Goal: Task Accomplishment & Management: Complete application form

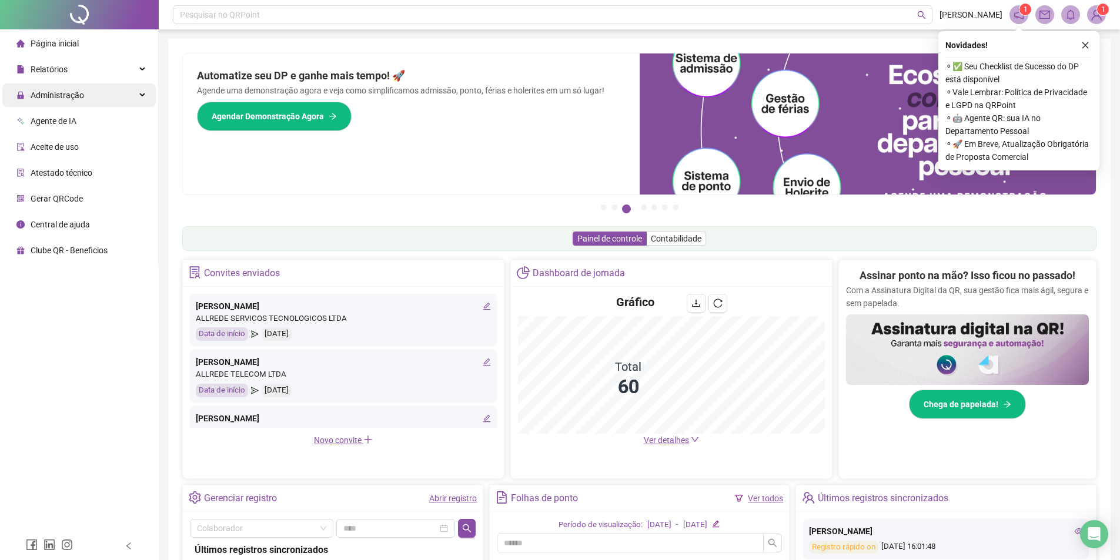
click at [73, 98] on span "Administração" at bounding box center [58, 95] width 54 height 9
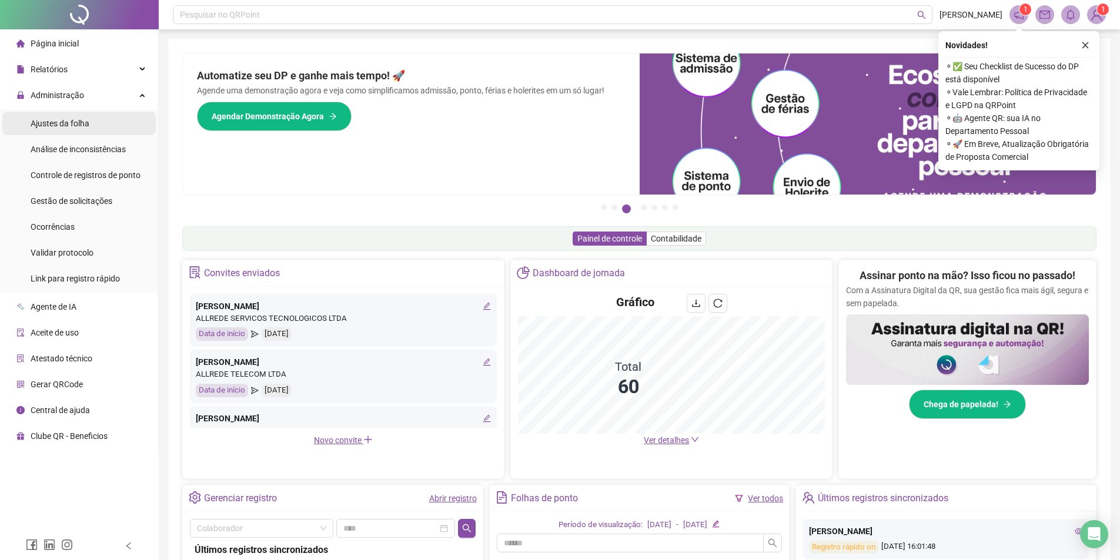
click at [76, 120] on span "Ajustes da folha" at bounding box center [60, 123] width 59 height 9
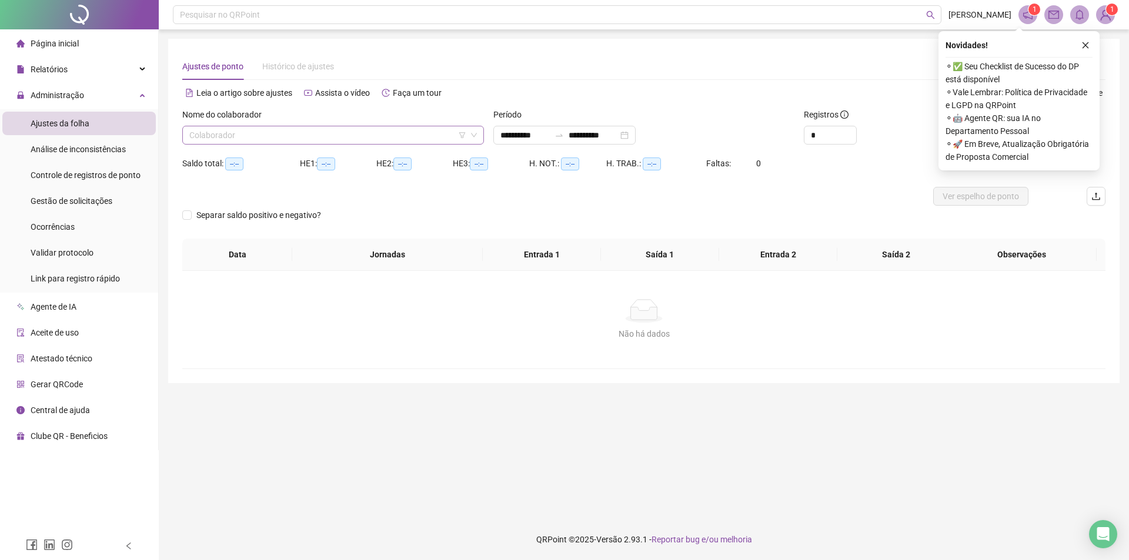
type input "**********"
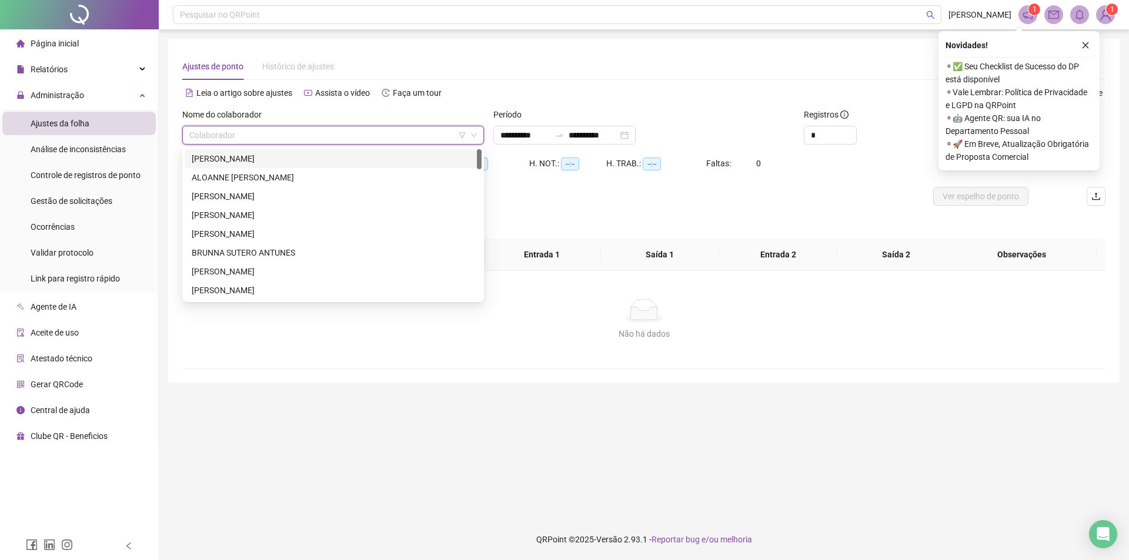
click at [244, 140] on input "search" at bounding box center [327, 135] width 277 height 18
click at [223, 242] on div "[PERSON_NAME]" at bounding box center [333, 234] width 297 height 19
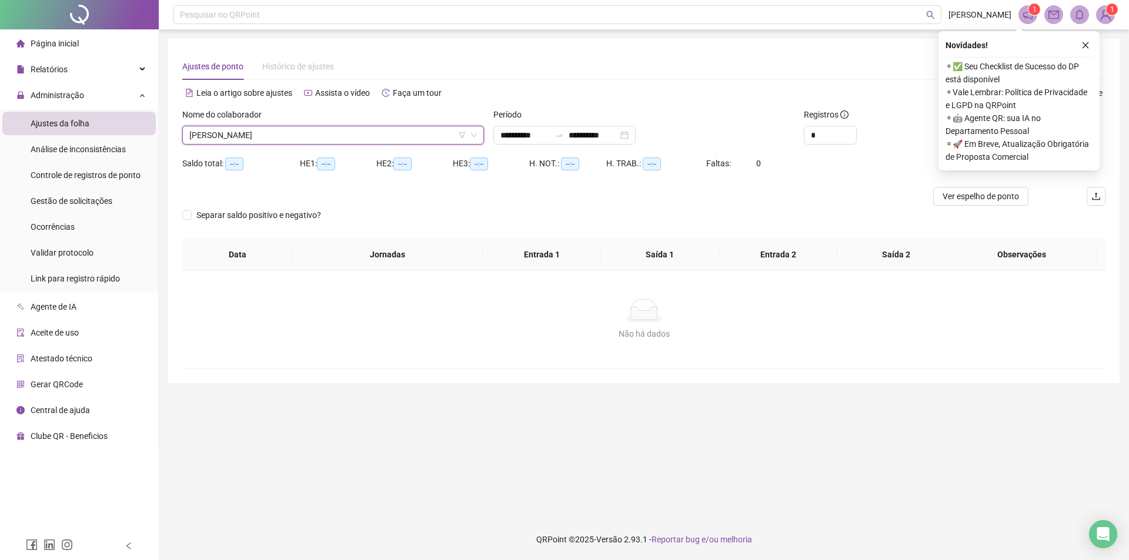
click at [242, 138] on span "[PERSON_NAME]" at bounding box center [333, 135] width 288 height 18
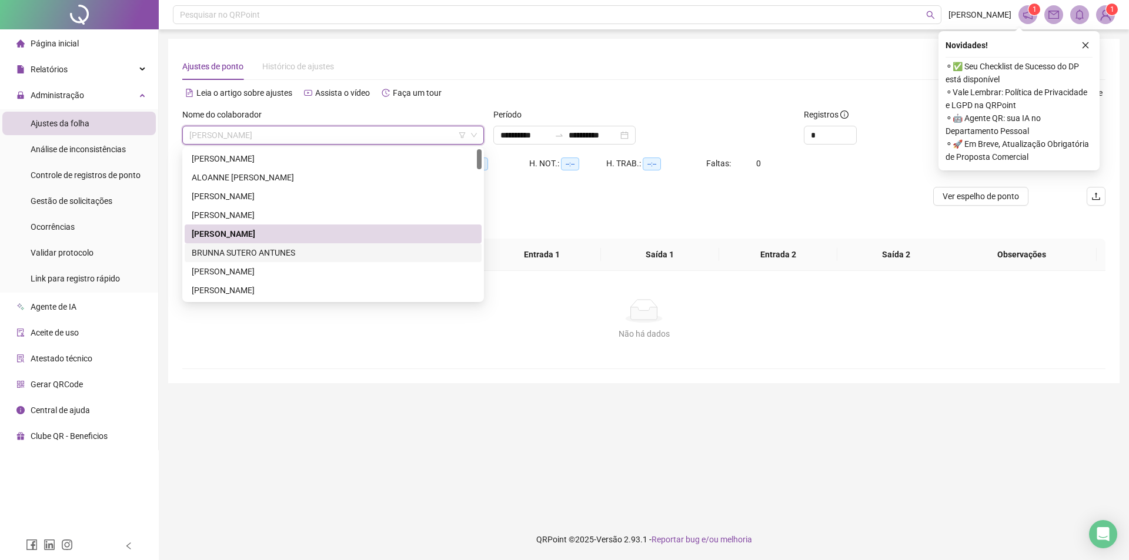
click at [231, 251] on div "BRUNNA SUTERO ANTUNES" at bounding box center [333, 252] width 283 height 13
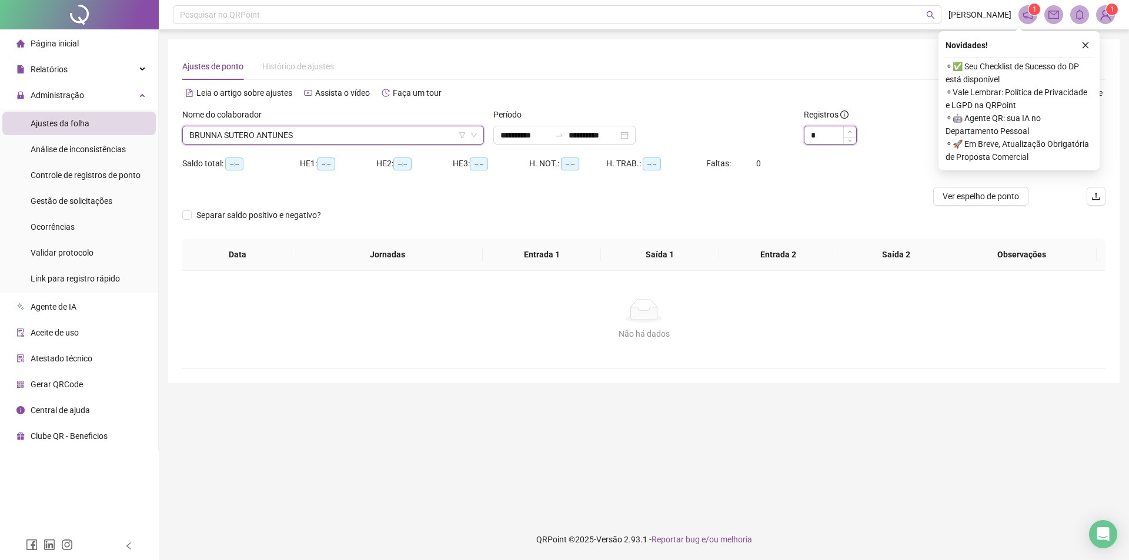
click at [849, 128] on span "Increase Value" at bounding box center [849, 131] width 13 height 11
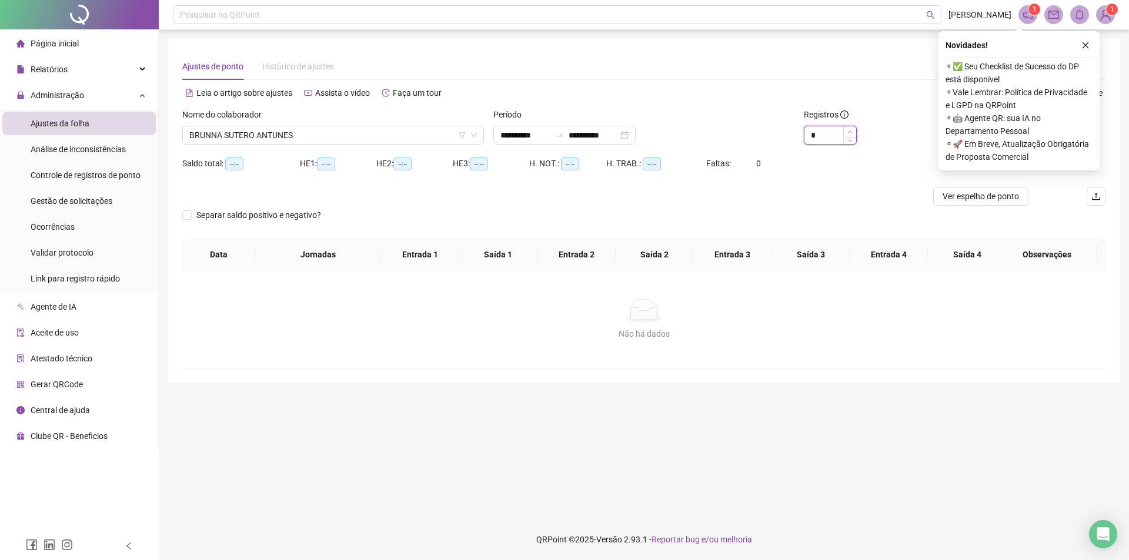
click at [849, 128] on span "Increase Value" at bounding box center [849, 131] width 13 height 11
type input "**"
click at [849, 128] on span "Increase Value" at bounding box center [849, 131] width 13 height 11
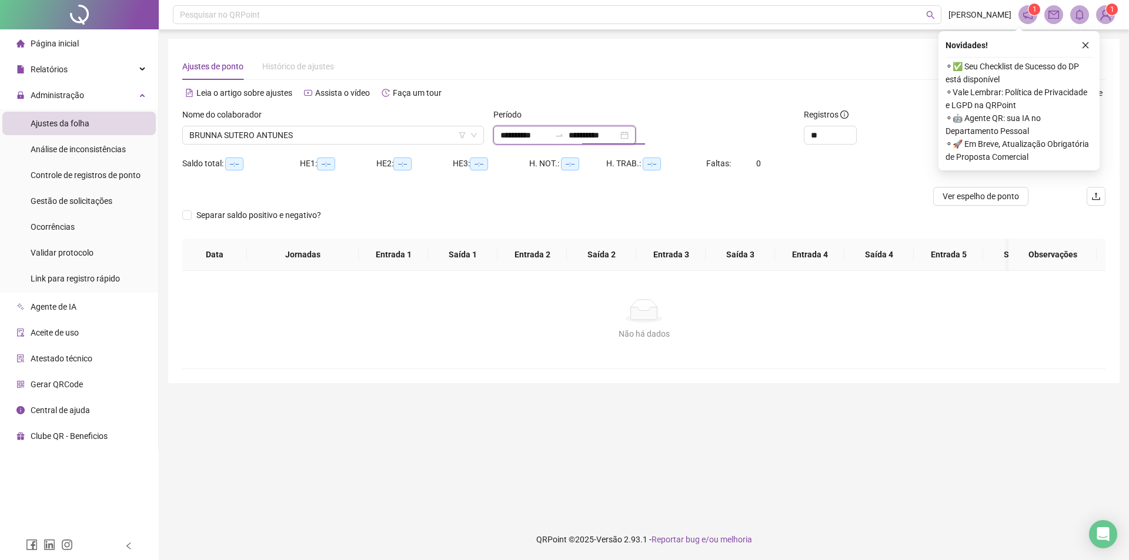
click at [618, 131] on input "**********" at bounding box center [593, 135] width 49 height 13
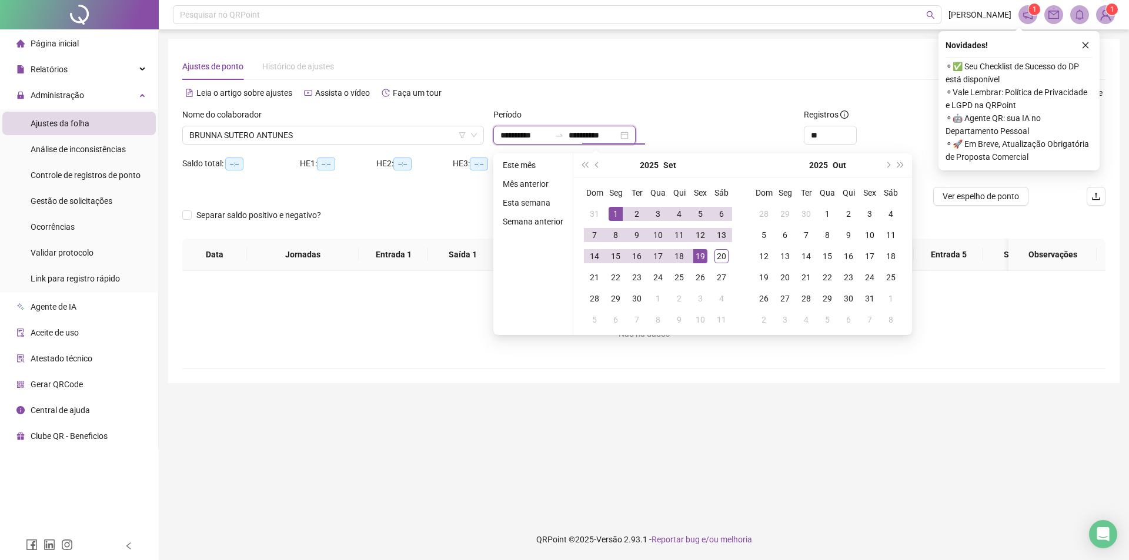
type input "**********"
click at [702, 249] on div "19" at bounding box center [700, 256] width 14 height 14
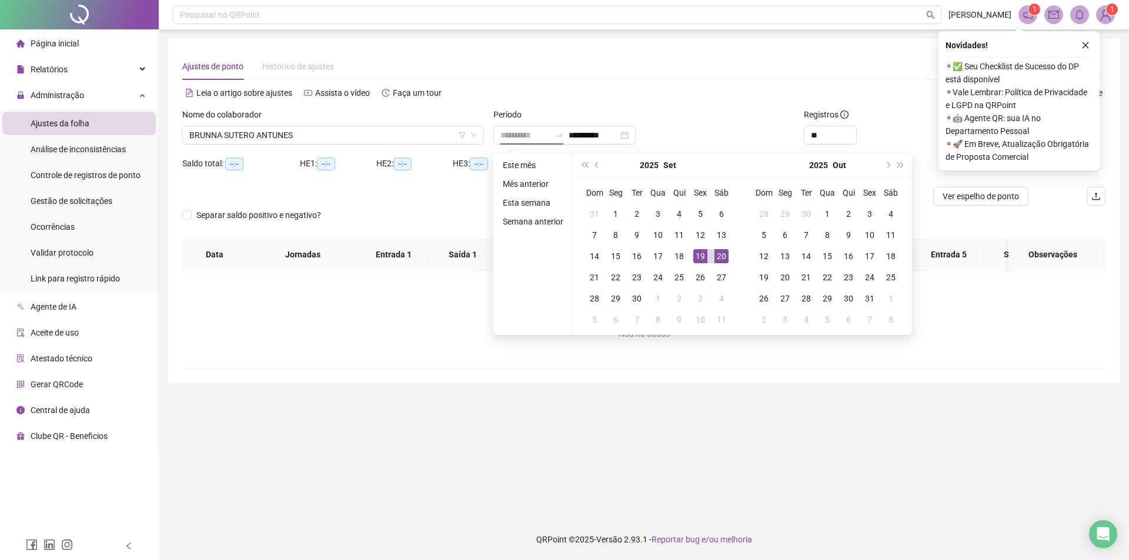
click at [714, 258] on div "20" at bounding box center [721, 256] width 14 height 14
type input "**********"
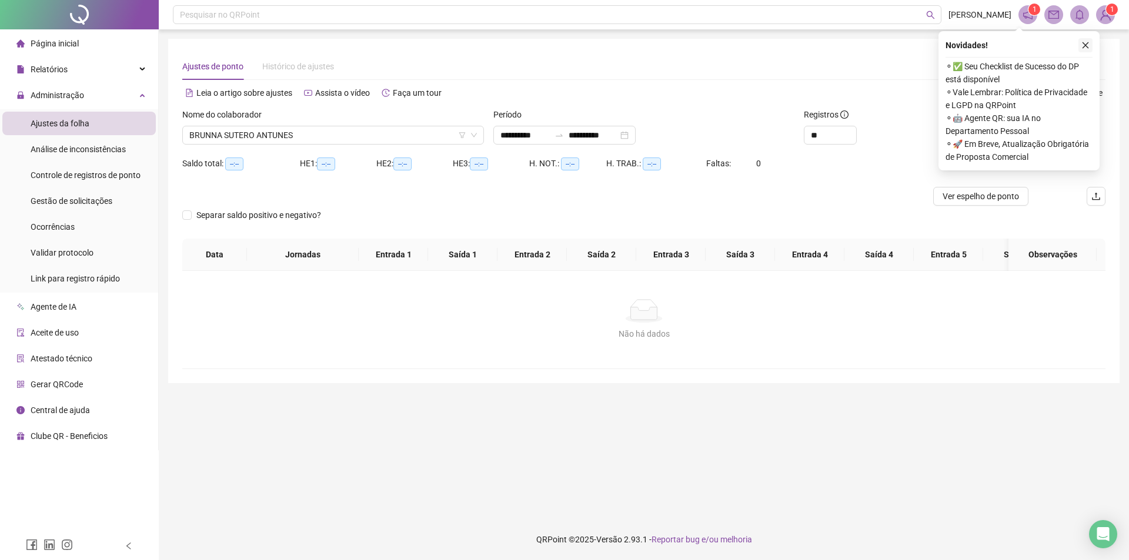
click at [1091, 44] on button "button" at bounding box center [1085, 45] width 14 height 14
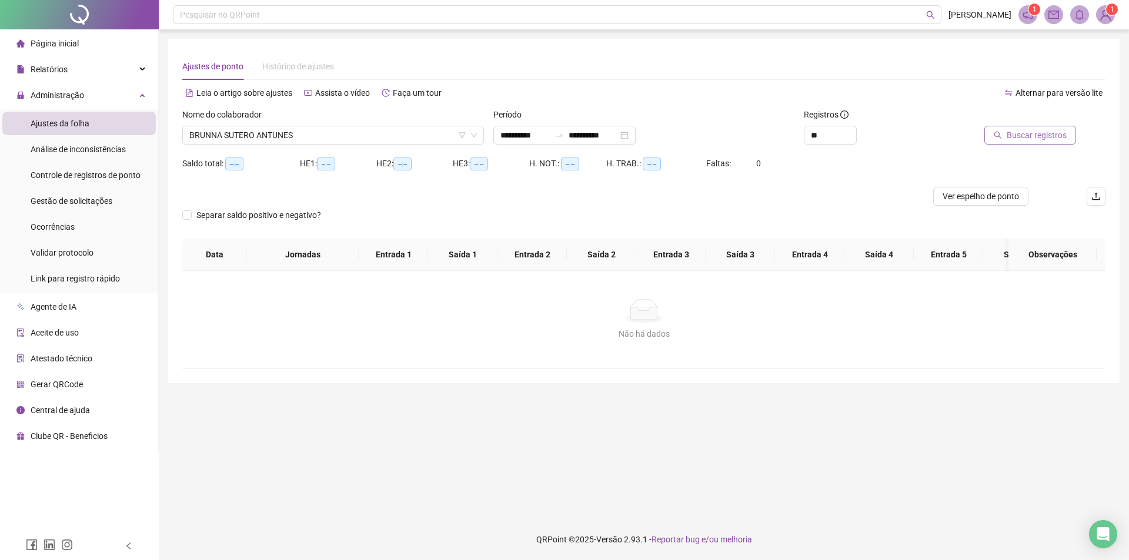
click at [1030, 138] on span "Buscar registros" at bounding box center [1037, 135] width 60 height 13
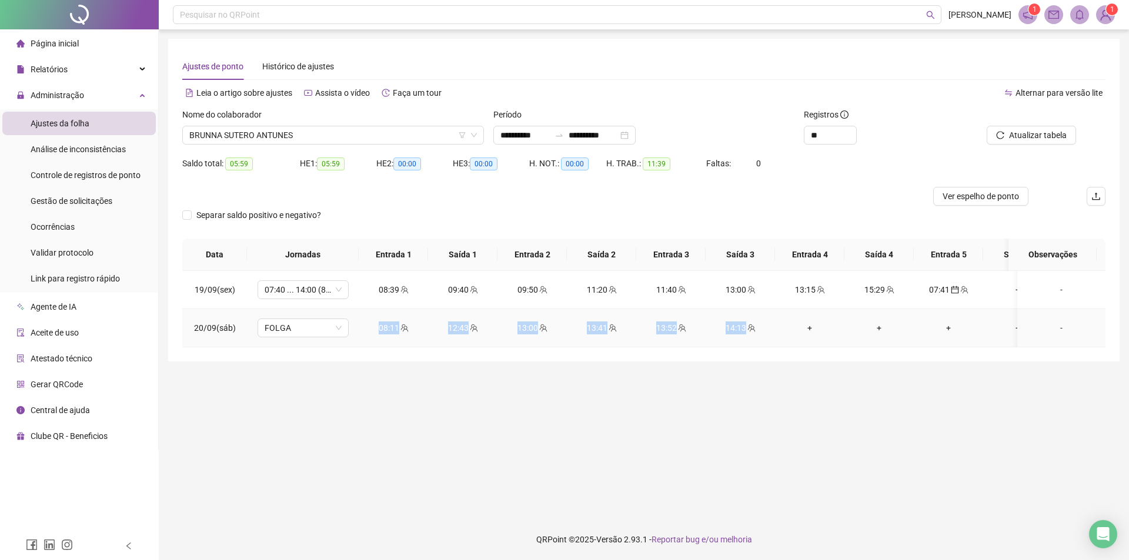
drag, startPoint x: 370, startPoint y: 331, endPoint x: 766, endPoint y: 343, distance: 396.5
click at [766, 343] on tr "20/09(sáb) FOLGA 08:11 12:43 13:00 13:41 13:52 14:13 + + + + -" at bounding box center [661, 328] width 958 height 38
click at [697, 455] on main "**********" at bounding box center [643, 274] width 951 height 471
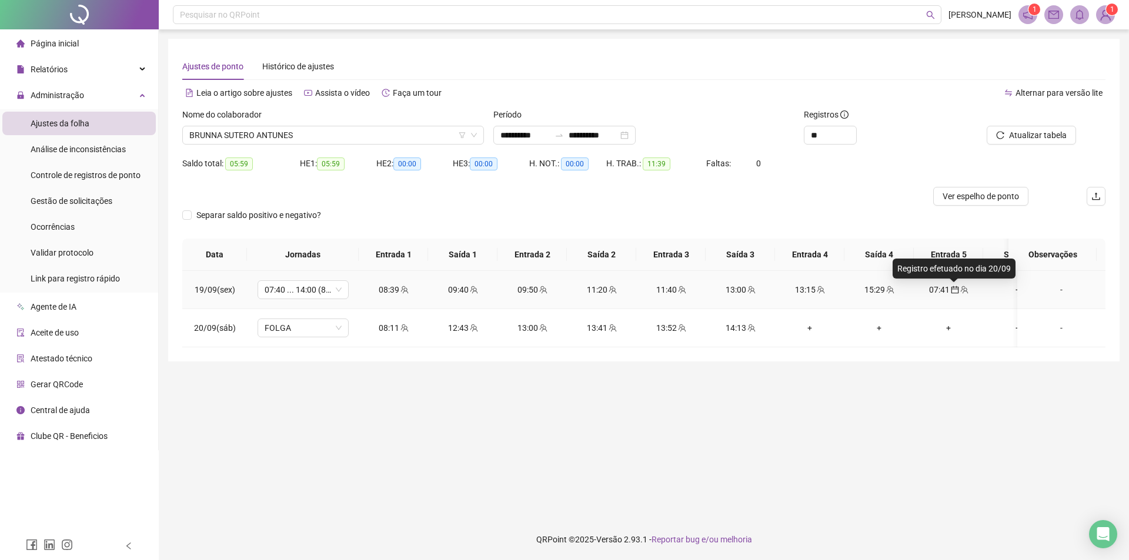
click at [954, 291] on icon "calendar" at bounding box center [955, 290] width 8 height 8
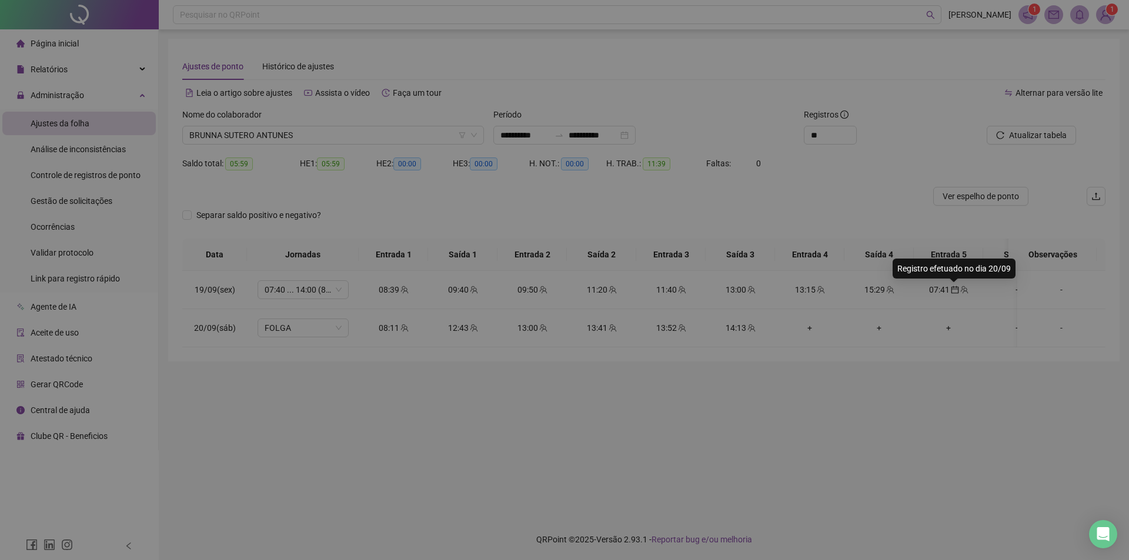
type input "**********"
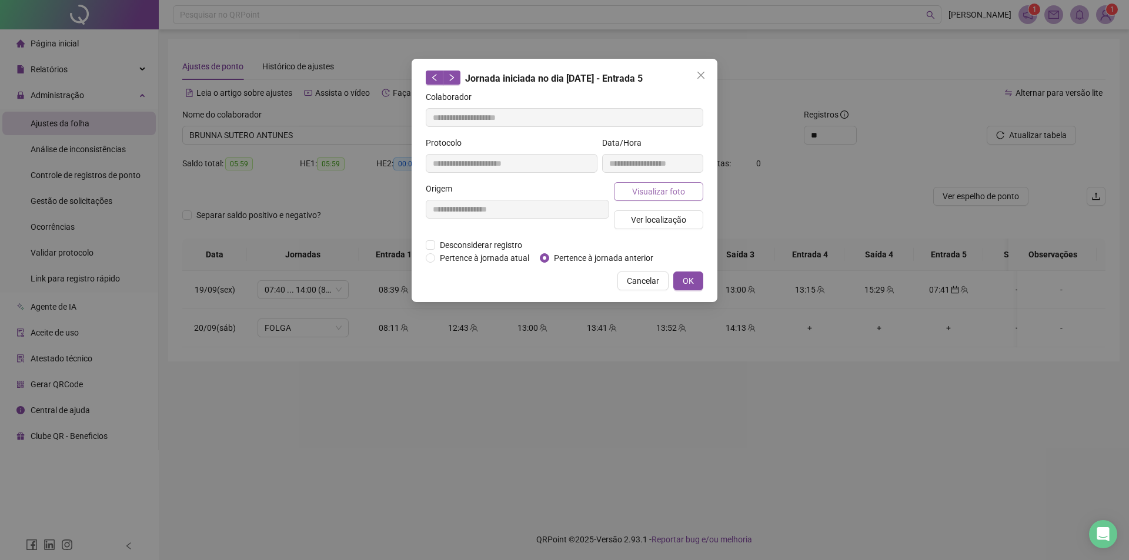
click at [673, 190] on span "Visualizar foto" at bounding box center [658, 191] width 53 height 13
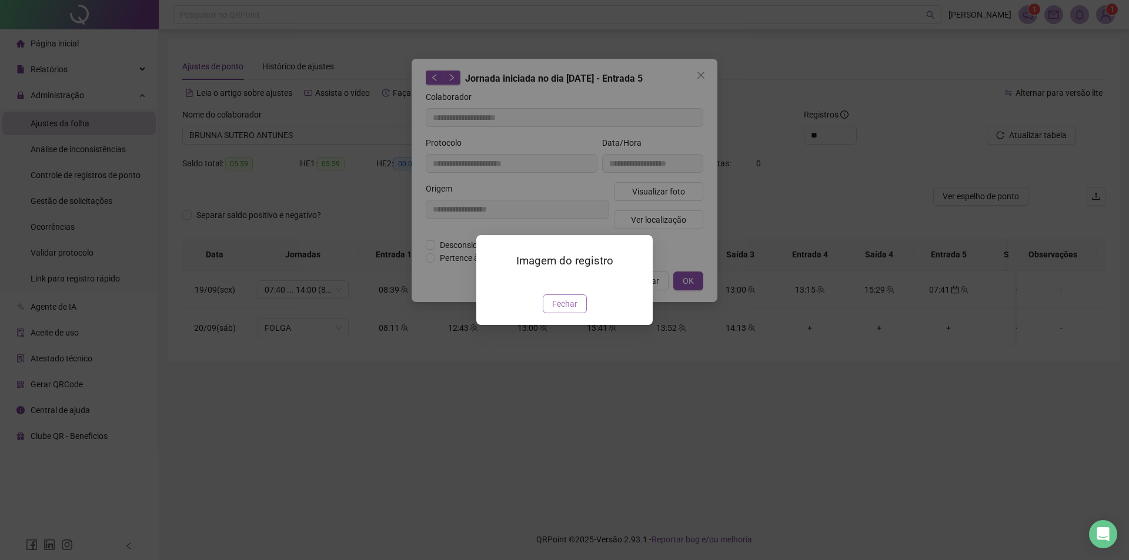
click at [563, 313] on button "Fechar" at bounding box center [565, 304] width 44 height 19
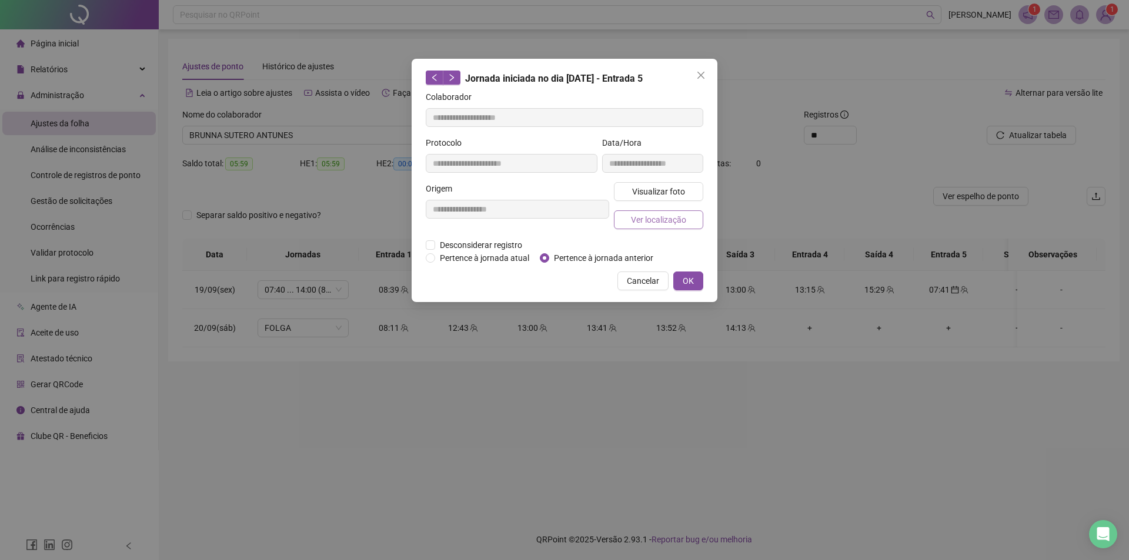
click at [669, 224] on span "Ver localização" at bounding box center [658, 219] width 55 height 13
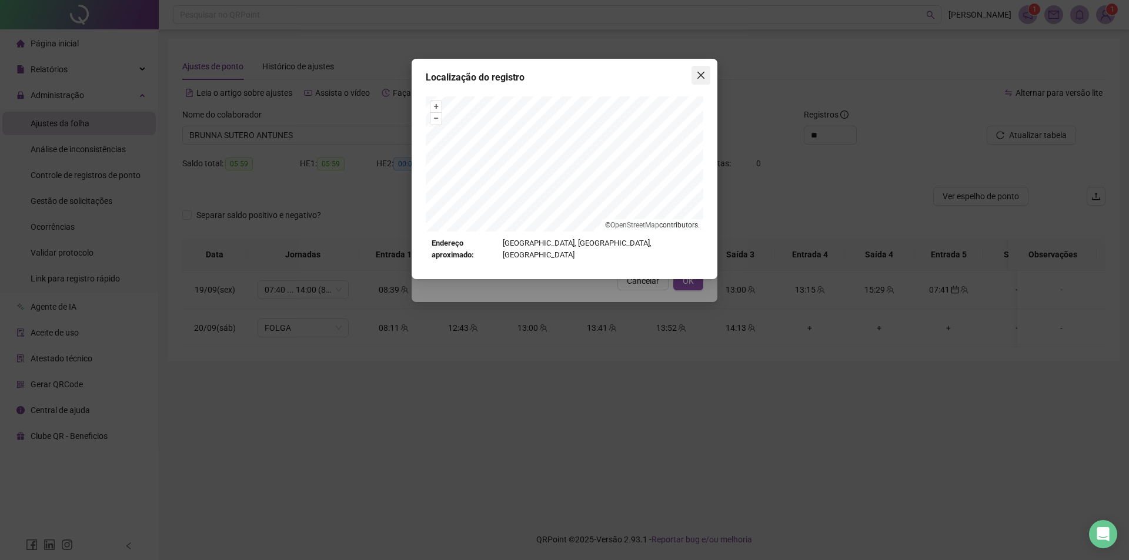
click at [701, 76] on icon "close" at bounding box center [700, 75] width 7 height 7
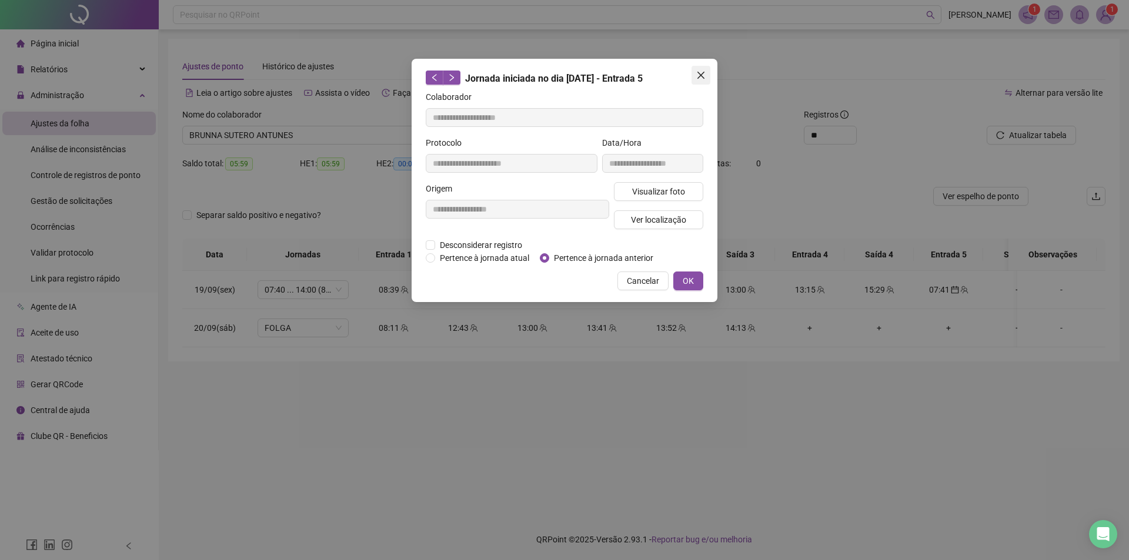
click at [703, 76] on icon "close" at bounding box center [700, 75] width 9 height 9
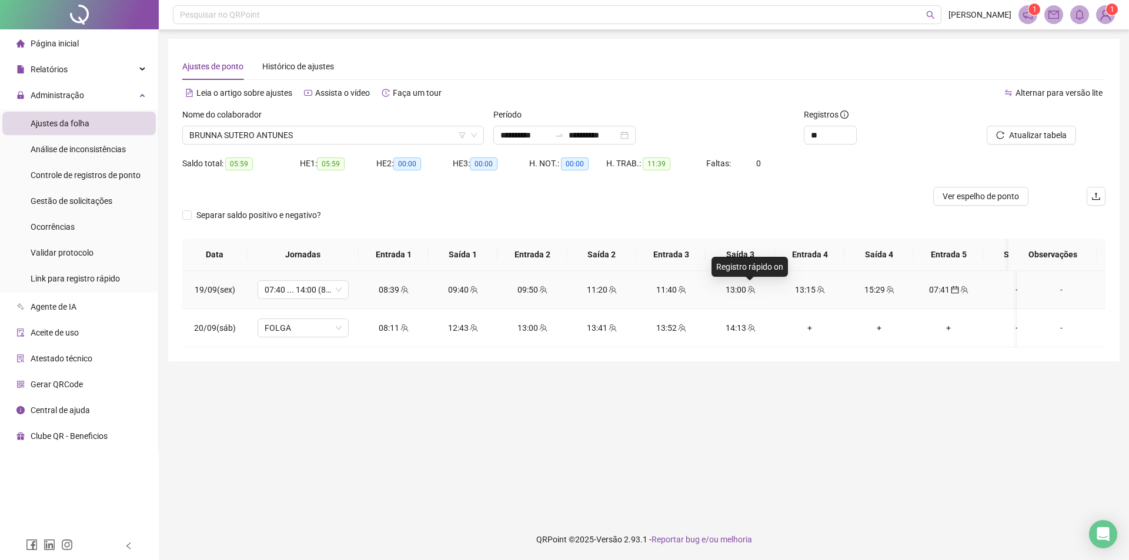
click at [754, 289] on icon "team" at bounding box center [751, 290] width 8 height 8
type input "**********"
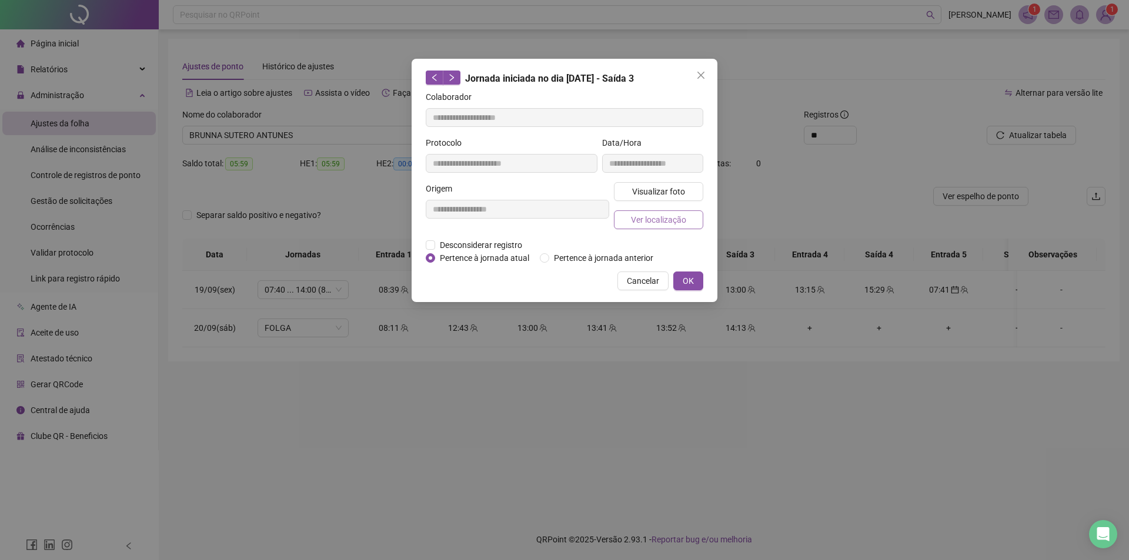
click at [663, 221] on span "Ver localização" at bounding box center [658, 219] width 55 height 13
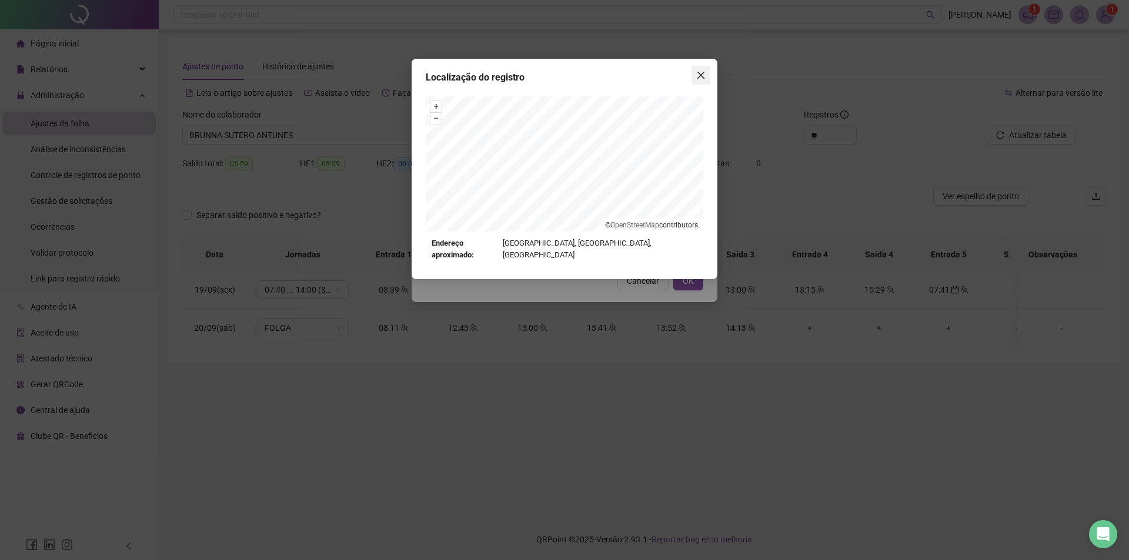
click at [700, 80] on button "Close" at bounding box center [700, 75] width 19 height 19
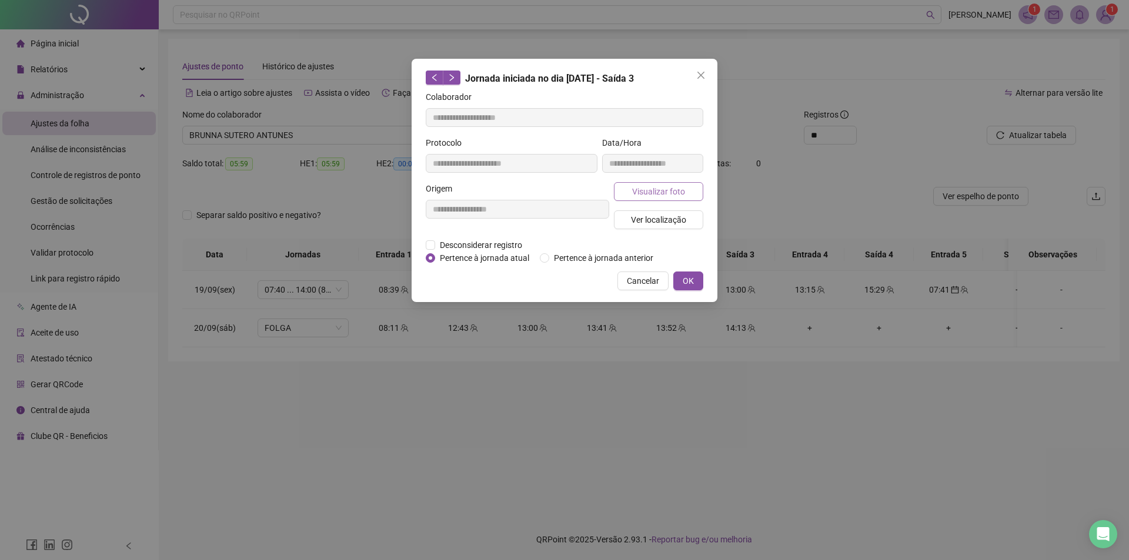
click at [683, 185] on span "Visualizar foto" at bounding box center [658, 191] width 53 height 13
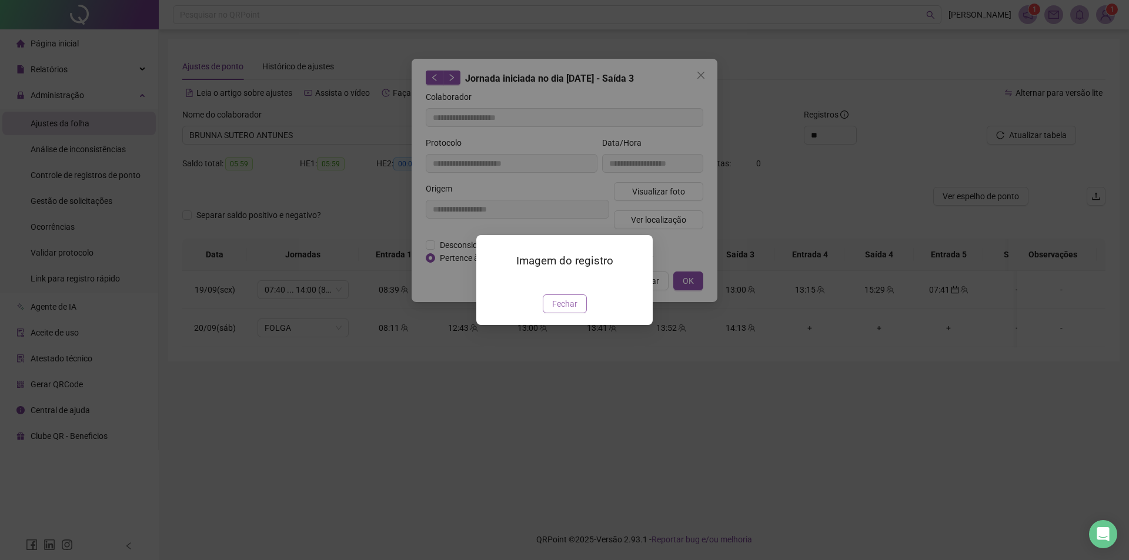
click at [561, 310] on span "Fechar" at bounding box center [564, 304] width 25 height 13
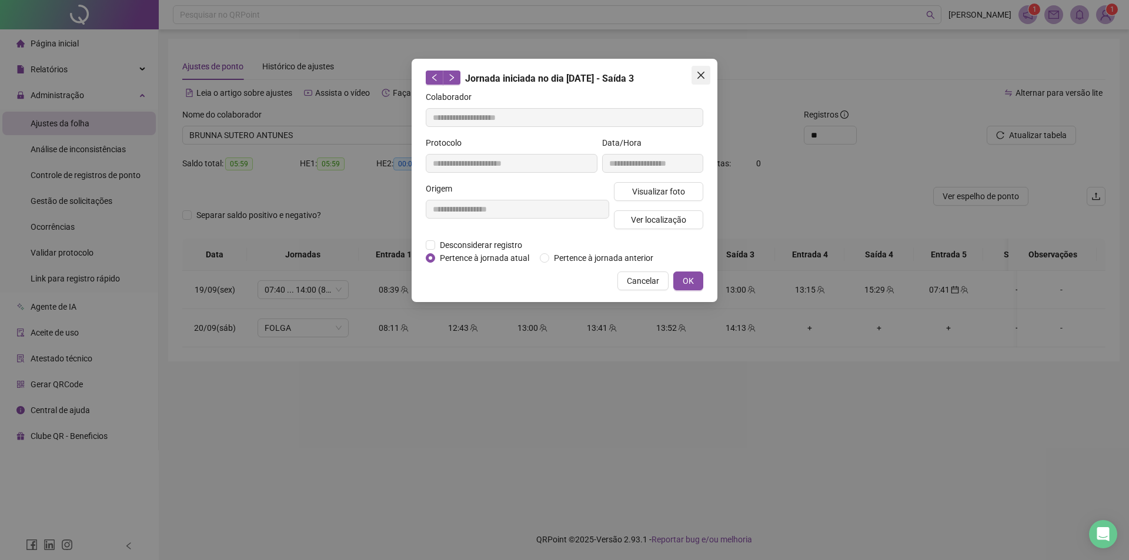
click at [700, 72] on icon "close" at bounding box center [700, 75] width 9 height 9
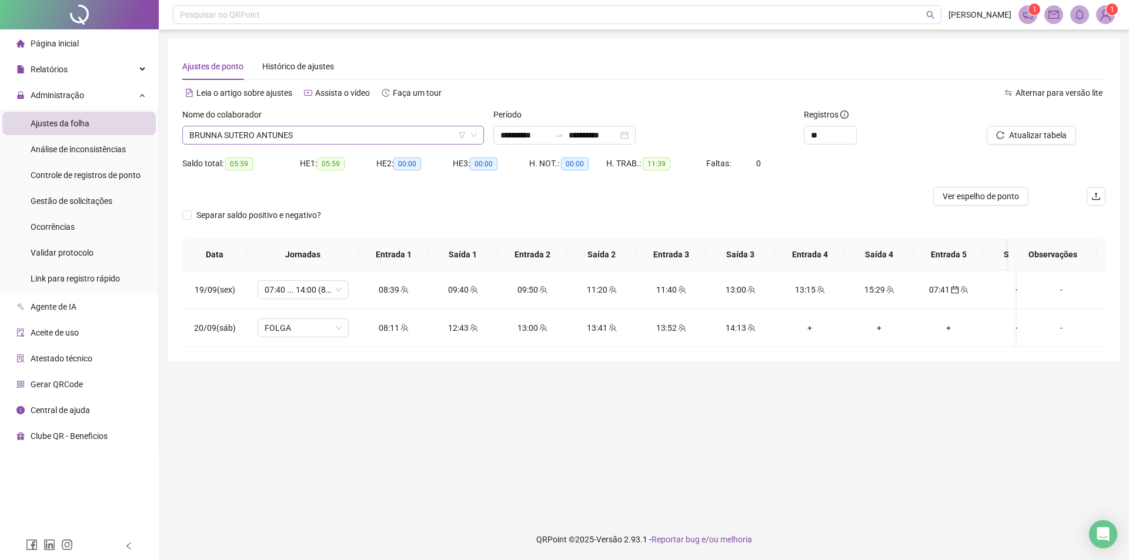
click at [270, 138] on span "BRUNNA SUTERO ANTUNES" at bounding box center [333, 135] width 288 height 18
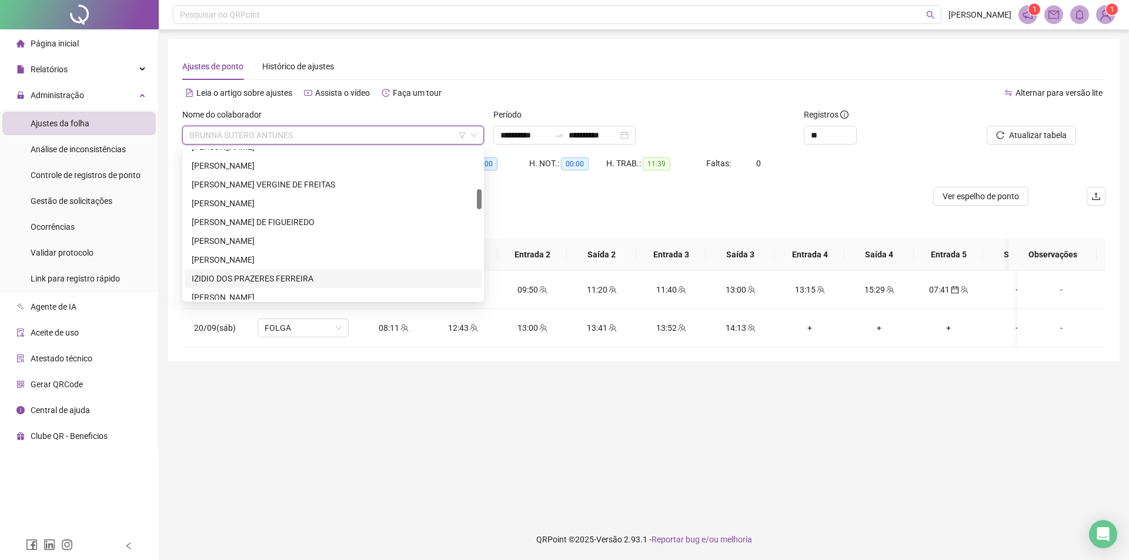
scroll to position [353, 0]
click at [255, 258] on div "[PERSON_NAME]" at bounding box center [333, 257] width 283 height 13
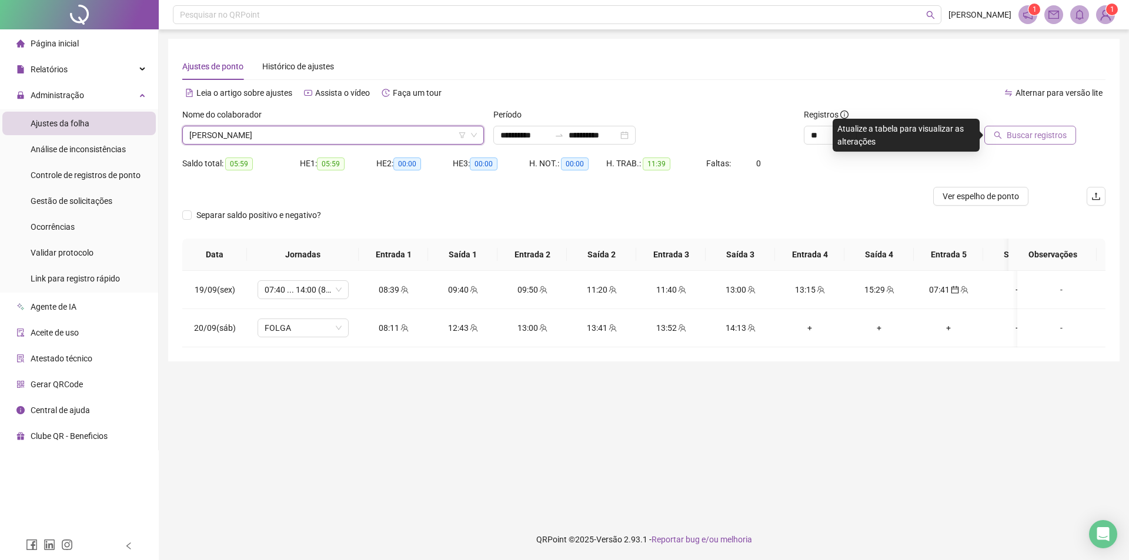
click at [1022, 133] on span "Buscar registros" at bounding box center [1037, 135] width 60 height 13
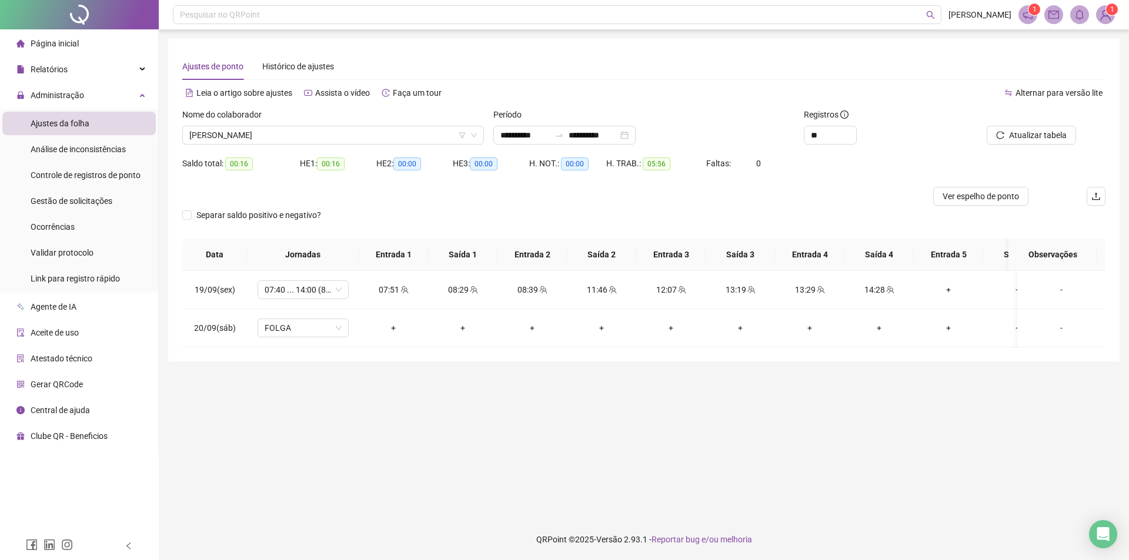
click at [1108, 6] on sup "1" at bounding box center [1112, 10] width 12 height 12
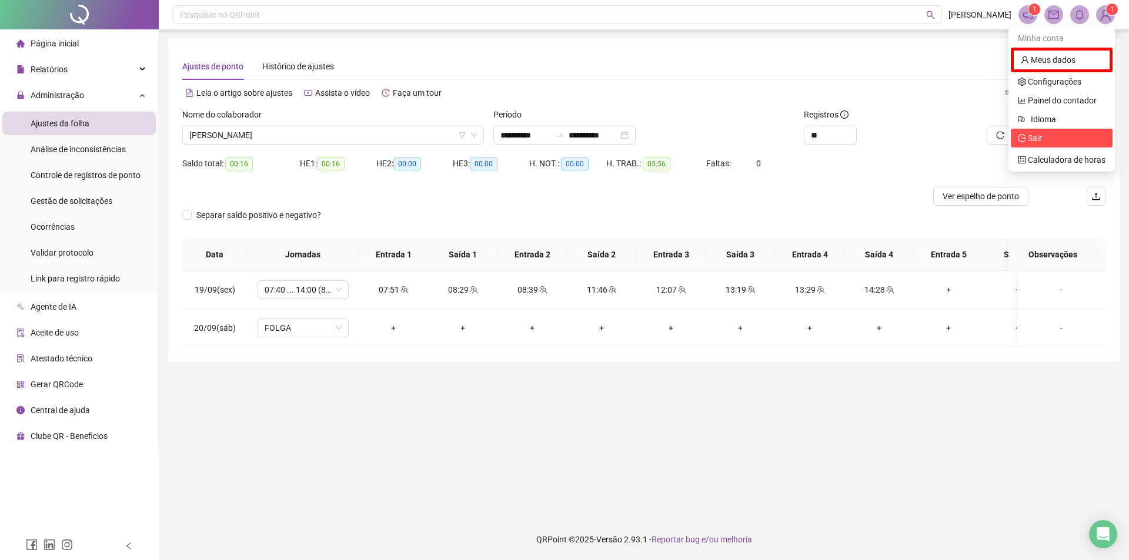
click at [1062, 143] on span "Sair" at bounding box center [1062, 138] width 88 height 13
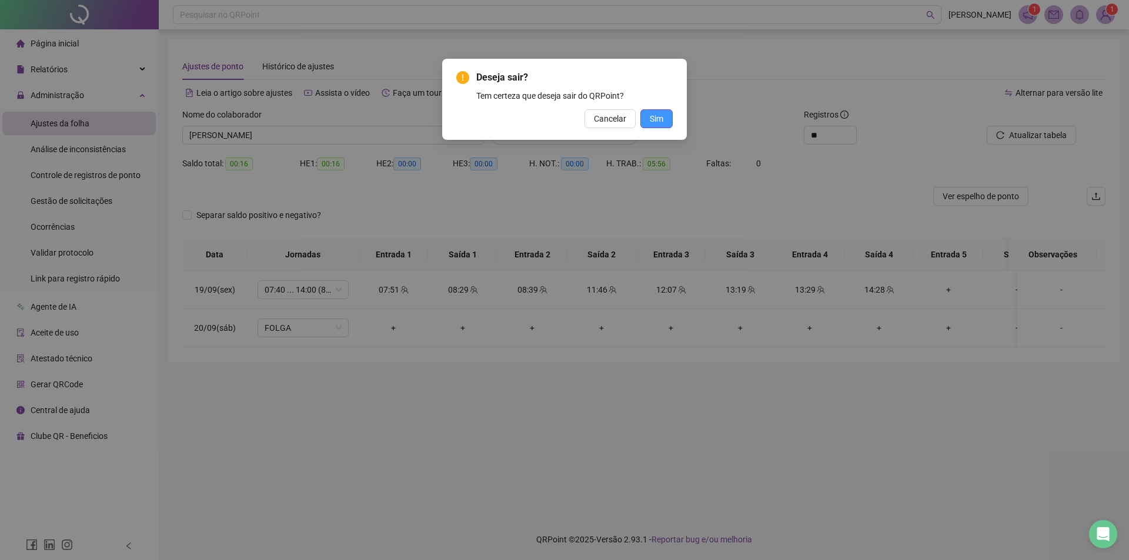
click at [657, 126] on button "Sim" at bounding box center [656, 118] width 32 height 19
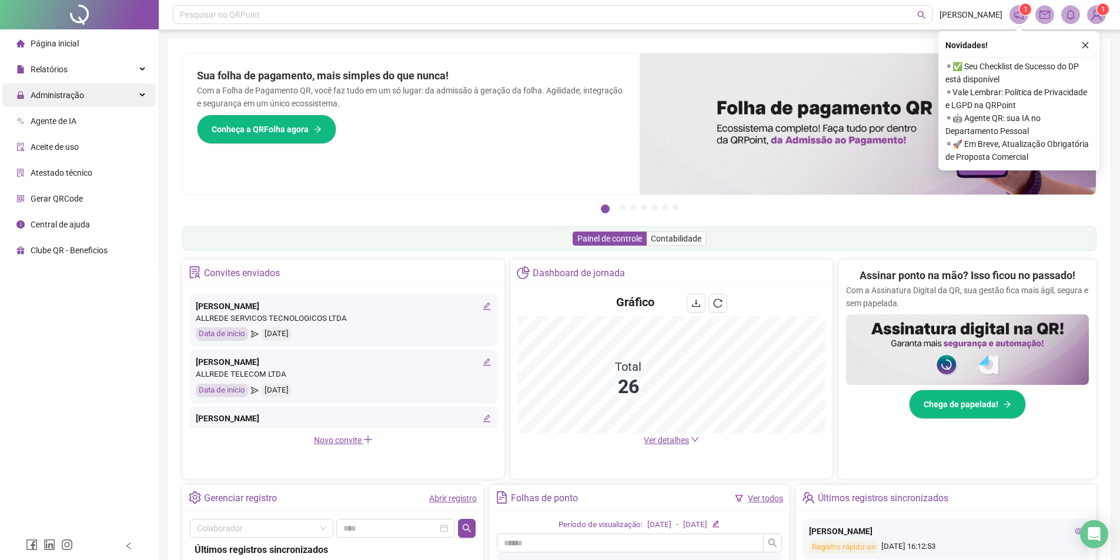
click at [65, 96] on span "Administração" at bounding box center [58, 95] width 54 height 9
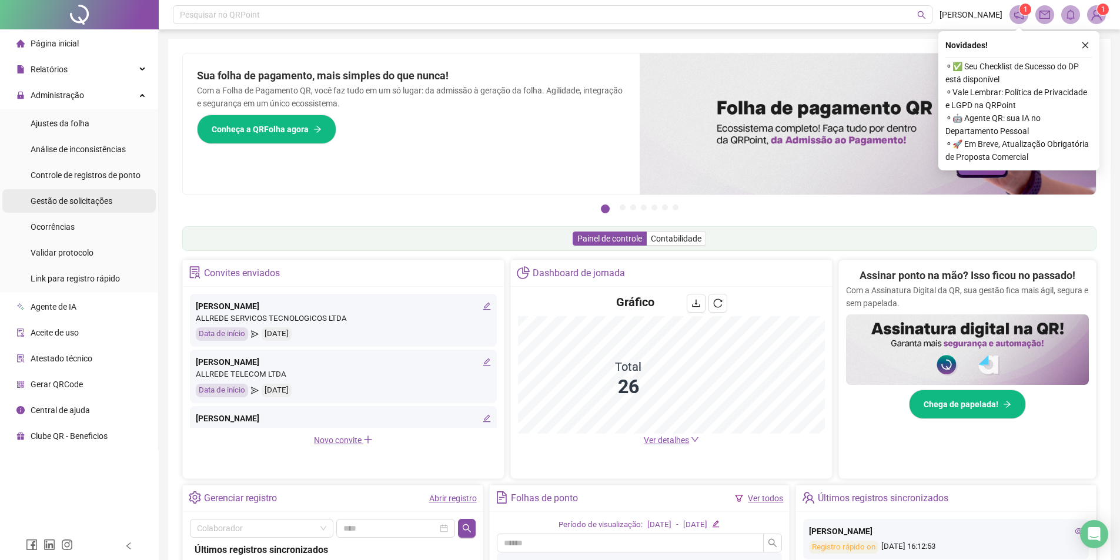
click at [62, 193] on div "Gestão de solicitações" at bounding box center [72, 201] width 82 height 24
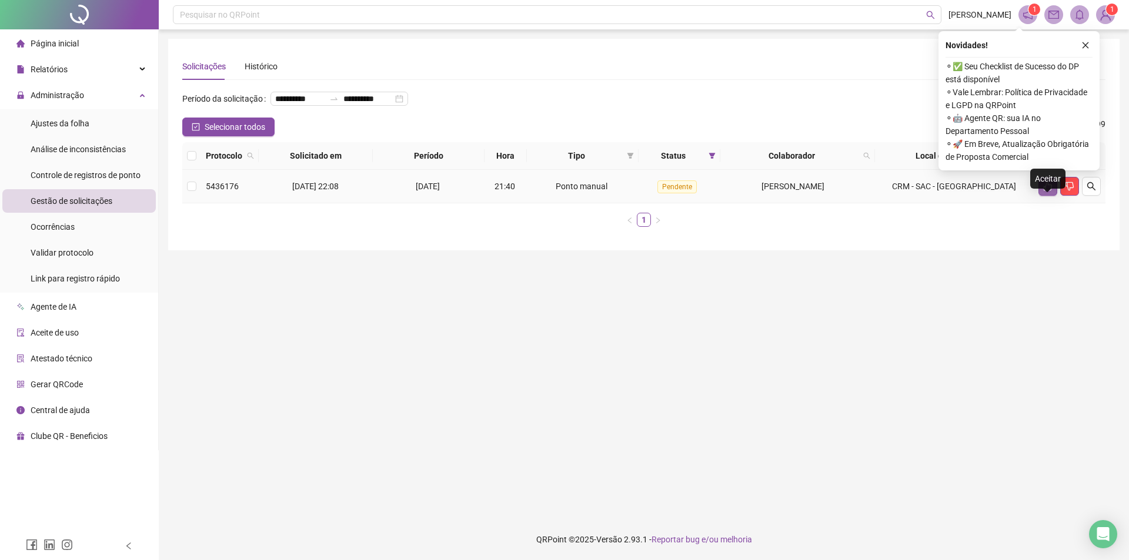
click at [1043, 191] on icon "like" at bounding box center [1047, 186] width 9 height 9
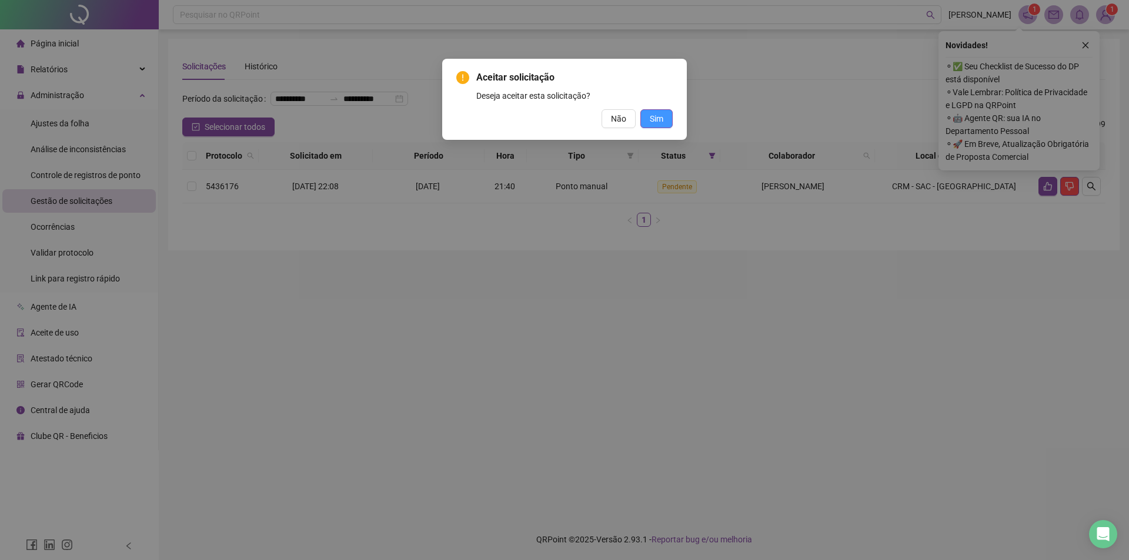
click at [663, 122] on span "Sim" at bounding box center [657, 118] width 14 height 13
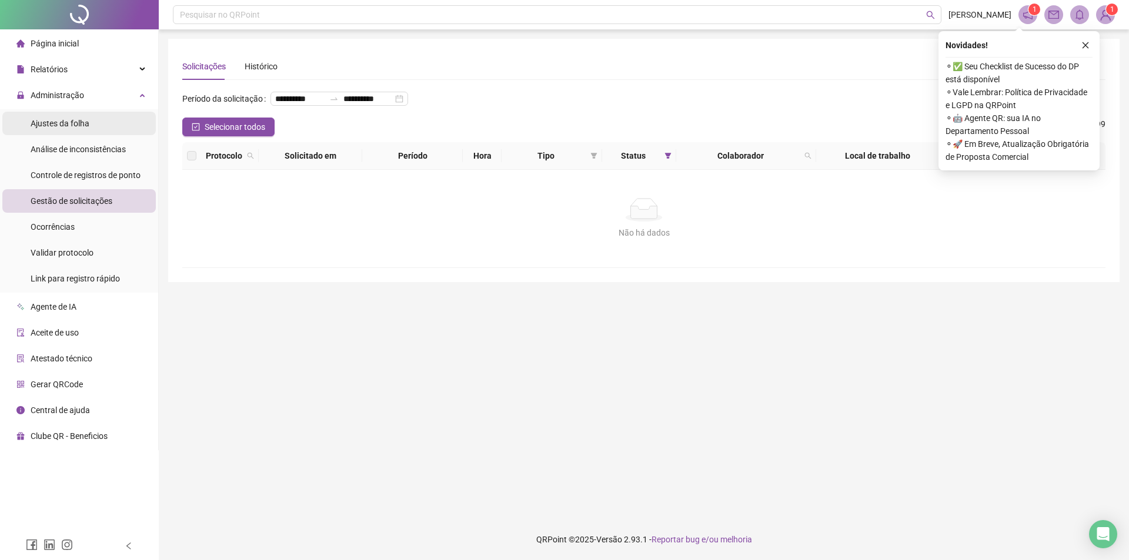
click at [79, 124] on span "Ajustes da folha" at bounding box center [60, 123] width 59 height 9
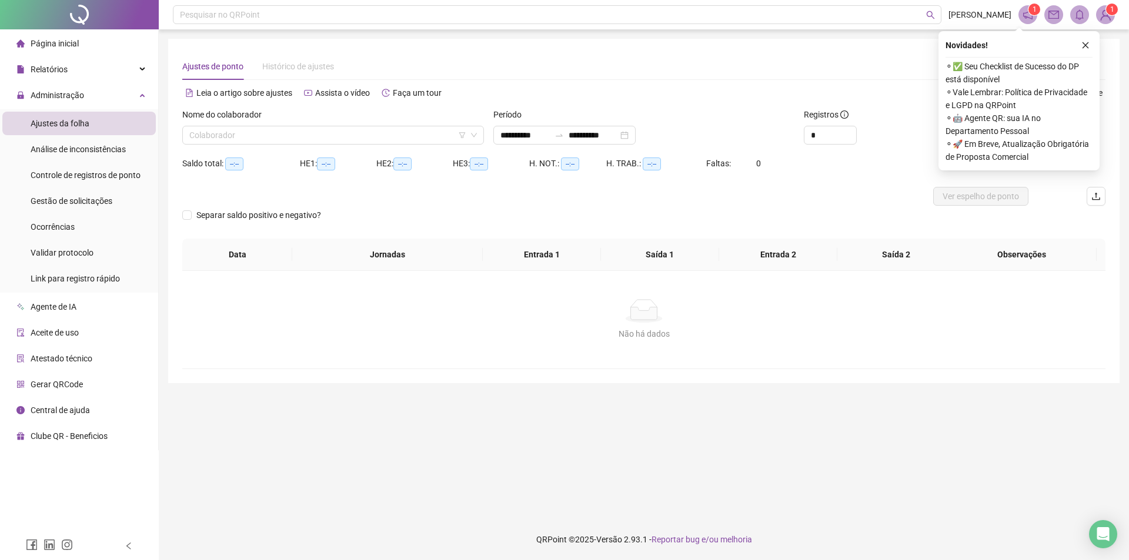
type input "**********"
click at [305, 142] on input "search" at bounding box center [327, 135] width 277 height 18
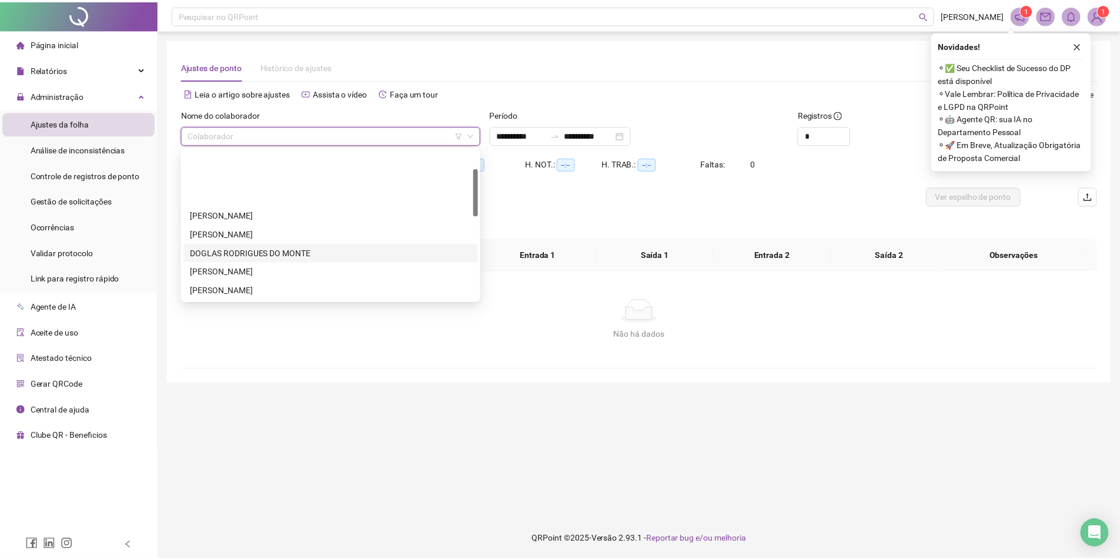
scroll to position [59, 0]
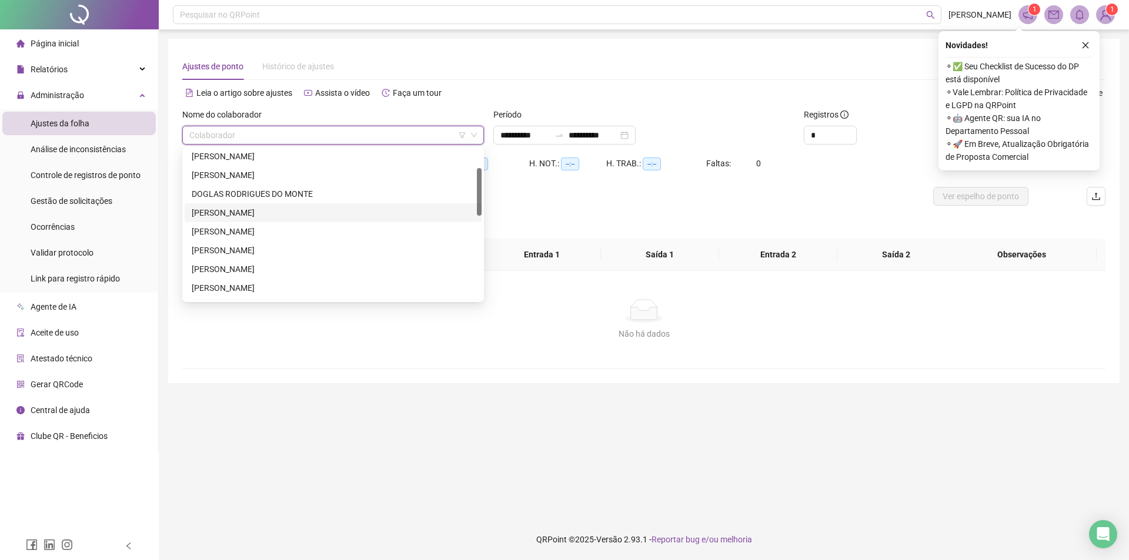
click at [246, 212] on div "[PERSON_NAME]" at bounding box center [333, 212] width 283 height 13
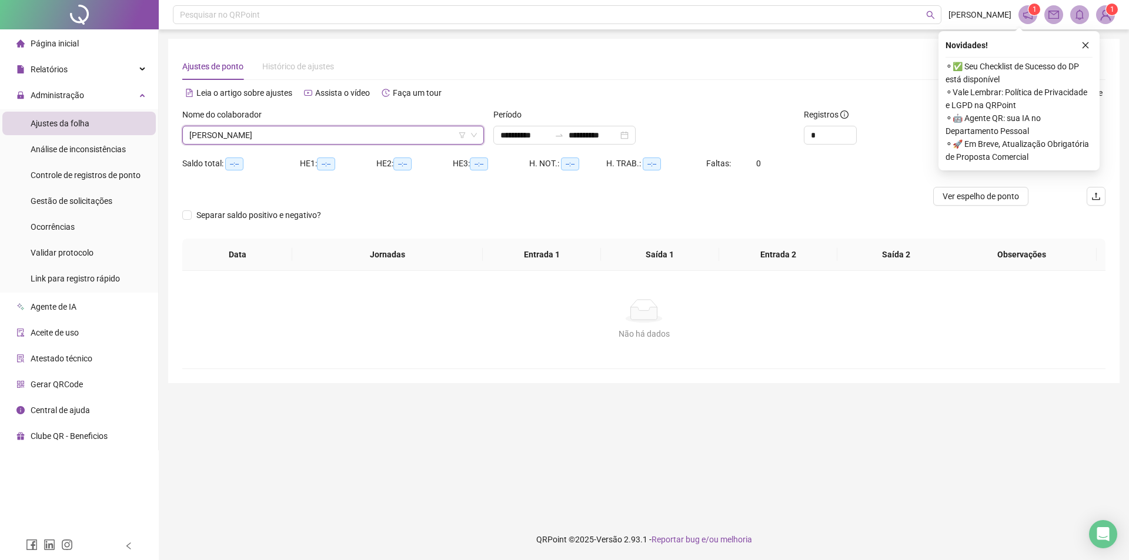
click at [516, 145] on div "**********" at bounding box center [644, 131] width 311 height 46
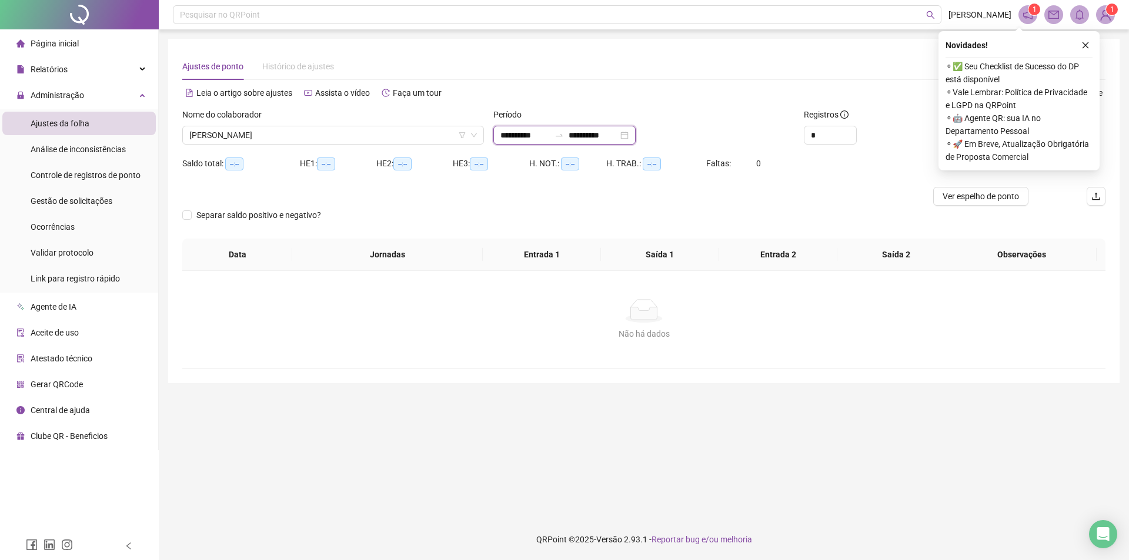
click at [542, 132] on input "**********" at bounding box center [524, 135] width 49 height 13
type input "**********"
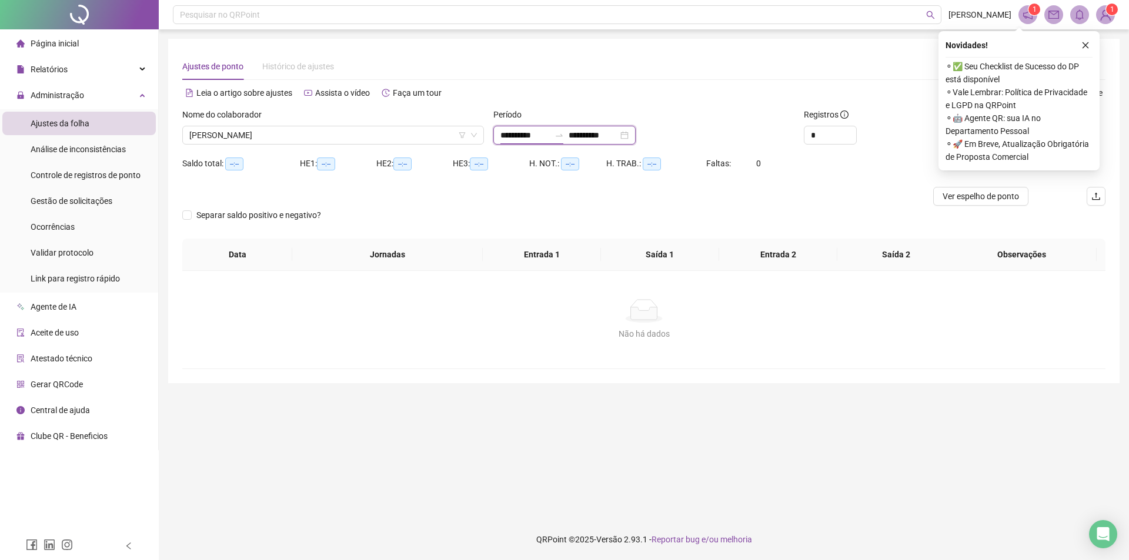
type input "**********"
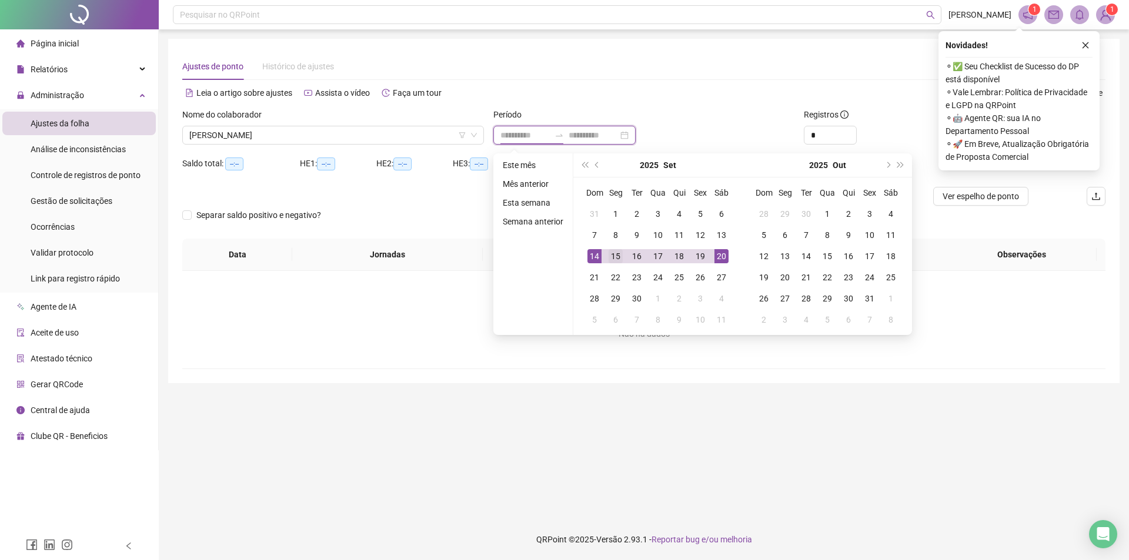
type input "**********"
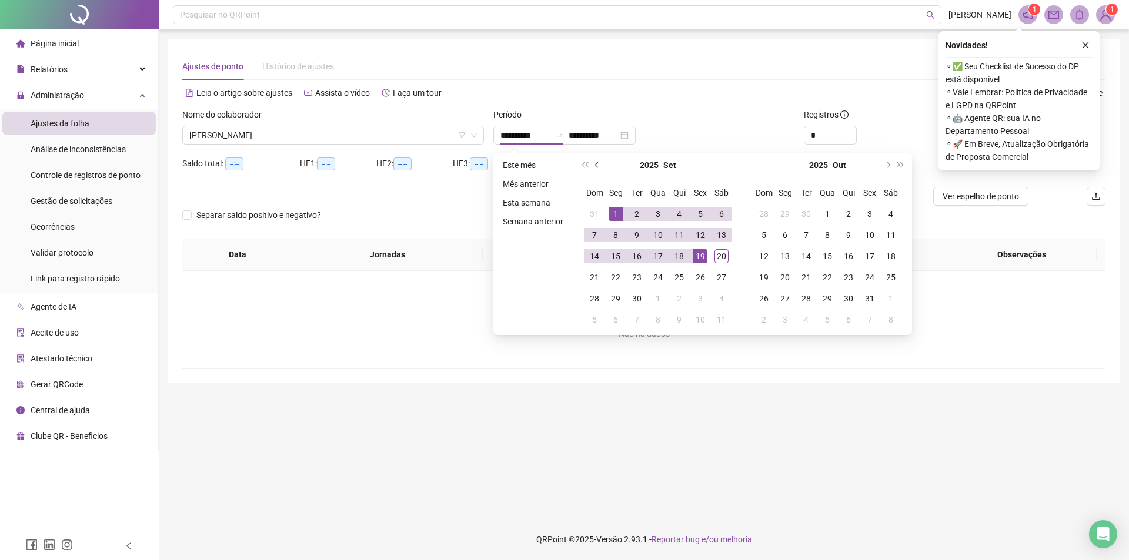
click at [595, 166] on span "prev-year" at bounding box center [598, 165] width 6 height 6
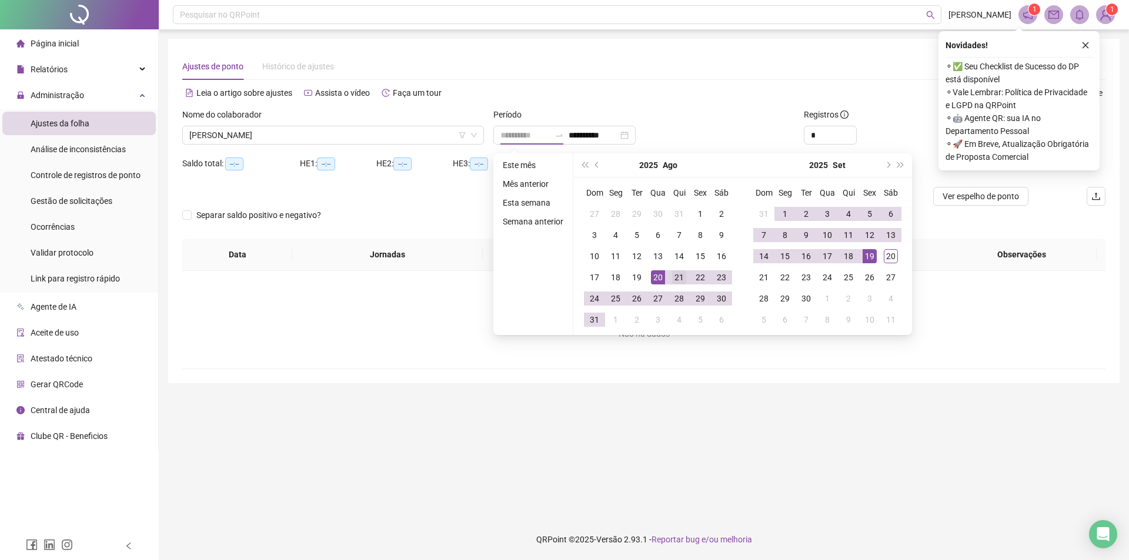
type input "**********"
click at [678, 280] on div "21" at bounding box center [679, 277] width 14 height 14
type input "**********"
click at [887, 255] on div "20" at bounding box center [891, 256] width 14 height 14
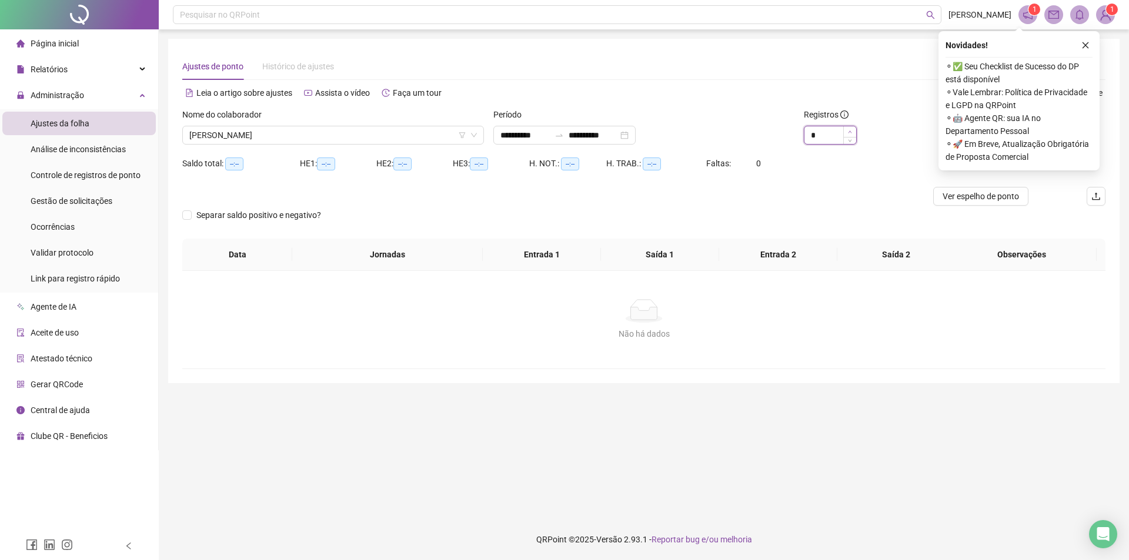
click at [849, 130] on icon "up" at bounding box center [850, 132] width 4 height 4
click at [848, 131] on icon "up" at bounding box center [850, 132] width 4 height 4
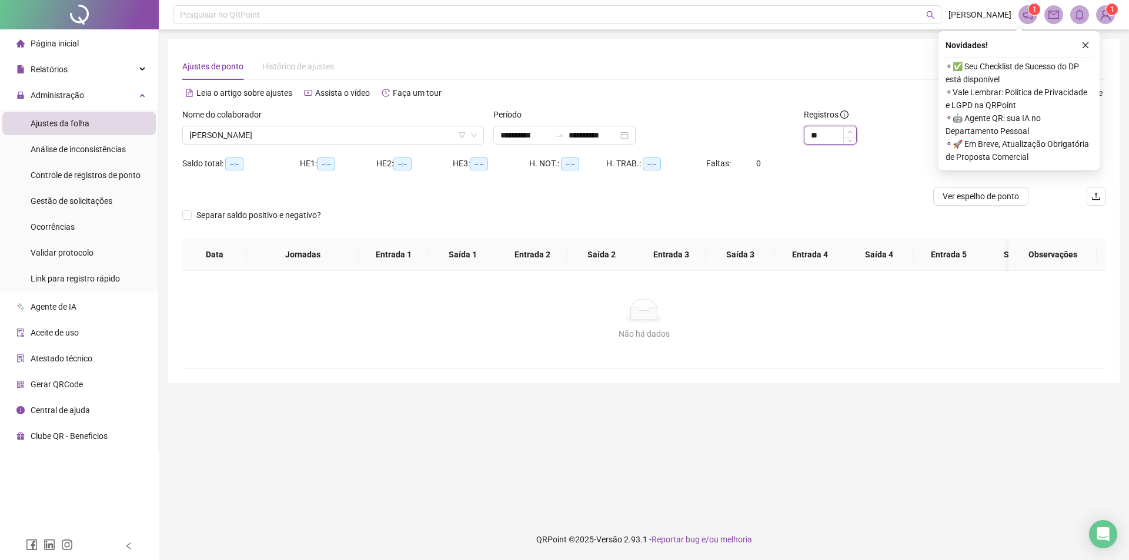
click at [848, 131] on icon "up" at bounding box center [850, 132] width 4 height 4
type input "**"
click at [853, 140] on span "Decrease Value" at bounding box center [849, 138] width 13 height 11
click at [1083, 49] on icon "close" at bounding box center [1085, 45] width 8 height 8
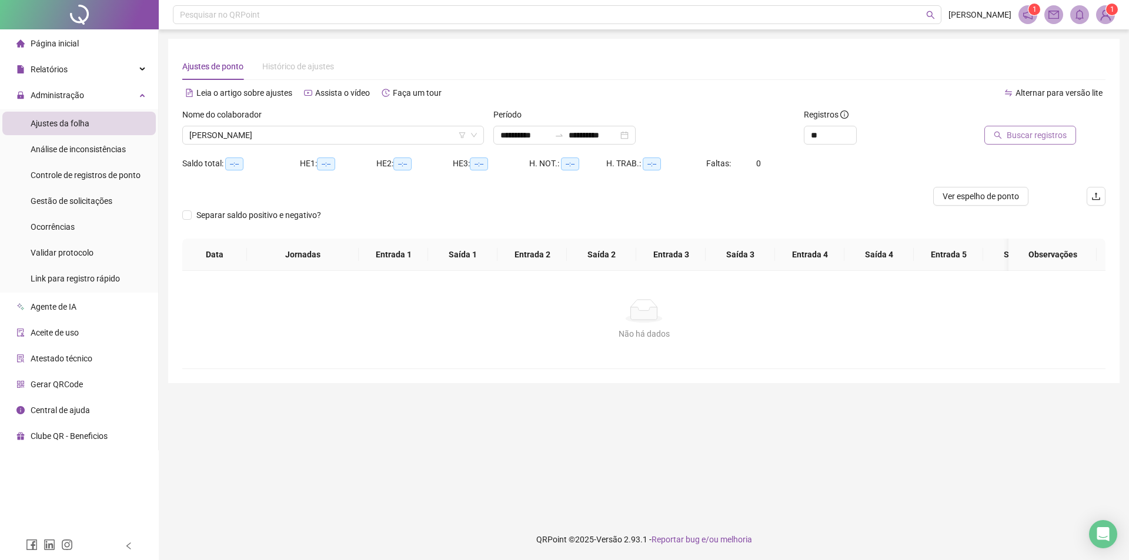
click at [1031, 140] on span "Buscar registros" at bounding box center [1037, 135] width 60 height 13
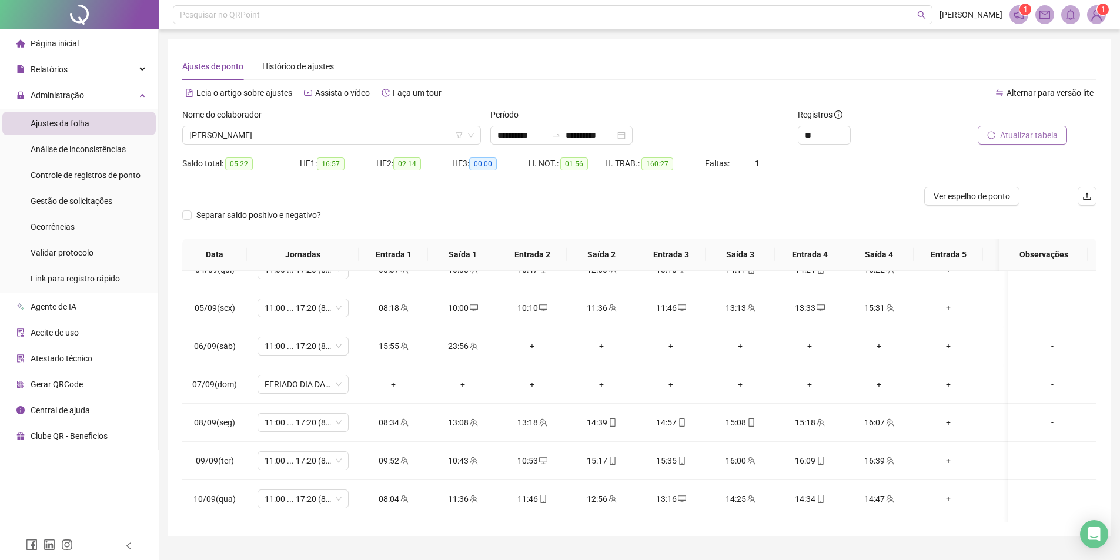
scroll to position [588, 0]
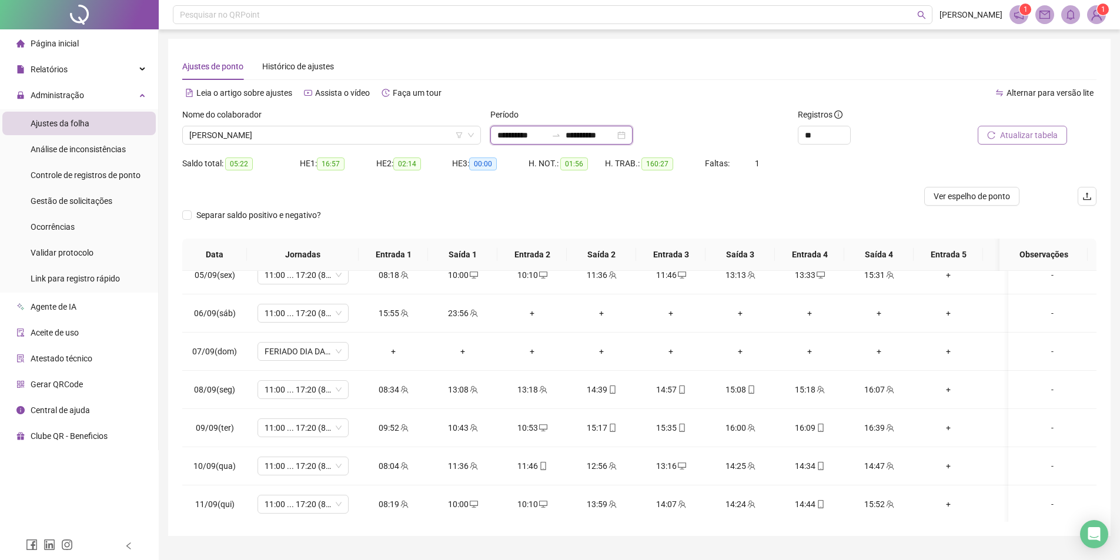
click at [615, 130] on input "**********" at bounding box center [590, 135] width 49 height 13
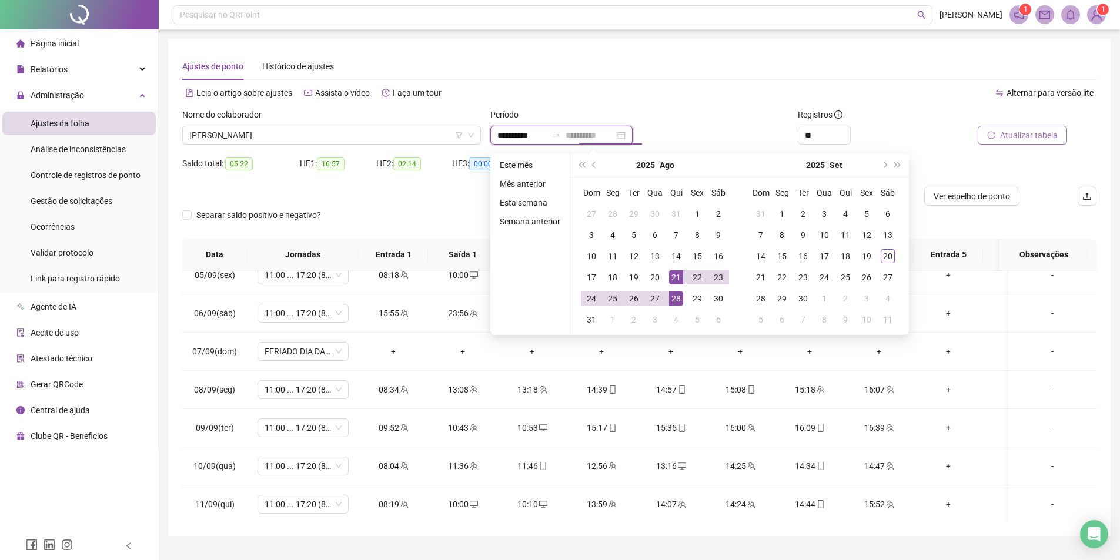
type input "**********"
click at [676, 278] on div "21" at bounding box center [676, 277] width 14 height 14
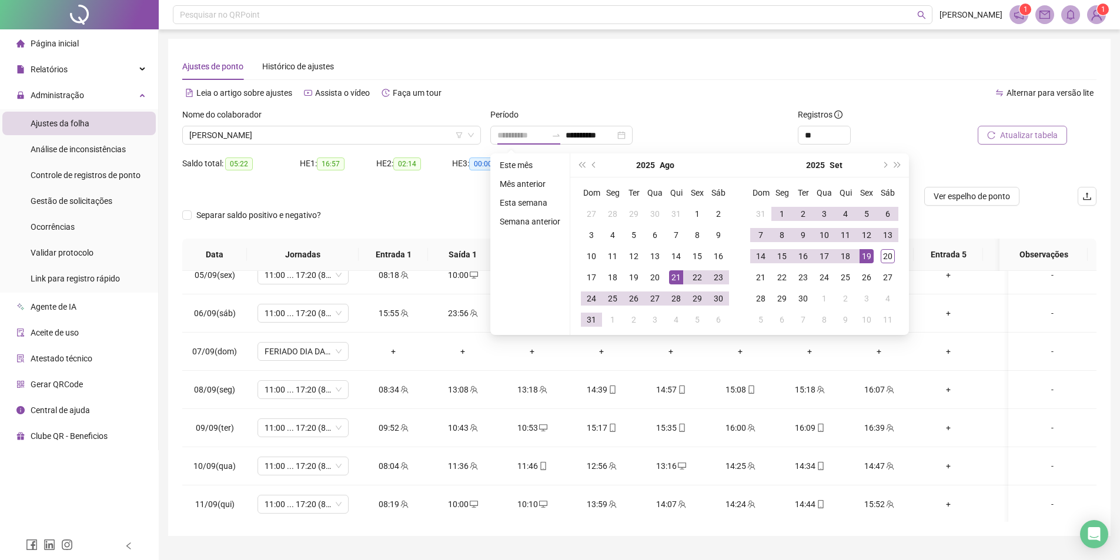
click at [869, 254] on div "19" at bounding box center [867, 256] width 14 height 14
type input "**********"
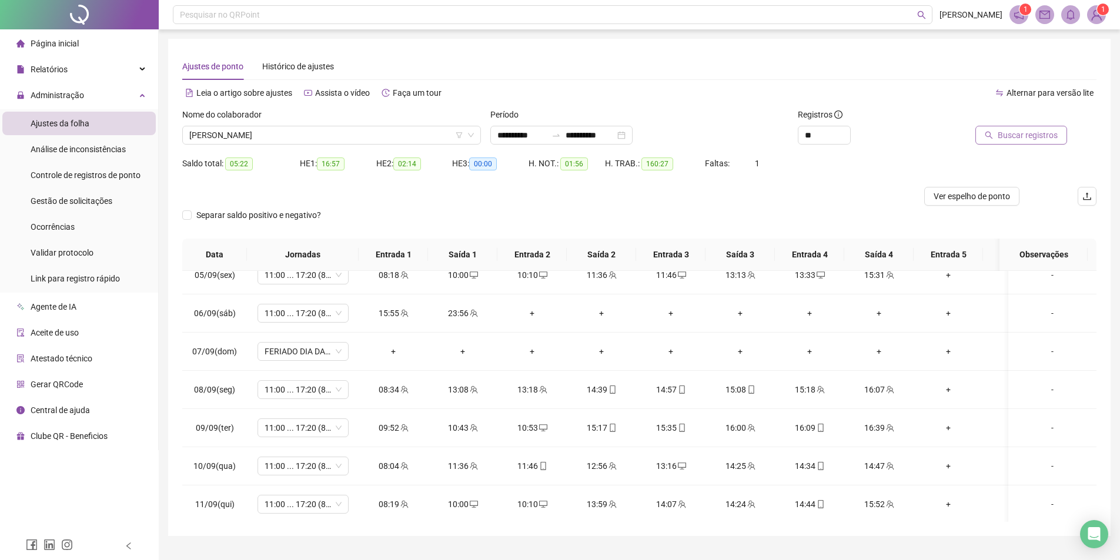
click at [1044, 129] on span "Buscar registros" at bounding box center [1028, 135] width 60 height 13
click at [226, 217] on span "Separar saldo positivo e negativo?" at bounding box center [259, 215] width 134 height 13
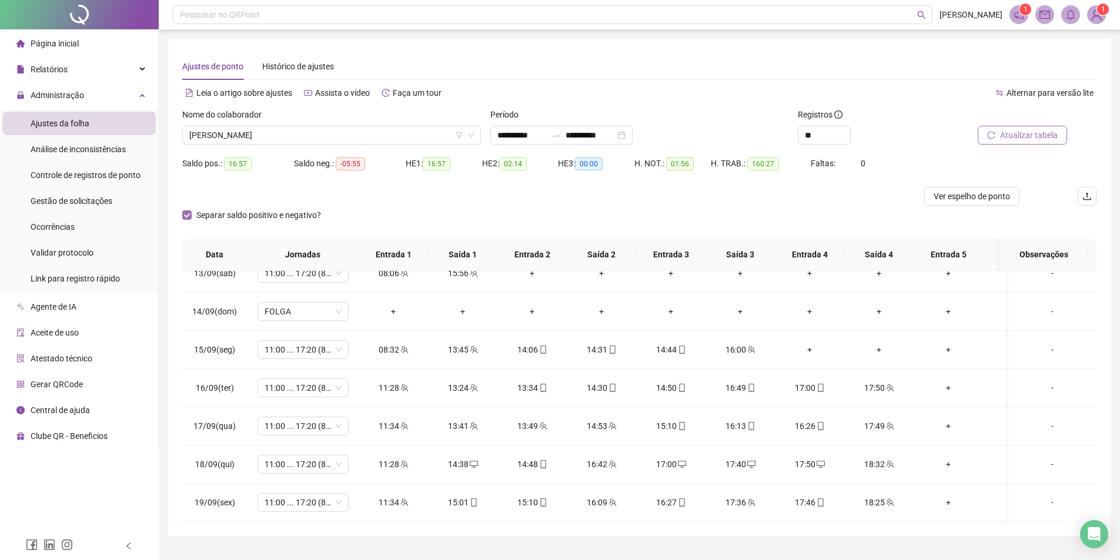
click at [226, 217] on span "Separar saldo positivo e negativo?" at bounding box center [259, 215] width 134 height 13
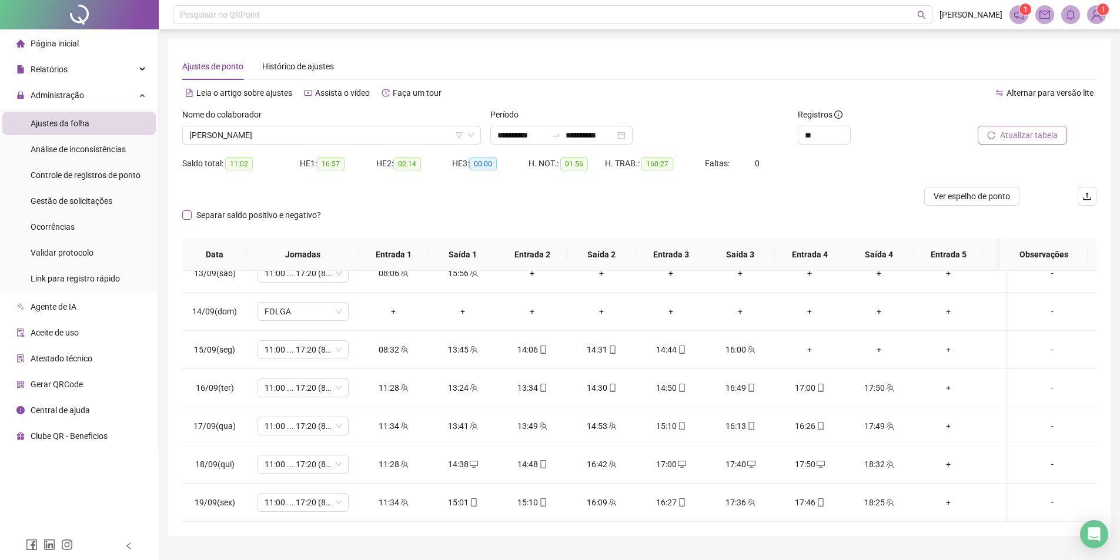
click at [231, 219] on span "Separar saldo positivo e negativo?" at bounding box center [259, 215] width 134 height 13
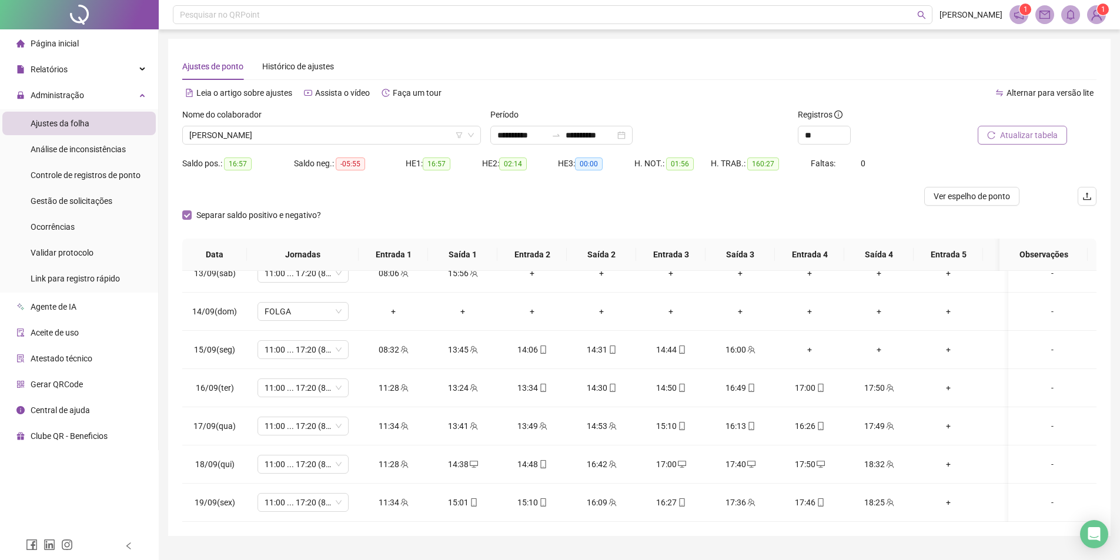
click at [231, 219] on span "Separar saldo positivo e negativo?" at bounding box center [259, 215] width 134 height 13
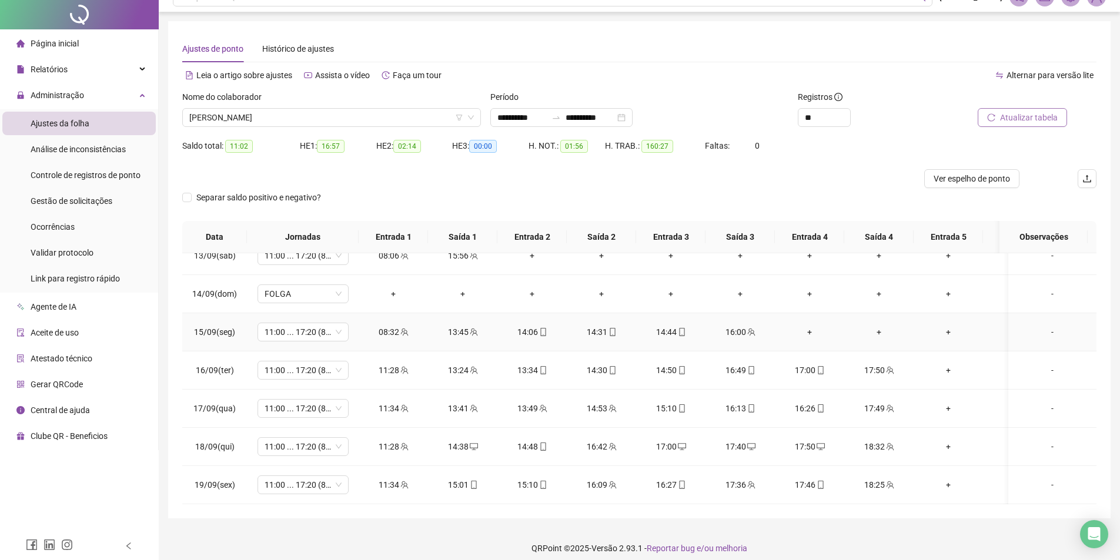
scroll to position [26, 0]
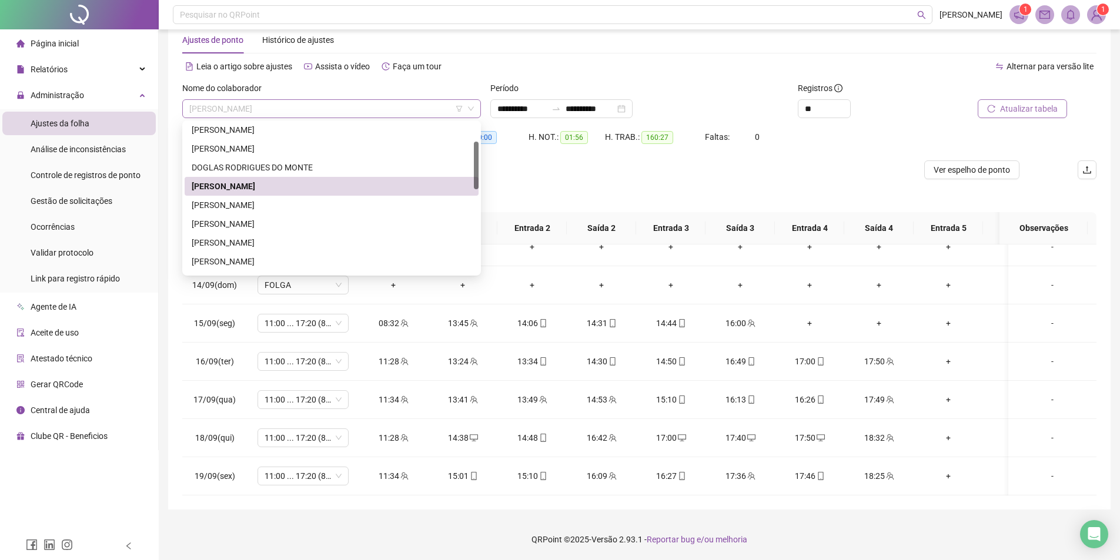
click at [437, 107] on span "[PERSON_NAME]" at bounding box center [331, 109] width 285 height 18
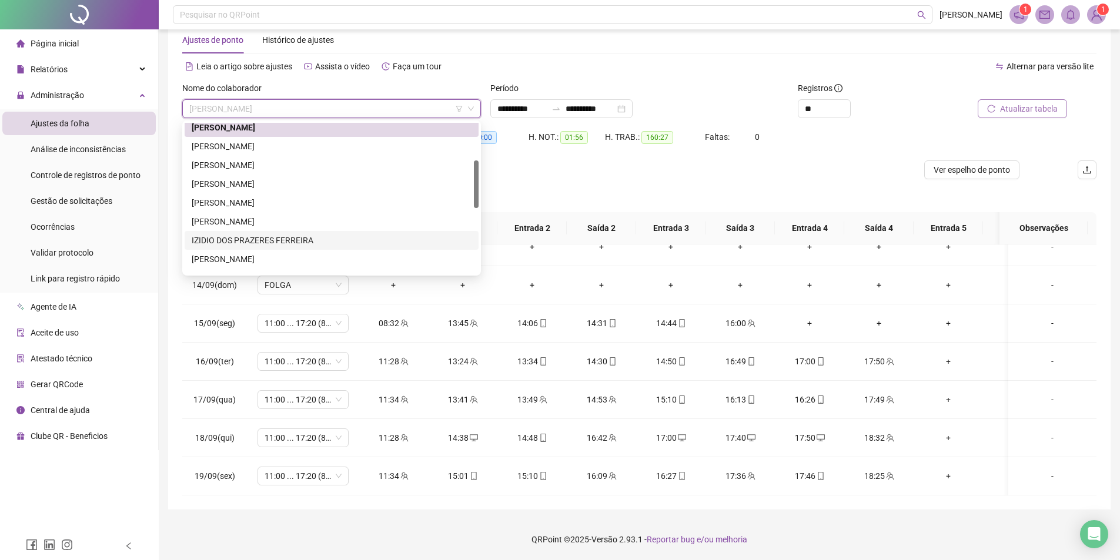
click at [224, 240] on div "IZIDIO DOS PRAZERES FERREIRA" at bounding box center [332, 240] width 280 height 13
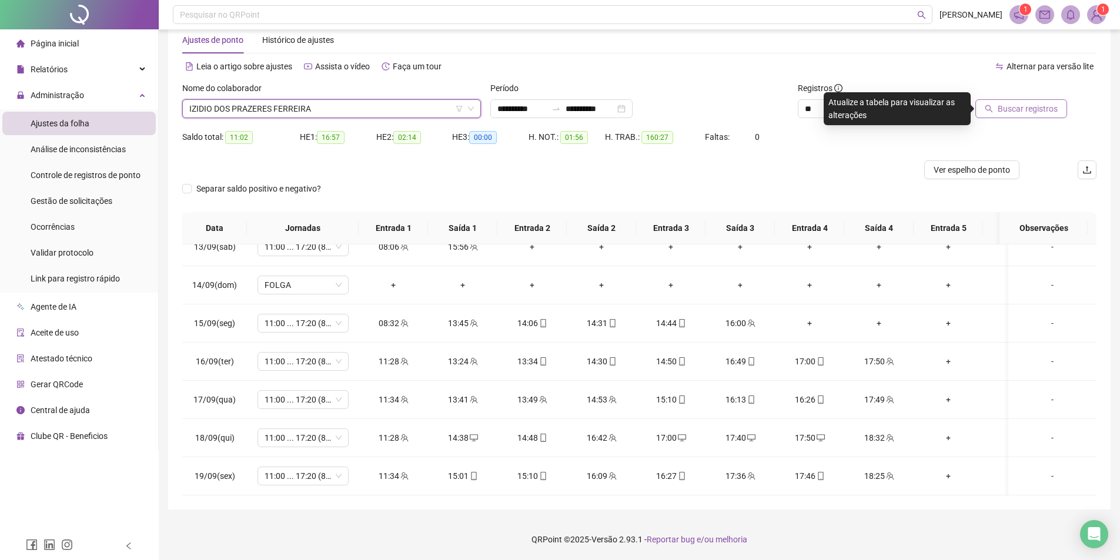
click at [1053, 111] on span "Buscar registros" at bounding box center [1028, 108] width 60 height 13
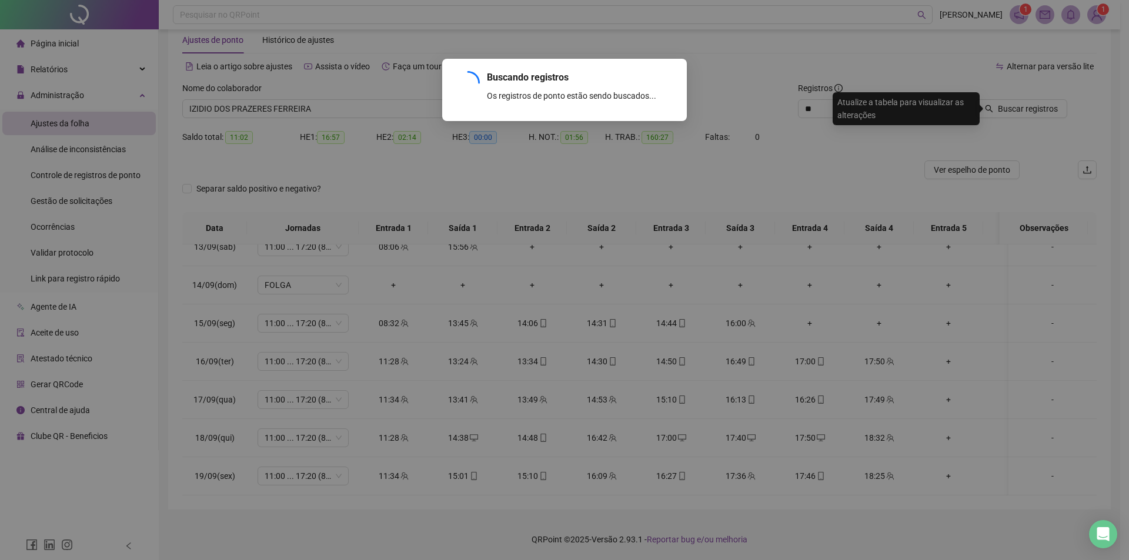
click at [1051, 111] on div "Buscando registros Os registros de ponto estão sendo buscados... OK" at bounding box center [564, 280] width 1129 height 560
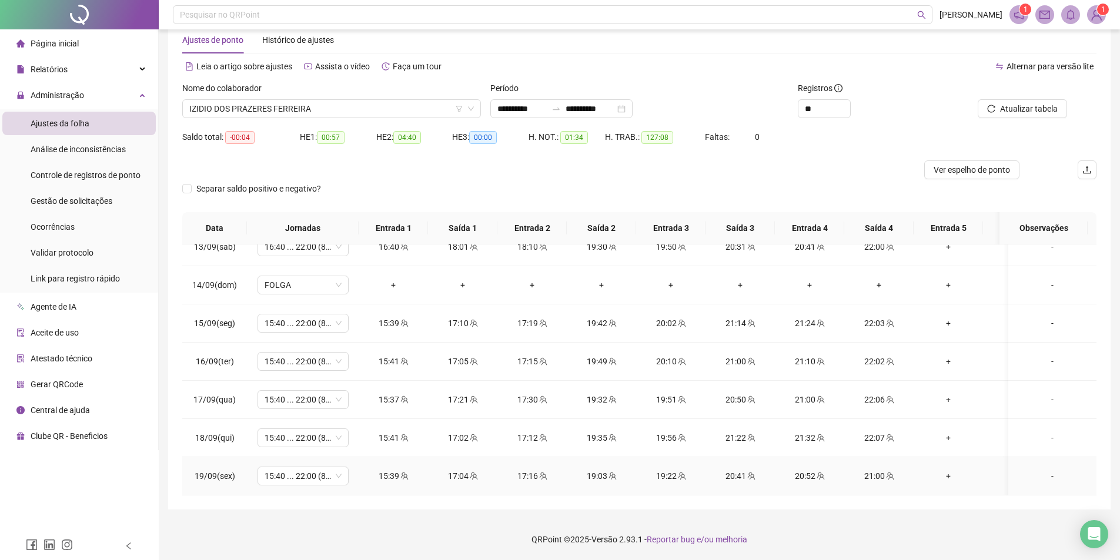
click at [1046, 472] on div "-" at bounding box center [1052, 476] width 69 height 13
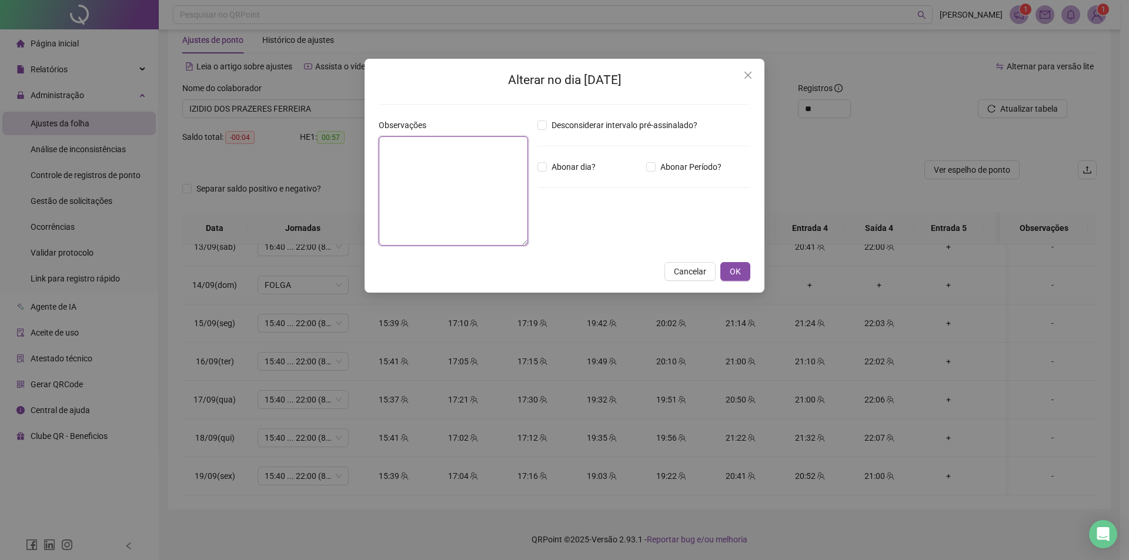
click at [488, 188] on textarea at bounding box center [453, 190] width 149 height 109
type textarea "**********"
click at [728, 274] on button "OK" at bounding box center [735, 271] width 30 height 19
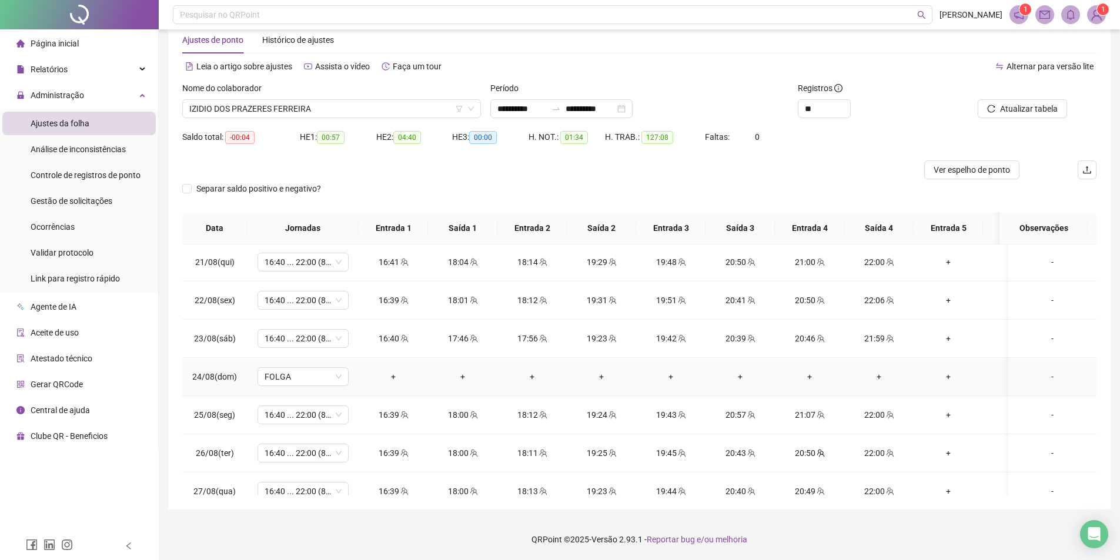
scroll to position [0, 0]
click at [346, 112] on span "IZIDIO DOS PRAZERES FERREIRA" at bounding box center [331, 109] width 285 height 18
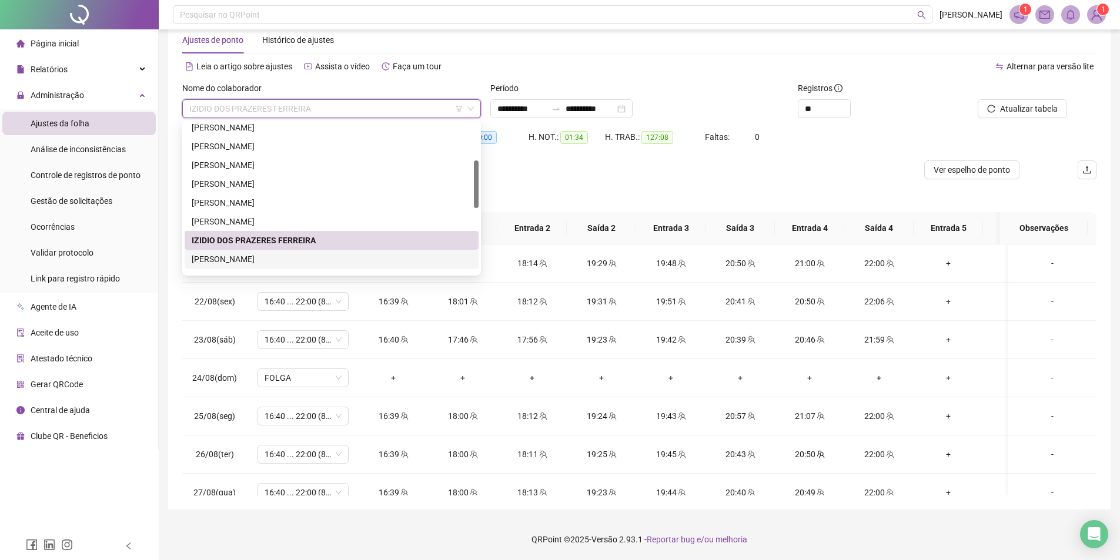
click at [280, 262] on div "[PERSON_NAME]" at bounding box center [332, 259] width 280 height 13
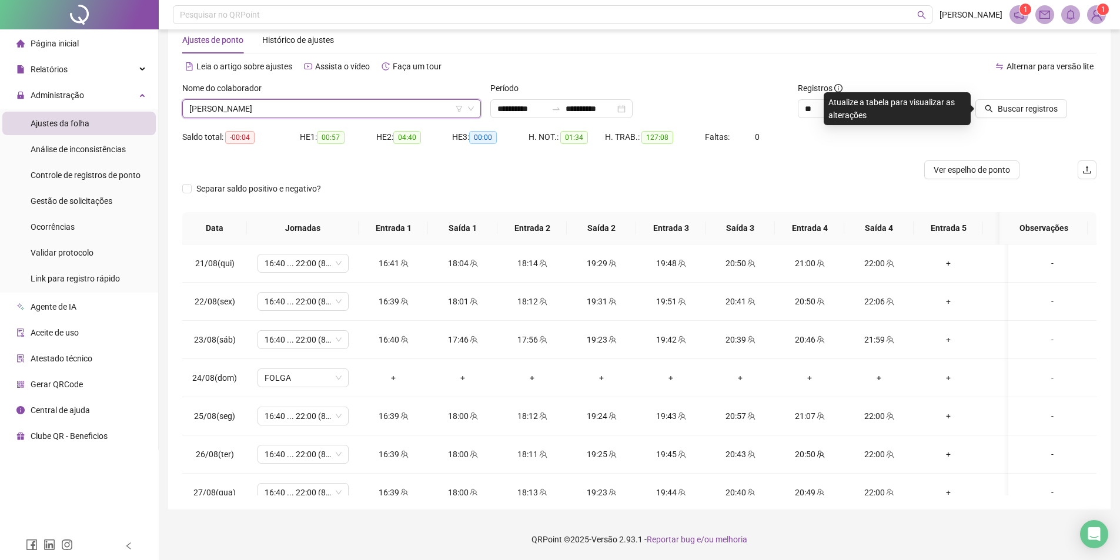
click at [1016, 98] on div at bounding box center [1009, 91] width 115 height 18
click at [1003, 111] on span "Buscar registros" at bounding box center [1028, 108] width 60 height 13
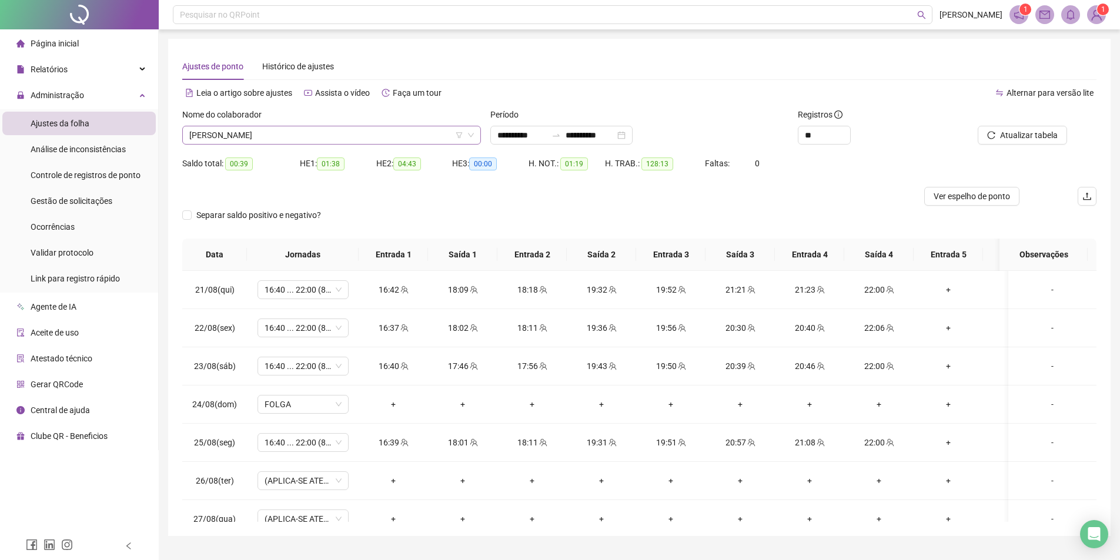
click at [278, 130] on span "[PERSON_NAME]" at bounding box center [331, 135] width 285 height 18
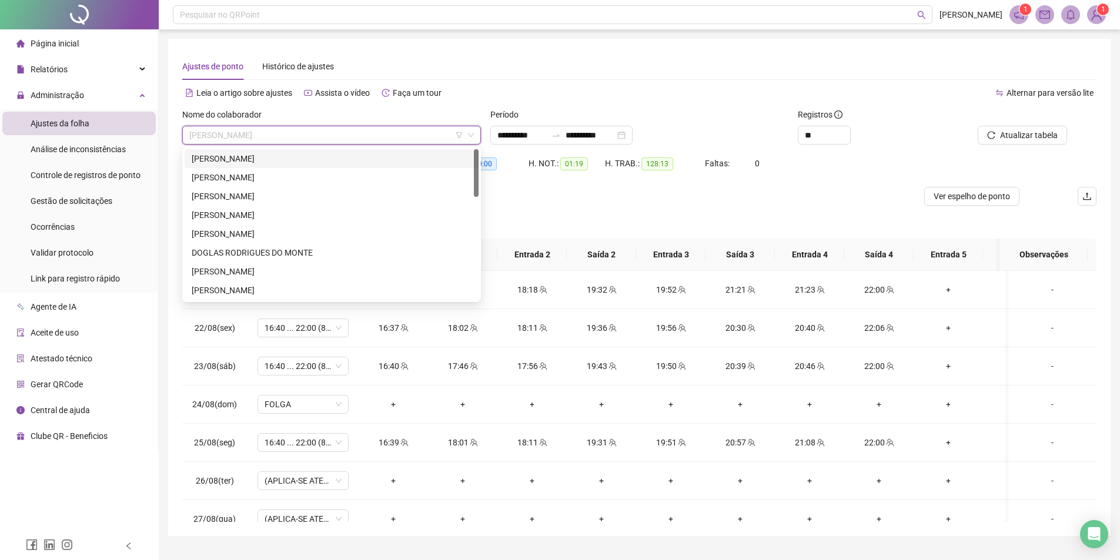
click at [271, 161] on div "[PERSON_NAME]" at bounding box center [332, 158] width 280 height 13
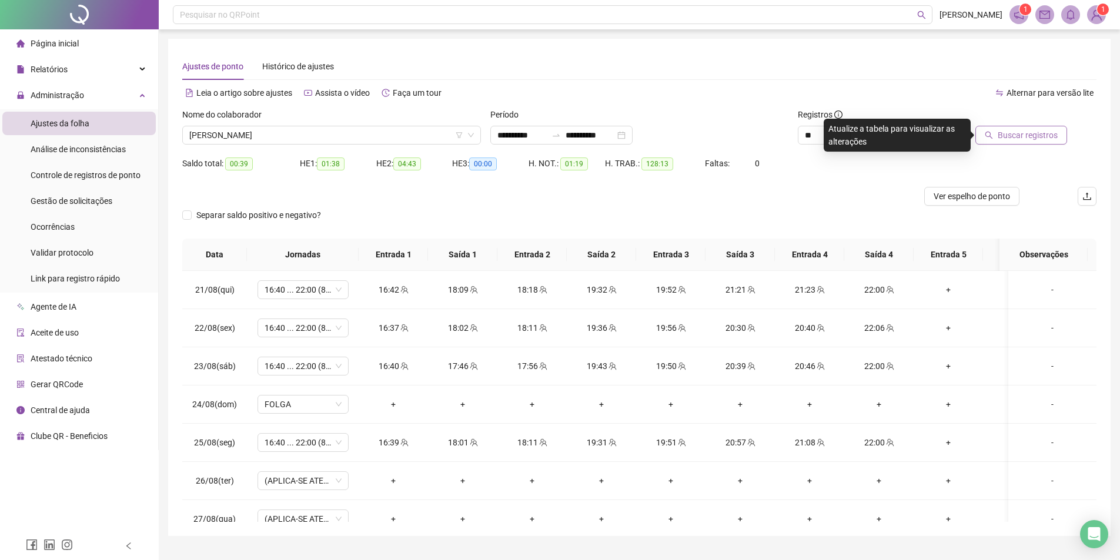
click at [1031, 136] on span "Buscar registros" at bounding box center [1028, 135] width 60 height 13
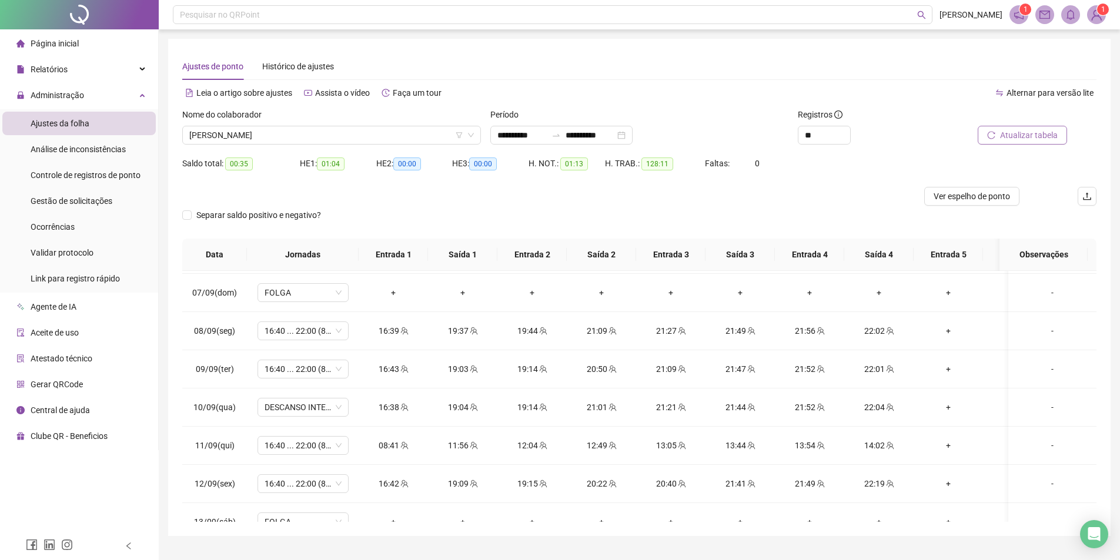
scroll to position [706, 0]
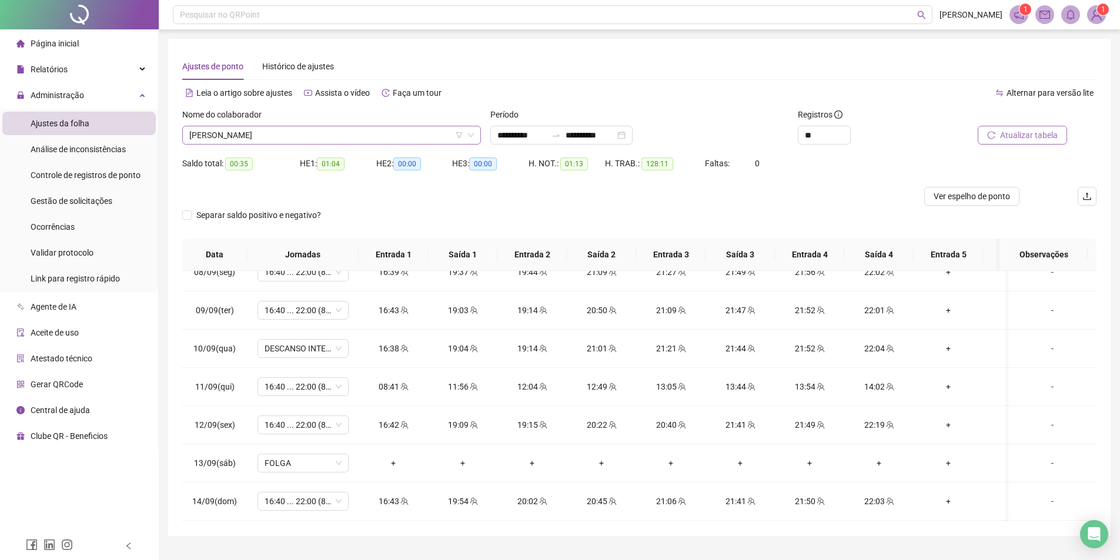
click at [275, 136] on span "[PERSON_NAME]" at bounding box center [331, 135] width 285 height 18
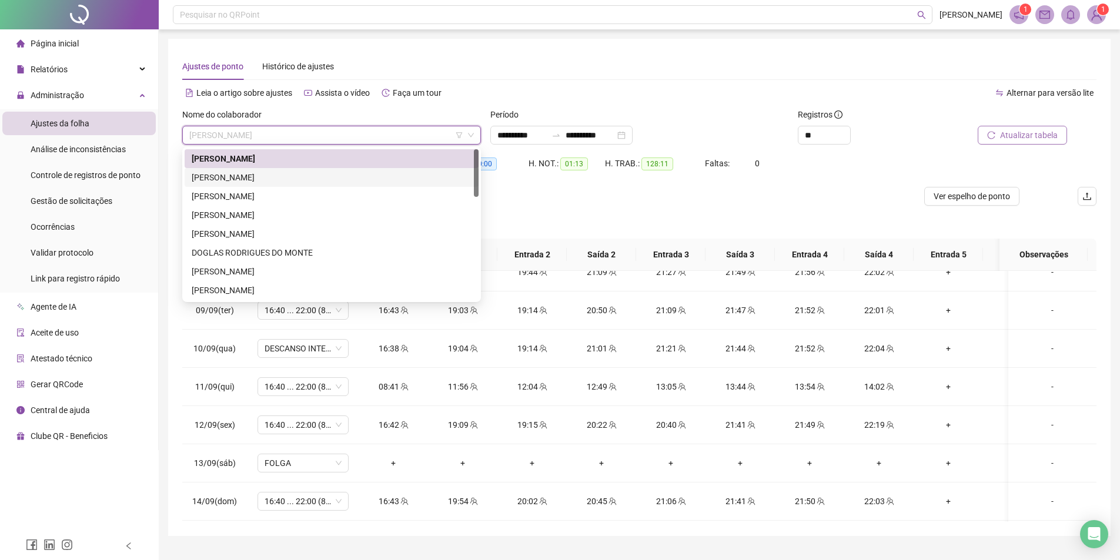
click at [263, 172] on div "AMANDA VALERIA CARDOSO" at bounding box center [332, 177] width 280 height 13
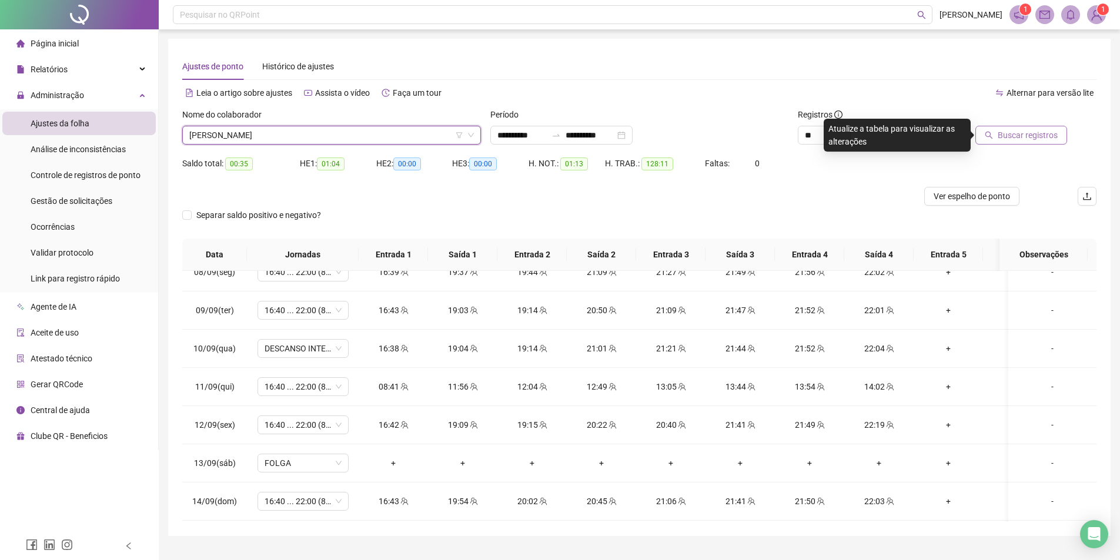
click at [1048, 135] on span "Buscar registros" at bounding box center [1028, 135] width 60 height 13
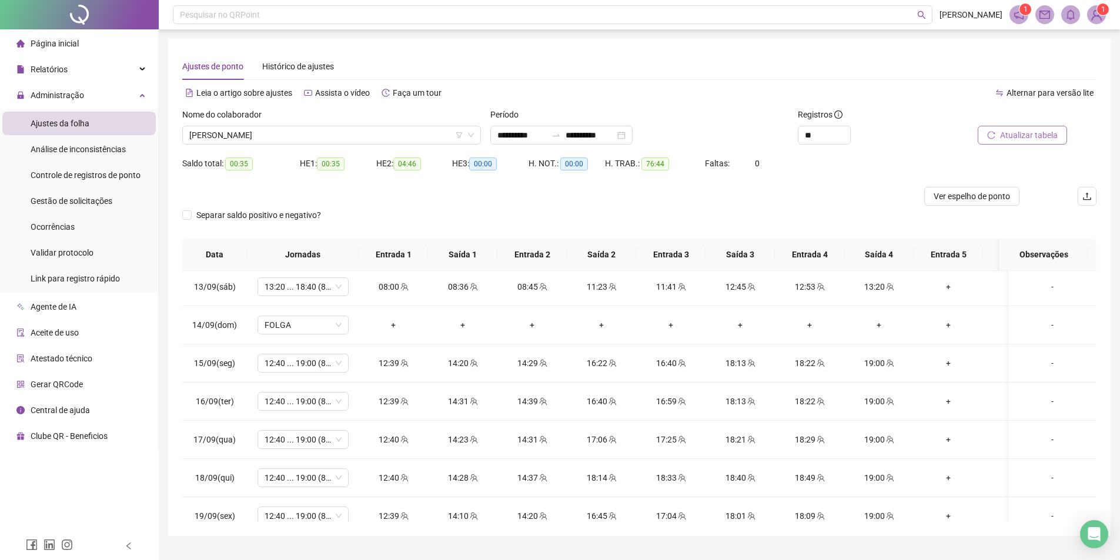
scroll to position [904, 0]
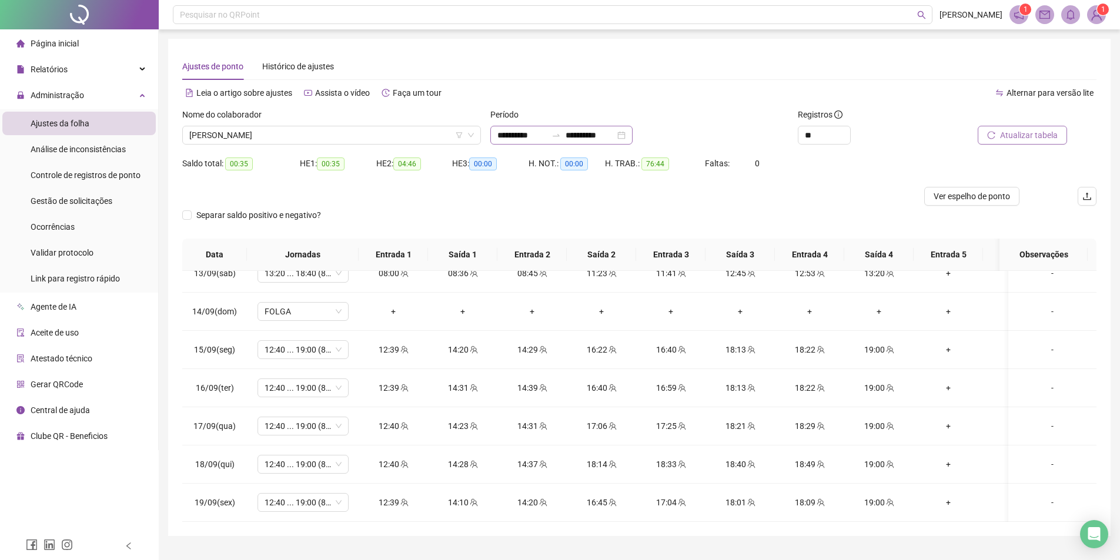
click at [633, 133] on div "**********" at bounding box center [561, 135] width 142 height 19
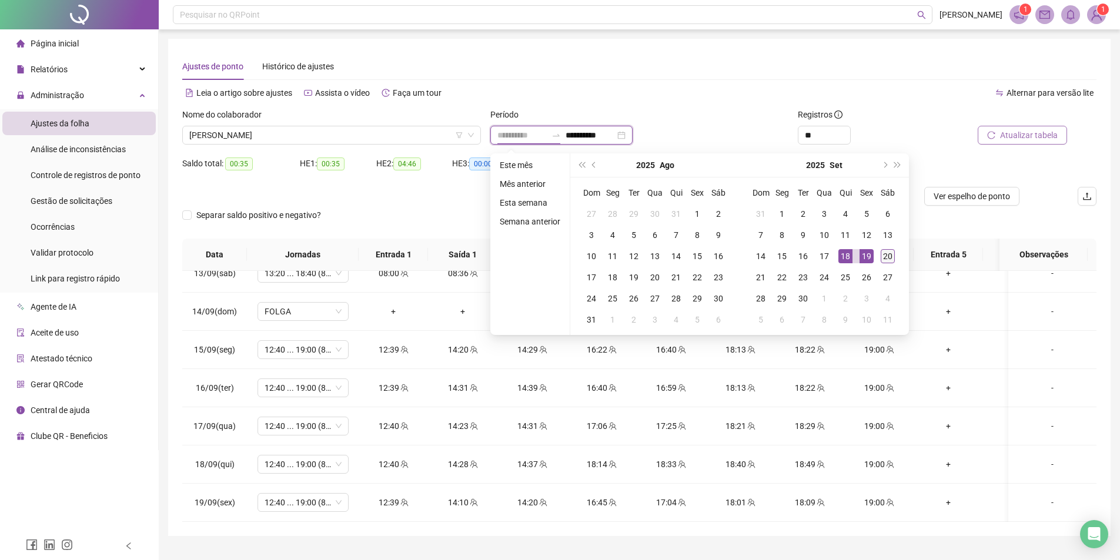
type input "**********"
click at [891, 254] on div "20" at bounding box center [888, 256] width 14 height 14
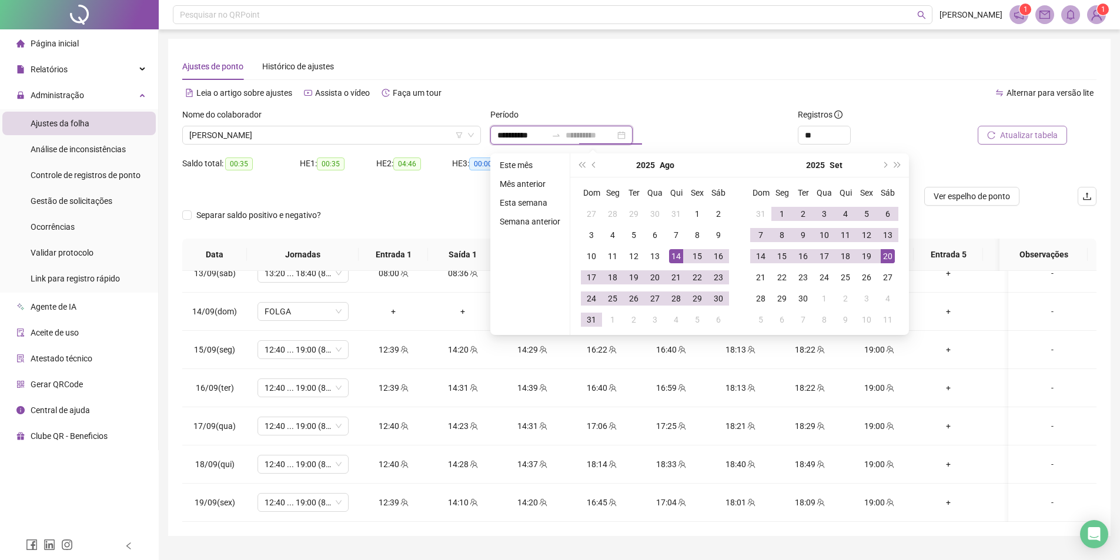
type input "**********"
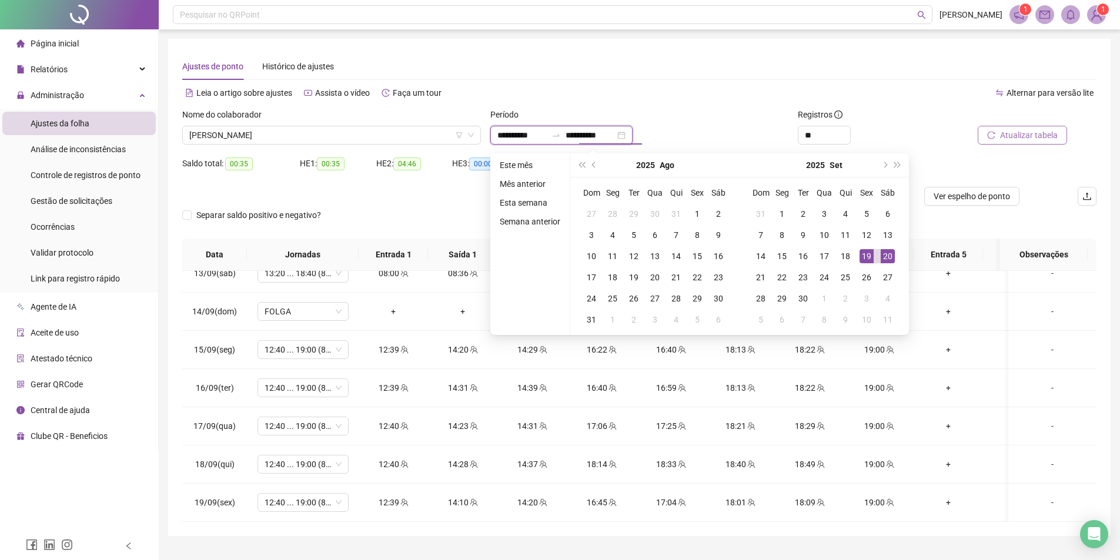
click at [503, 130] on input "**********" at bounding box center [521, 135] width 49 height 13
type input "**********"
click at [593, 167] on span "prev-year" at bounding box center [595, 165] width 6 height 6
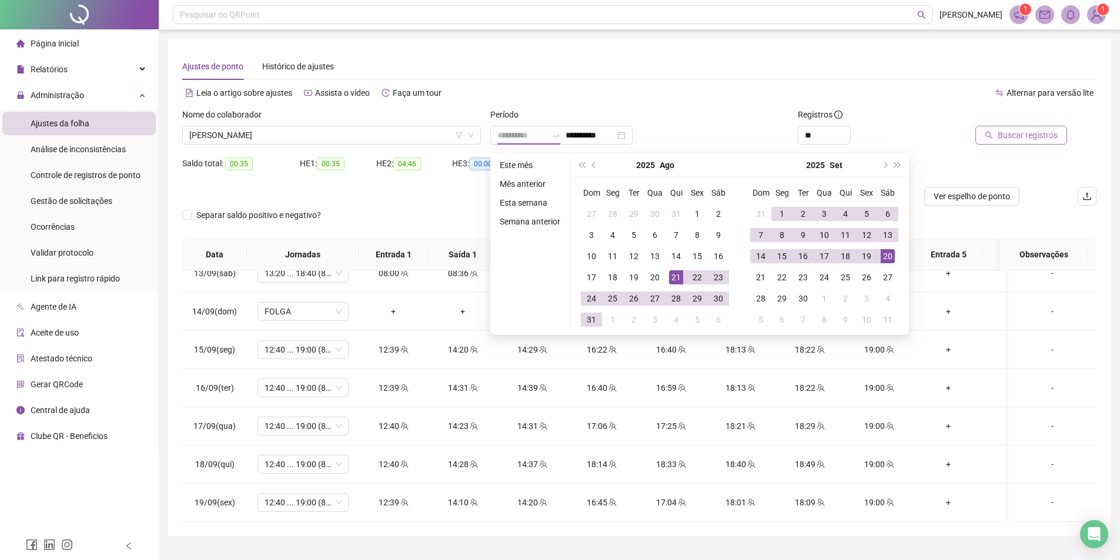
click at [670, 278] on div "21" at bounding box center [676, 277] width 14 height 14
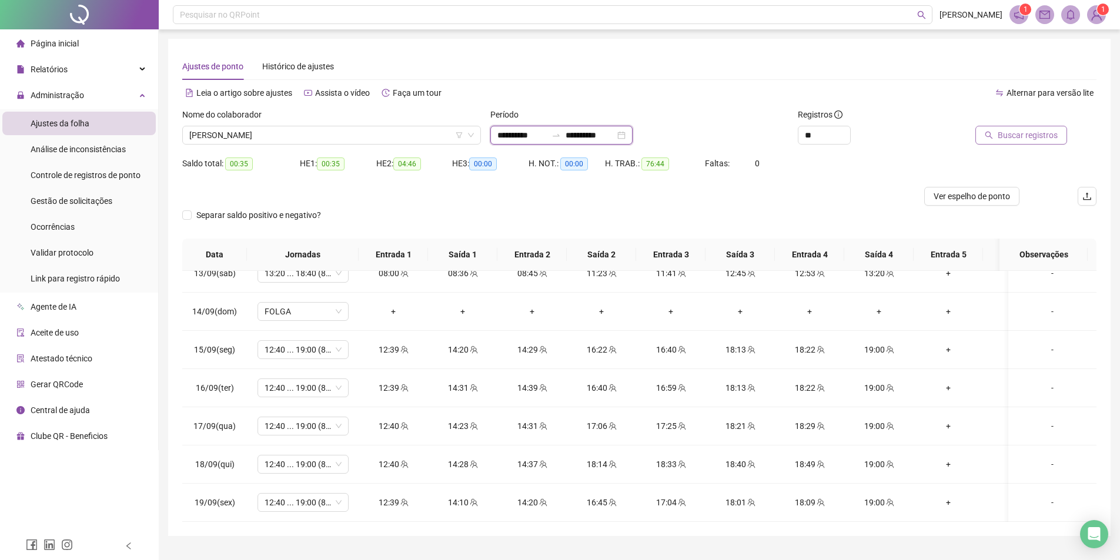
click at [608, 132] on input "**********" at bounding box center [590, 135] width 49 height 13
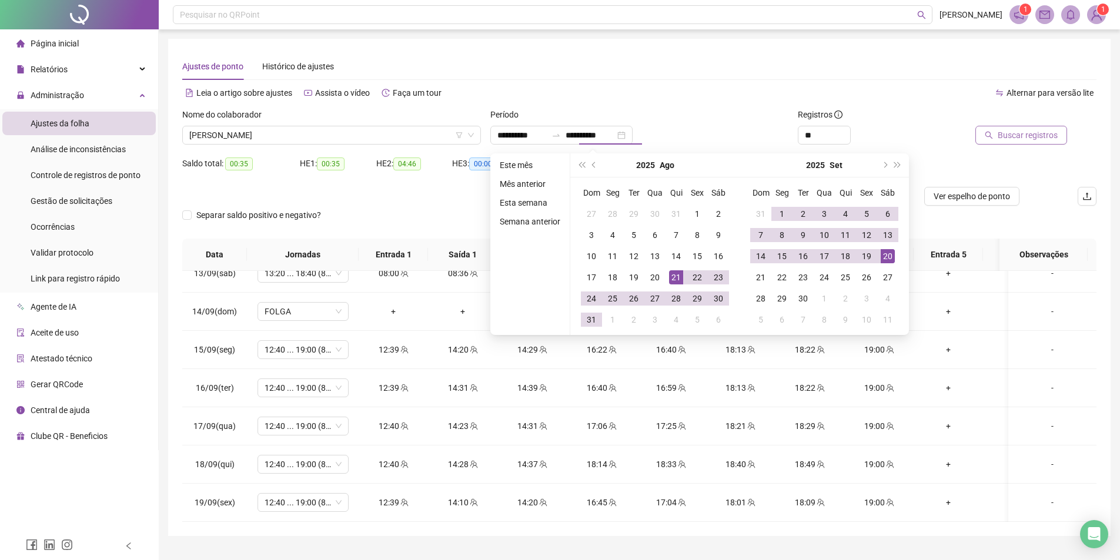
click at [737, 114] on div "Período" at bounding box center [639, 117] width 299 height 18
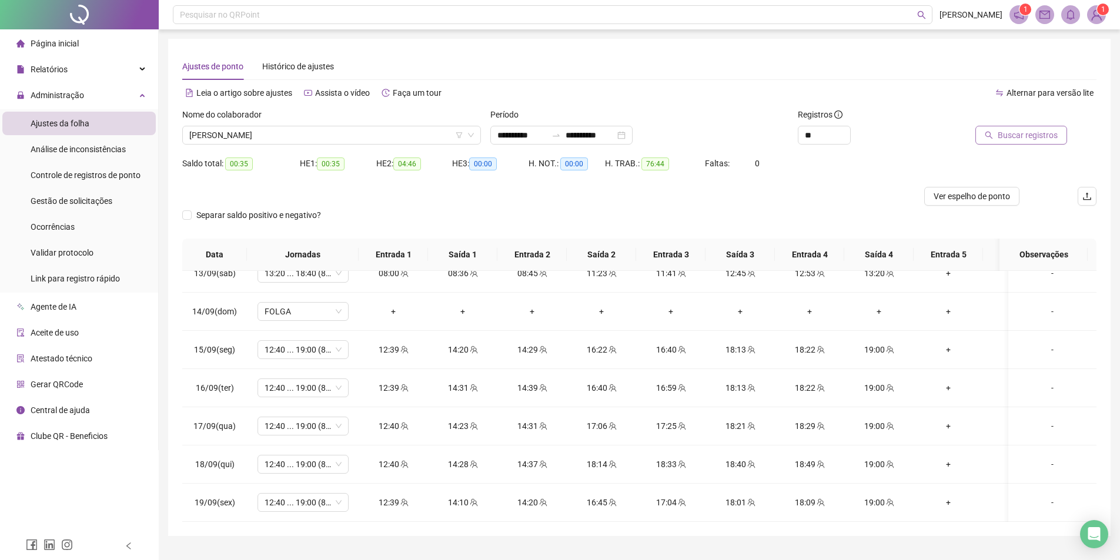
drag, startPoint x: 999, startPoint y: 153, endPoint x: 1003, endPoint y: 143, distance: 11.4
click at [1000, 151] on div "Buscar registros" at bounding box center [1024, 131] width 154 height 46
click at [1003, 142] on button "Buscar registros" at bounding box center [1021, 135] width 92 height 19
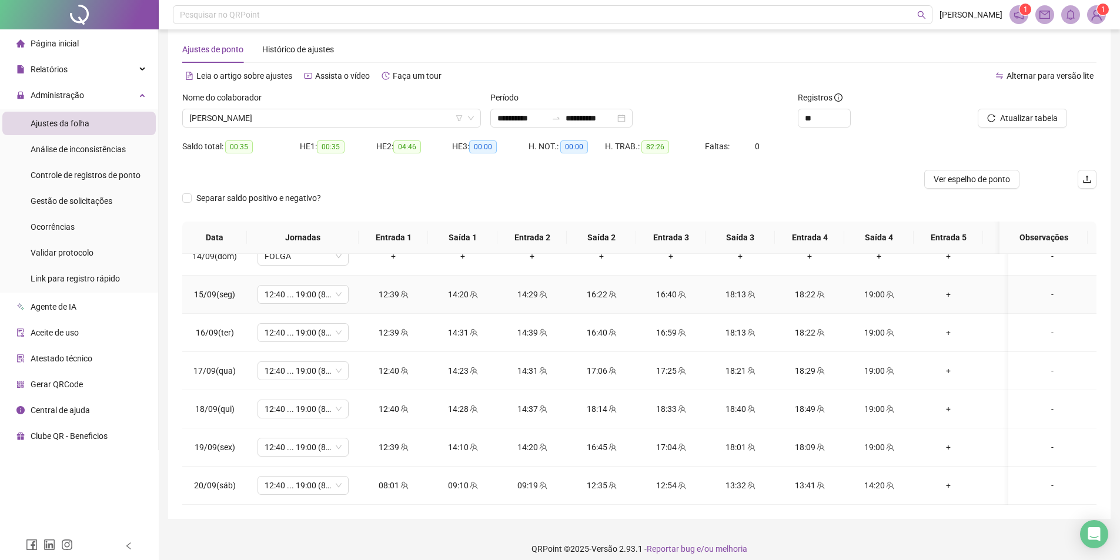
scroll to position [26, 0]
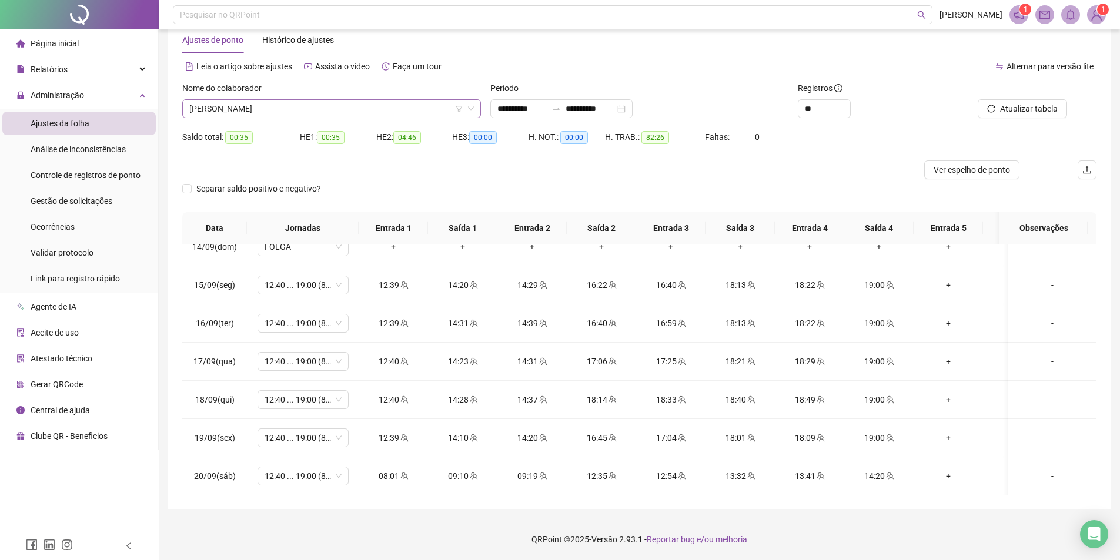
click at [332, 104] on span "AMANDA VALERIA CARDOSO" at bounding box center [331, 109] width 285 height 18
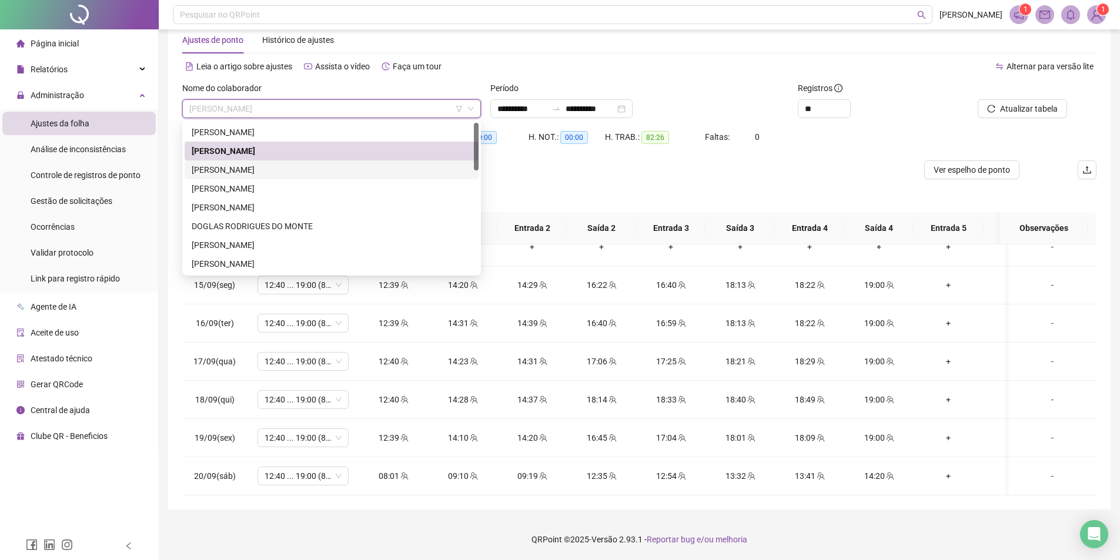
click at [276, 169] on div "[PERSON_NAME]" at bounding box center [332, 169] width 280 height 13
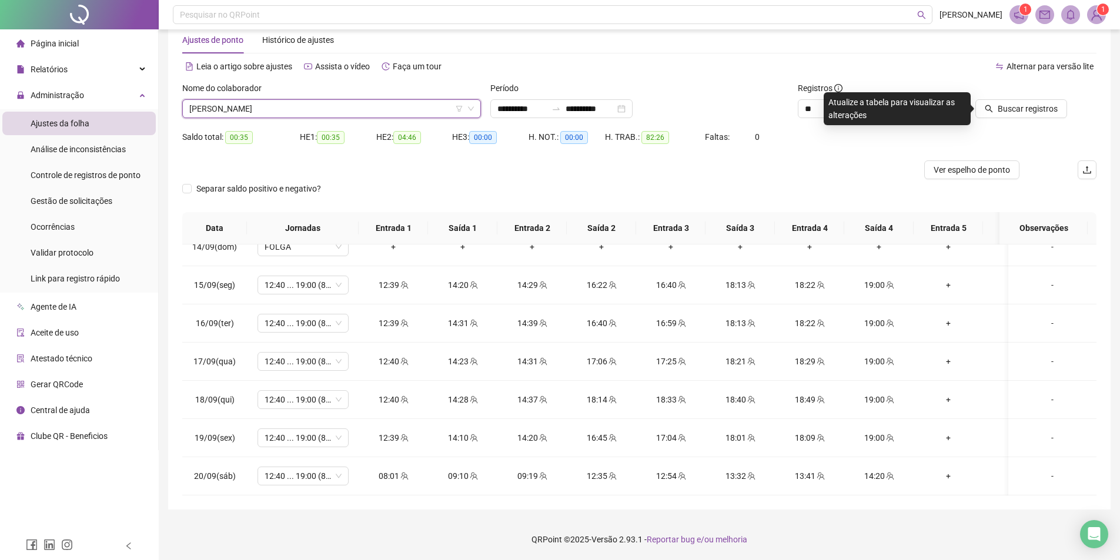
click at [263, 100] on span "[PERSON_NAME]" at bounding box center [331, 109] width 285 height 18
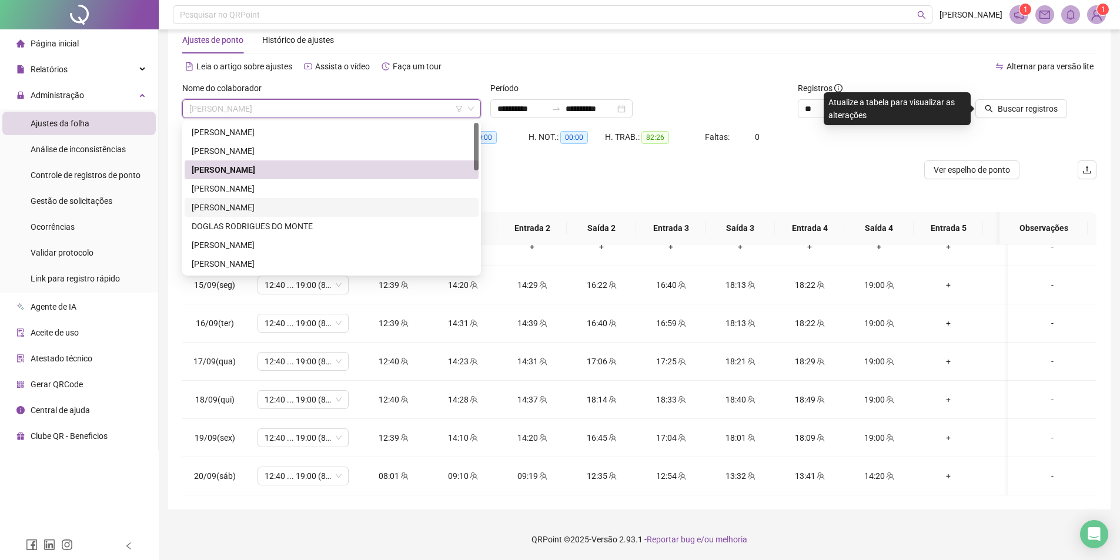
click at [234, 208] on div "[PERSON_NAME]" at bounding box center [332, 207] width 280 height 13
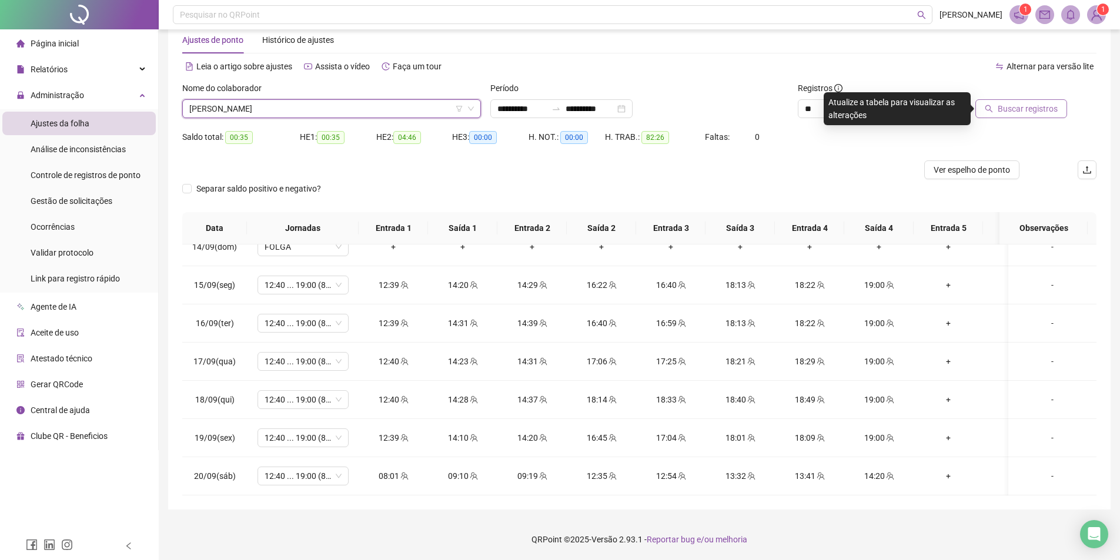
click at [1005, 108] on span "Buscar registros" at bounding box center [1028, 108] width 60 height 13
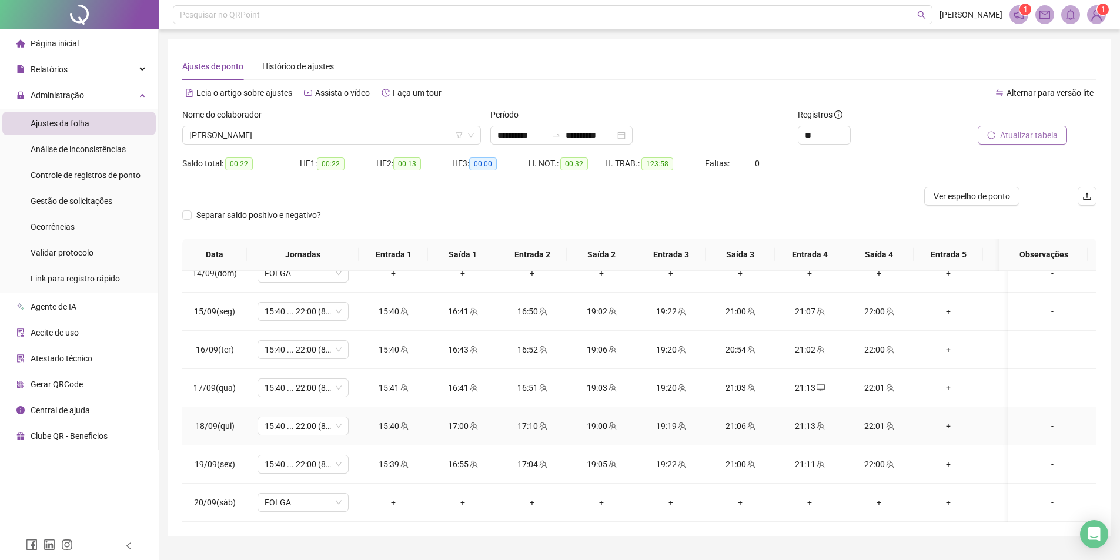
scroll to position [942, 0]
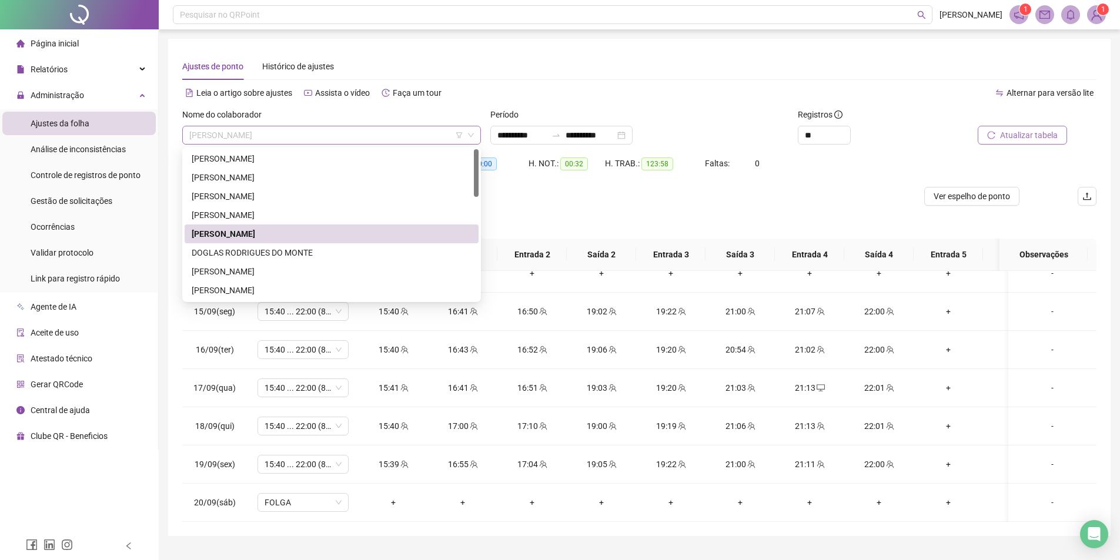
click at [295, 137] on span "[PERSON_NAME]" at bounding box center [331, 135] width 285 height 18
click at [256, 253] on div "DOGLAS RODRIGUES DO MONTE" at bounding box center [332, 252] width 280 height 13
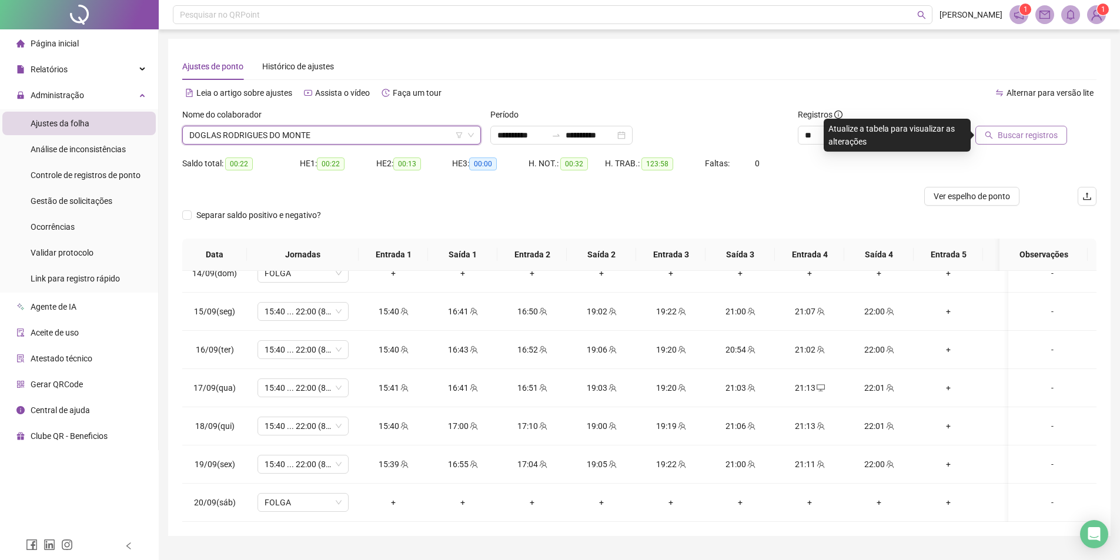
click at [1035, 138] on span "Buscar registros" at bounding box center [1028, 135] width 60 height 13
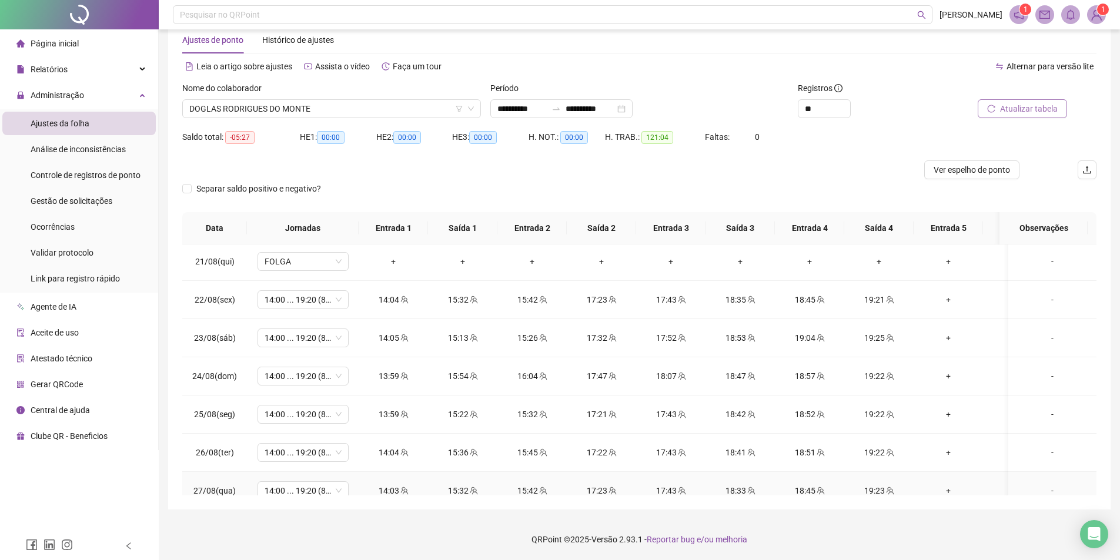
scroll to position [0, 0]
click at [629, 116] on div "**********" at bounding box center [561, 108] width 142 height 19
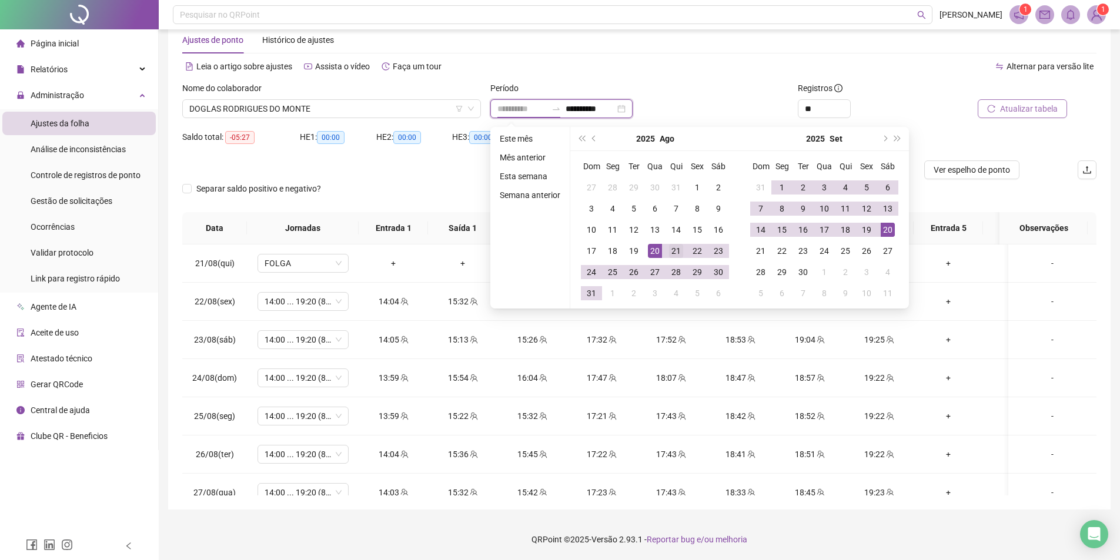
type input "**********"
click at [680, 250] on div "21" at bounding box center [676, 251] width 14 height 14
click at [869, 230] on div "19" at bounding box center [867, 230] width 14 height 14
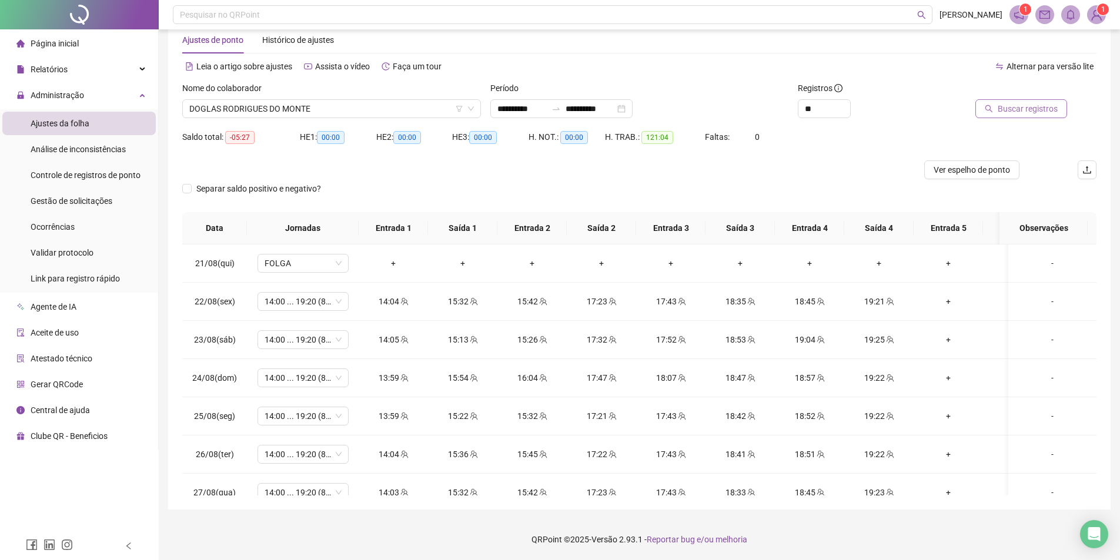
click at [1022, 98] on div at bounding box center [1009, 91] width 115 height 18
click at [1019, 105] on span "Buscar registros" at bounding box center [1028, 108] width 60 height 13
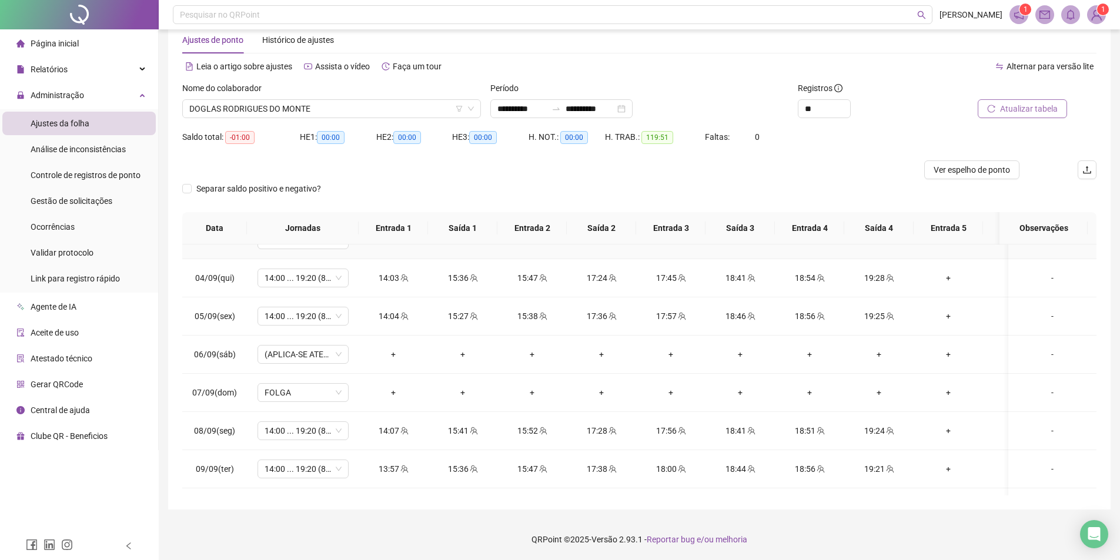
scroll to position [529, 0]
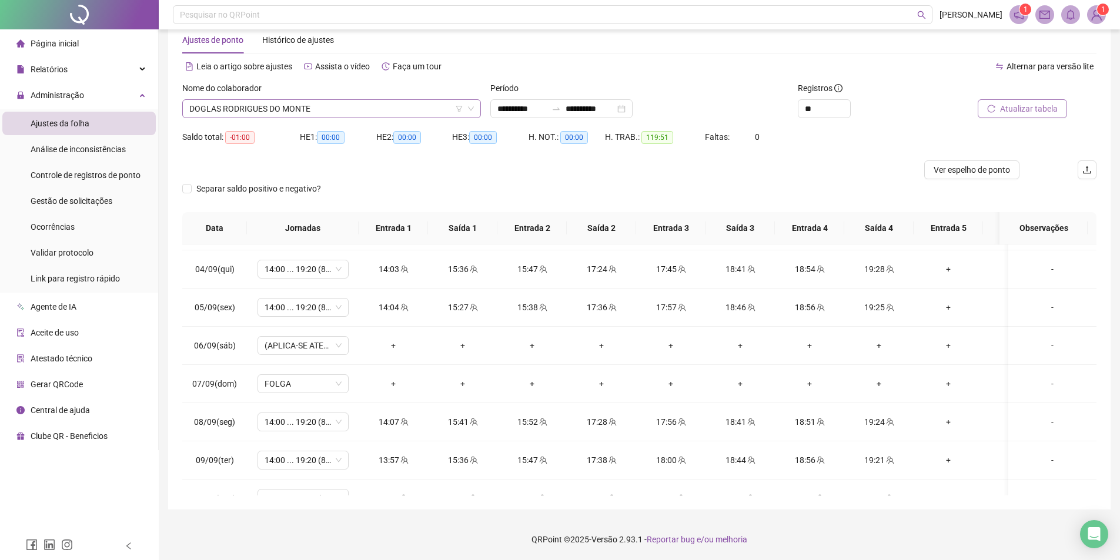
click at [314, 115] on span "DOGLAS RODRIGUES DO MONTE" at bounding box center [331, 109] width 285 height 18
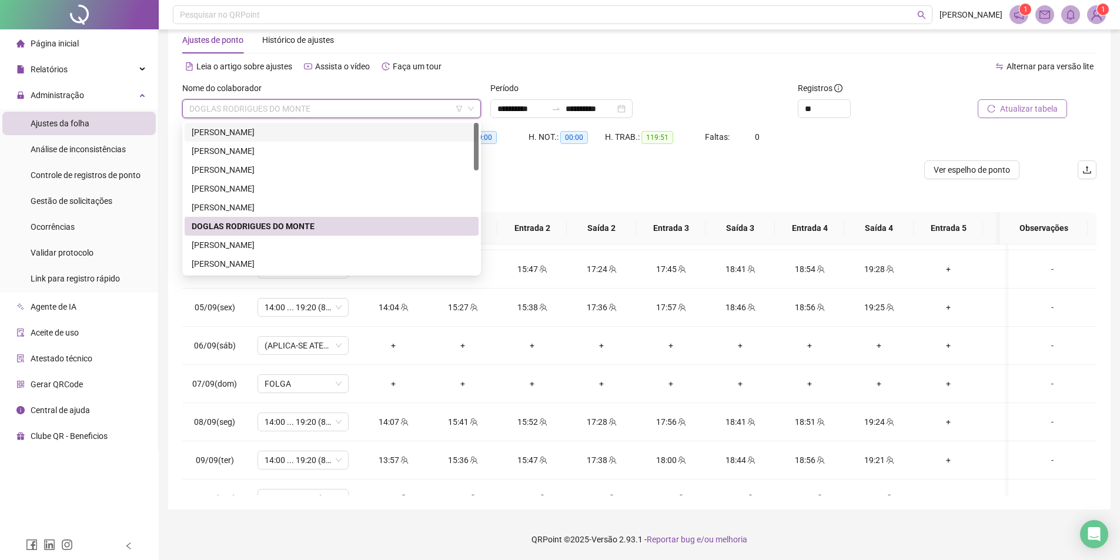
click at [285, 98] on div "Nome do colaborador" at bounding box center [331, 91] width 299 height 18
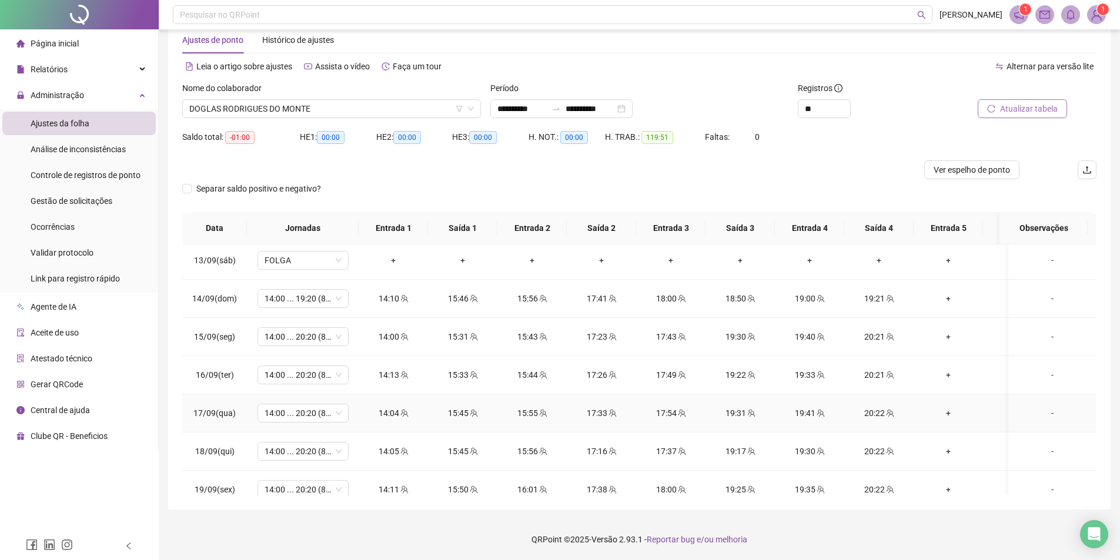
scroll to position [904, 0]
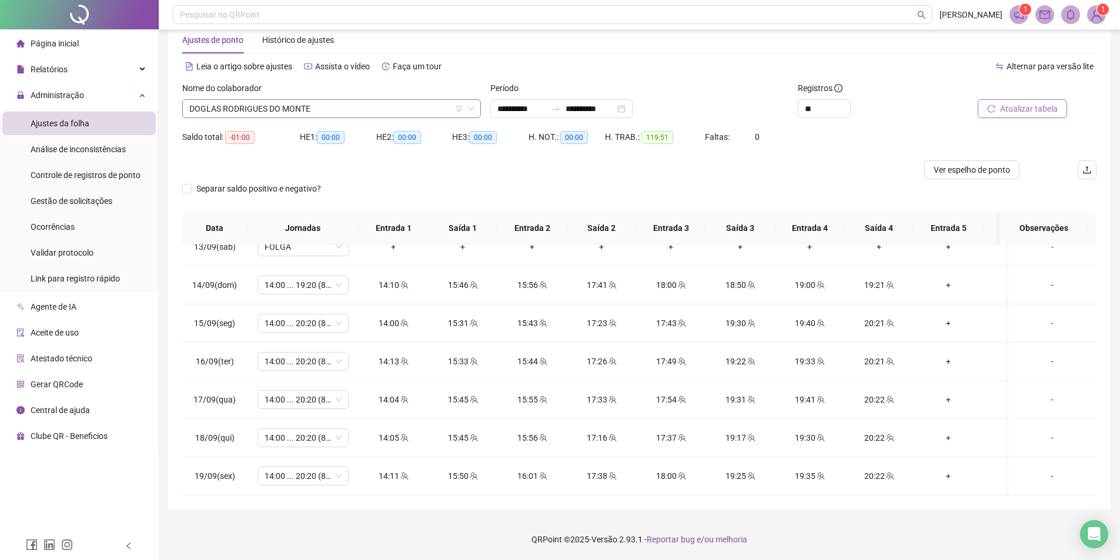
click at [315, 105] on span "DOGLAS RODRIGUES DO MONTE" at bounding box center [331, 109] width 285 height 18
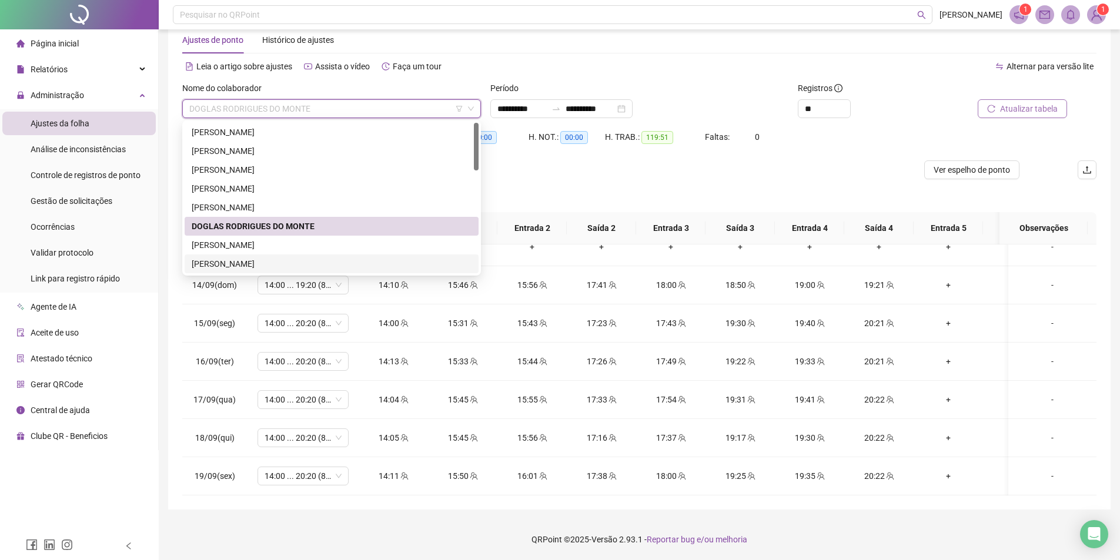
click at [272, 255] on div "[PERSON_NAME]" at bounding box center [332, 264] width 294 height 19
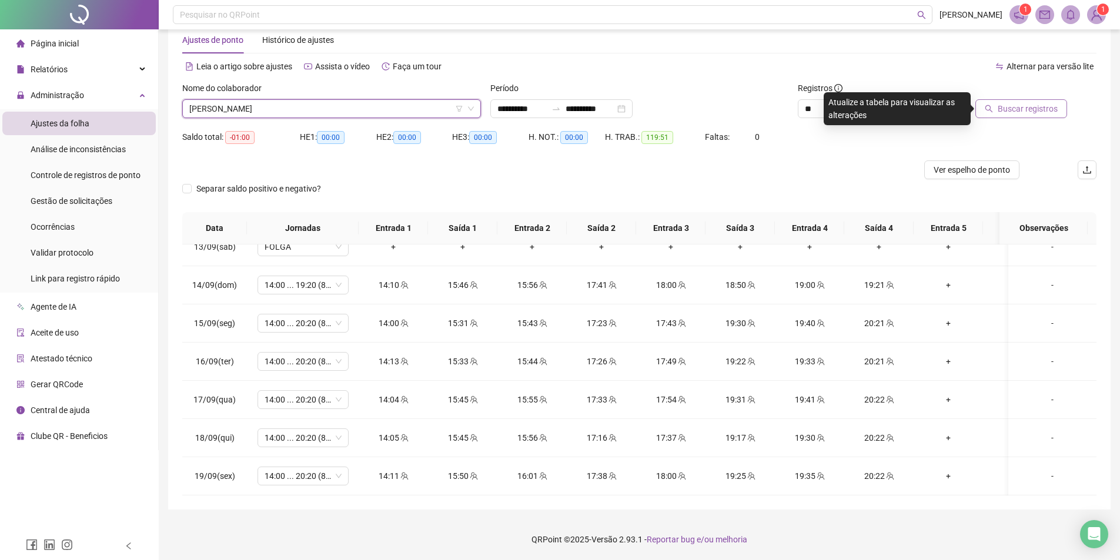
click at [260, 105] on span "[PERSON_NAME]" at bounding box center [331, 109] width 285 height 18
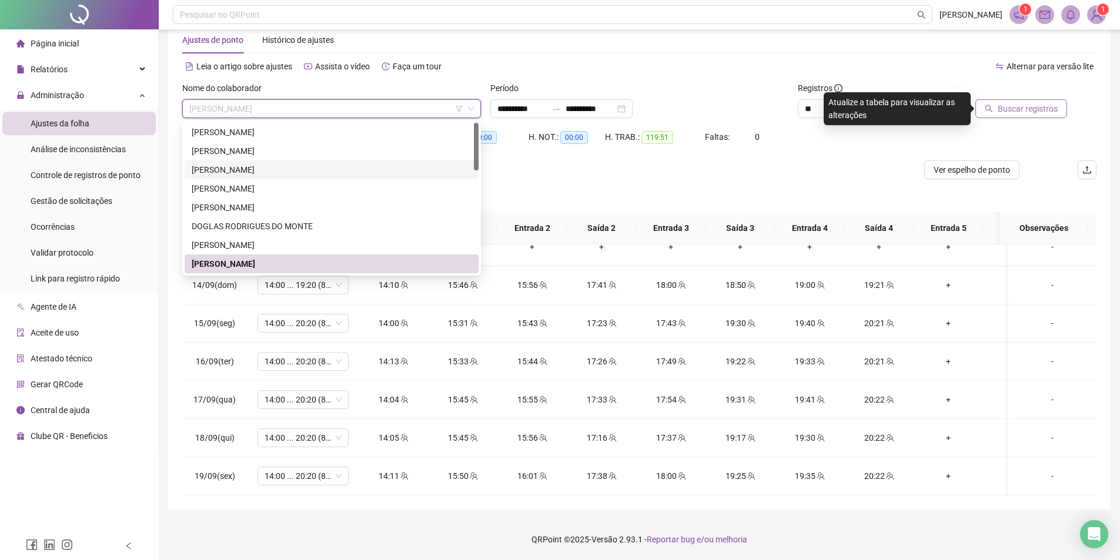
scroll to position [59, 0]
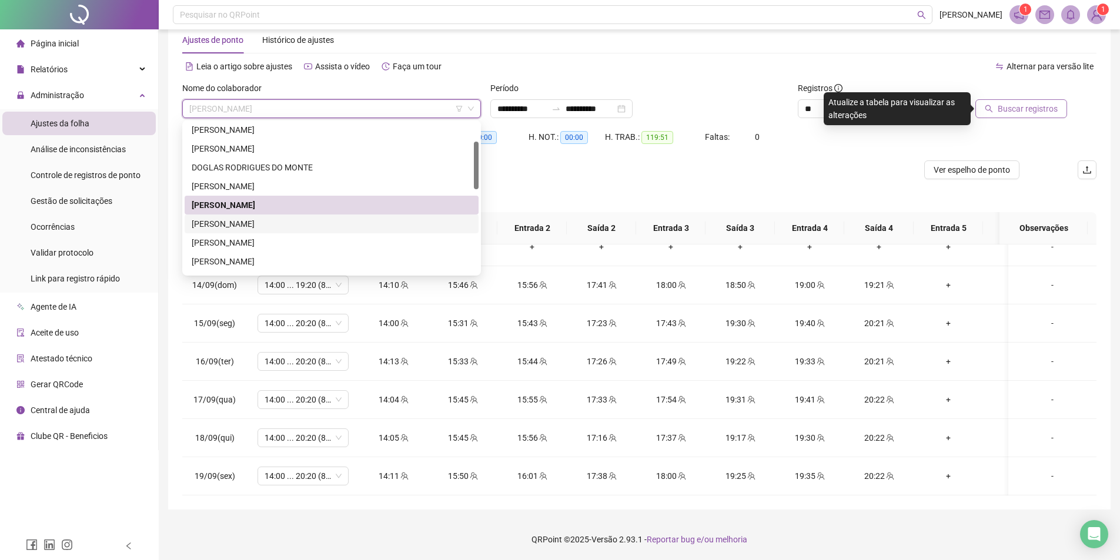
click at [236, 223] on div "[PERSON_NAME]" at bounding box center [332, 224] width 280 height 13
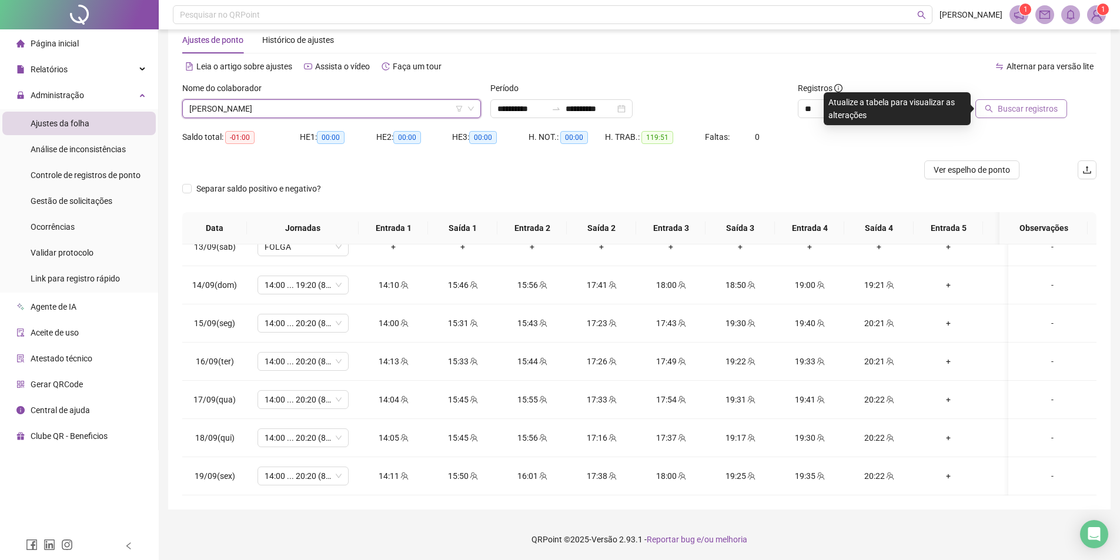
click at [1024, 103] on span "Buscar registros" at bounding box center [1028, 108] width 60 height 13
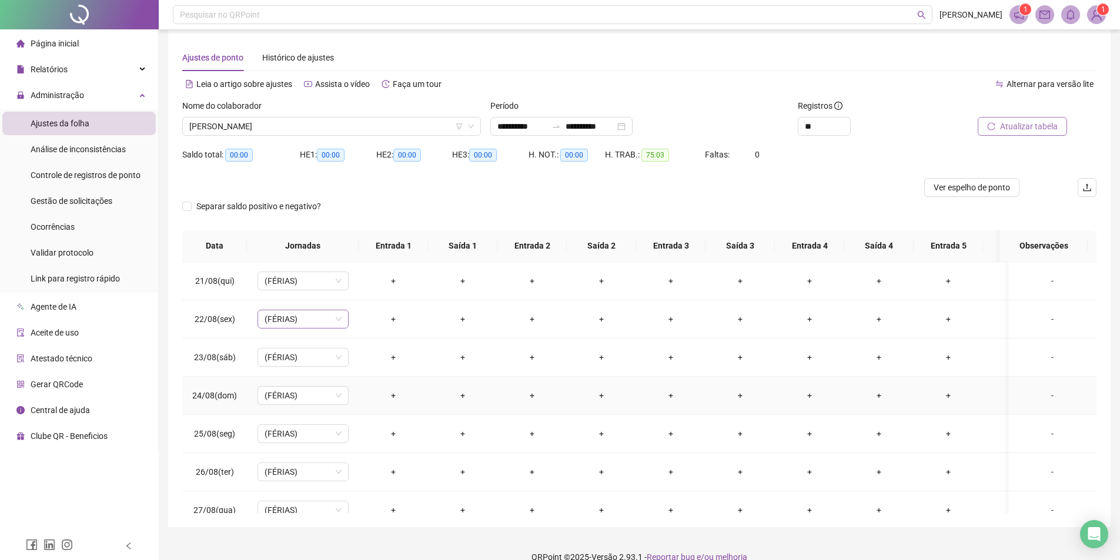
scroll to position [0, 0]
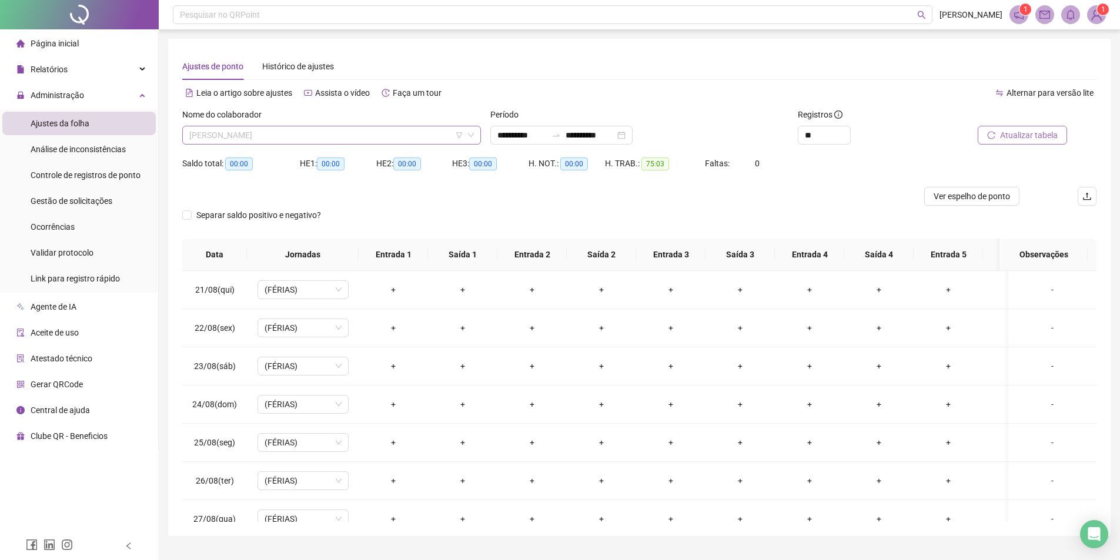
click at [290, 141] on span "[PERSON_NAME]" at bounding box center [331, 135] width 285 height 18
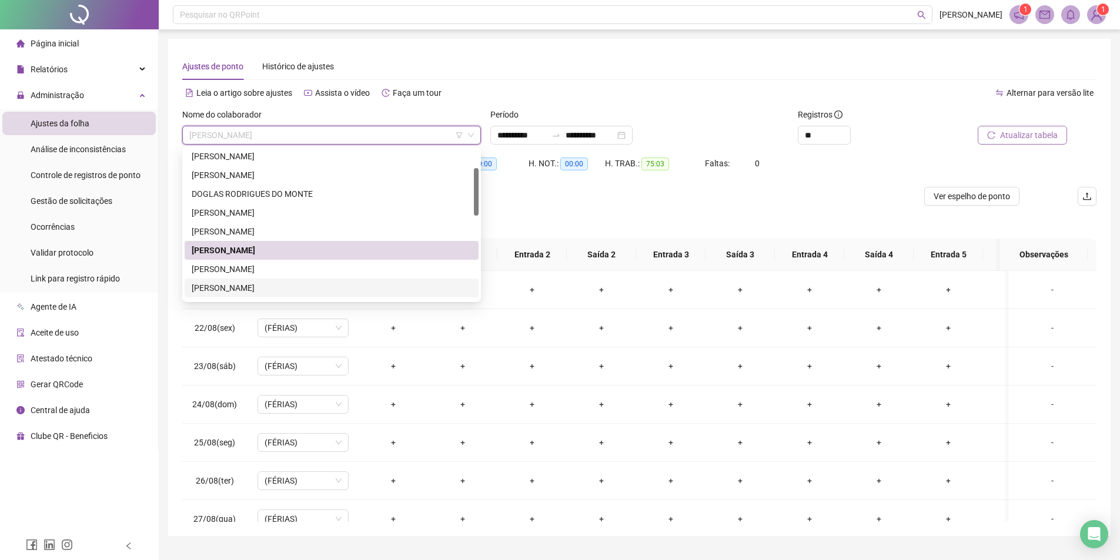
click at [274, 285] on div "[PERSON_NAME]" at bounding box center [332, 288] width 280 height 13
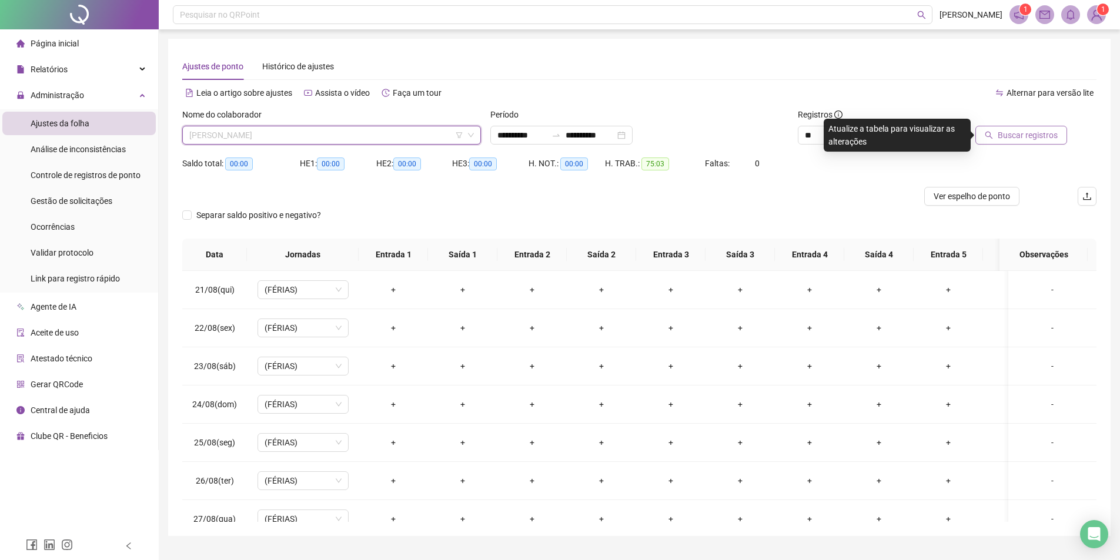
click at [218, 135] on span "[PERSON_NAME]" at bounding box center [331, 135] width 285 height 18
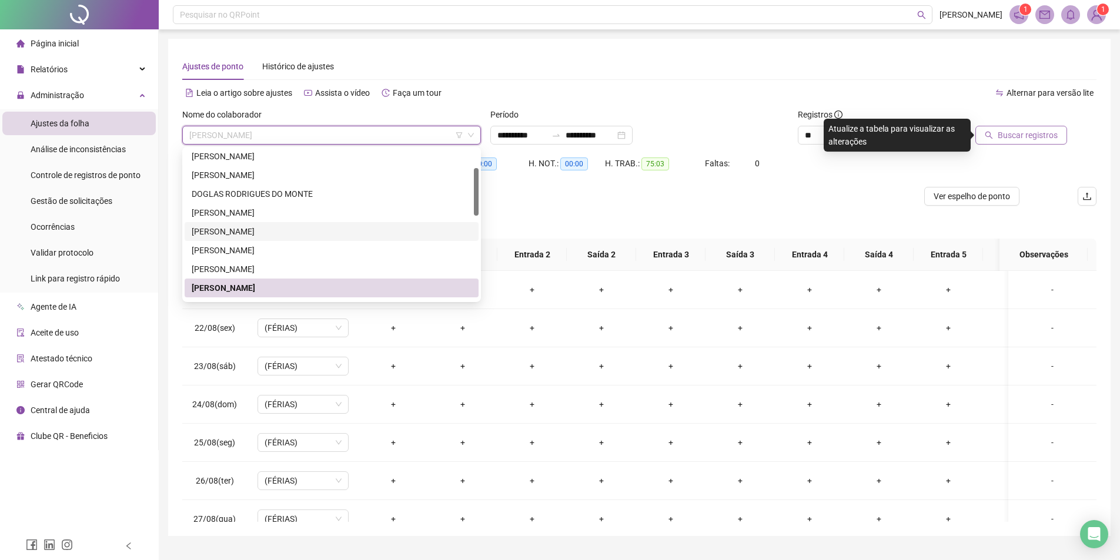
scroll to position [118, 0]
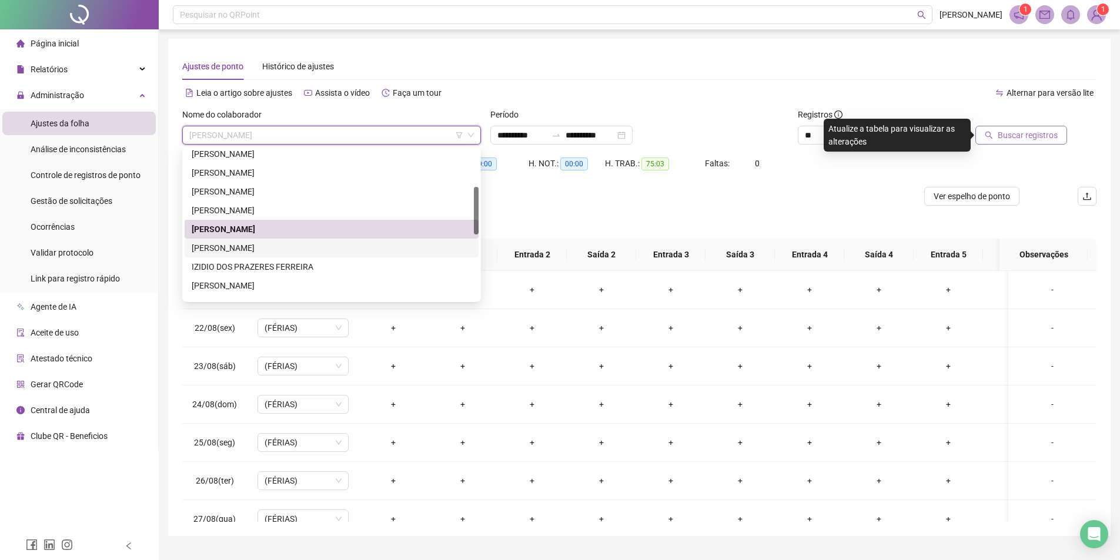
click at [230, 243] on div "[PERSON_NAME]" at bounding box center [332, 248] width 280 height 13
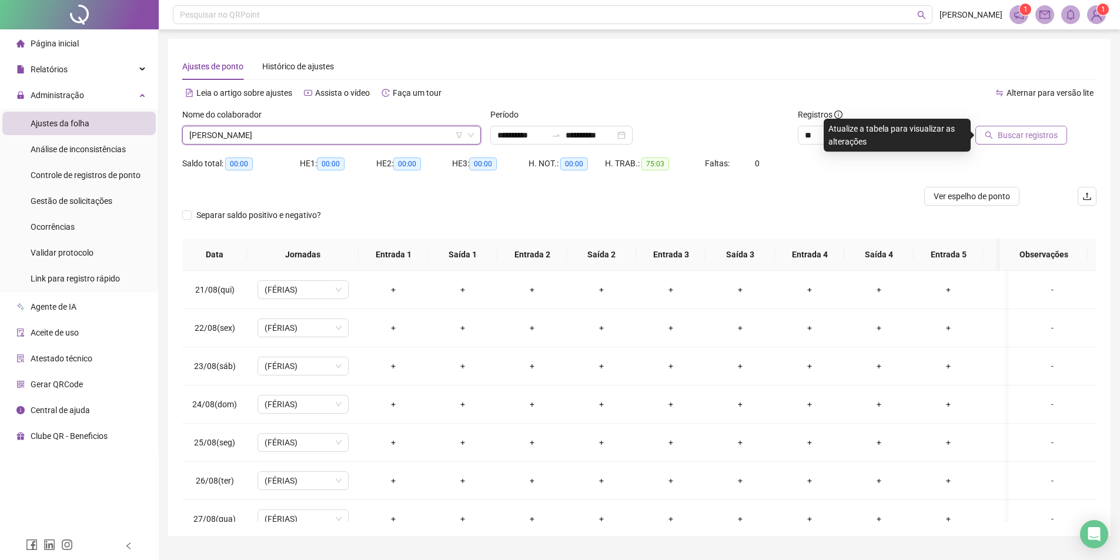
click at [1034, 143] on button "Buscar registros" at bounding box center [1021, 135] width 92 height 19
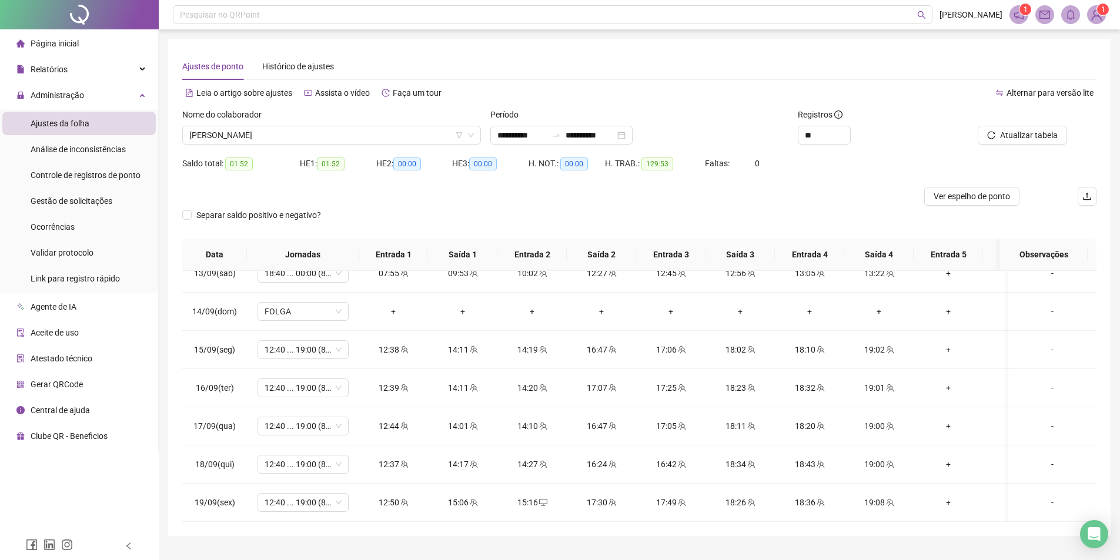
scroll to position [904, 0]
click at [636, 125] on div "**********" at bounding box center [639, 126] width 299 height 36
click at [597, 135] on input "**********" at bounding box center [590, 135] width 49 height 13
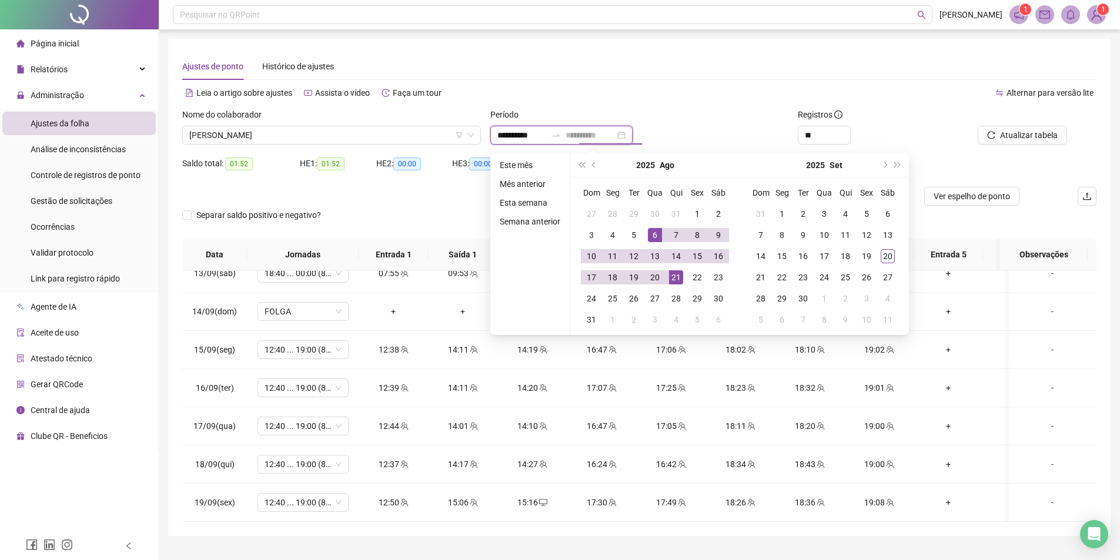
type input "**********"
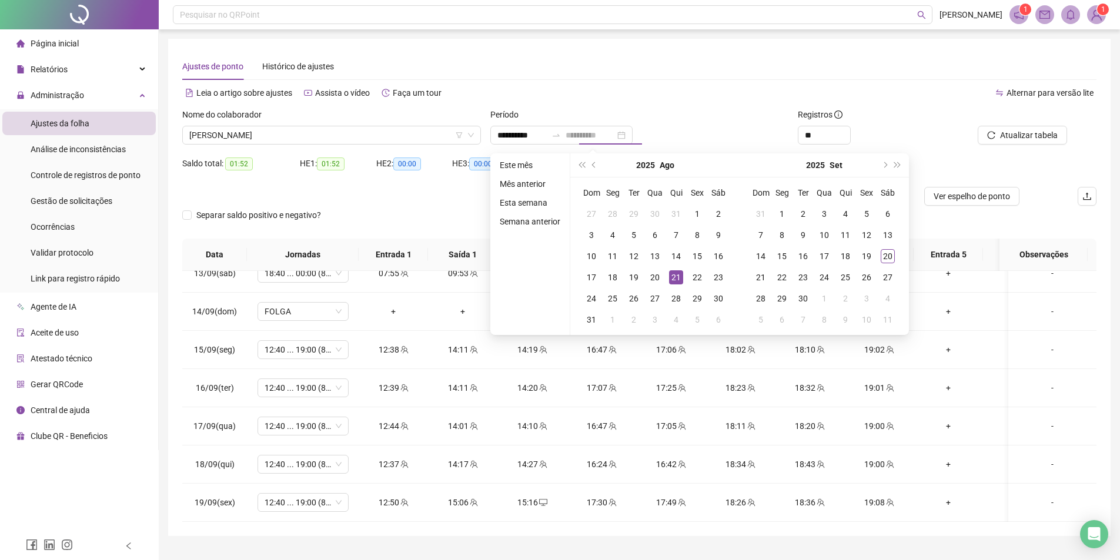
click at [673, 272] on div "21" at bounding box center [676, 277] width 14 height 14
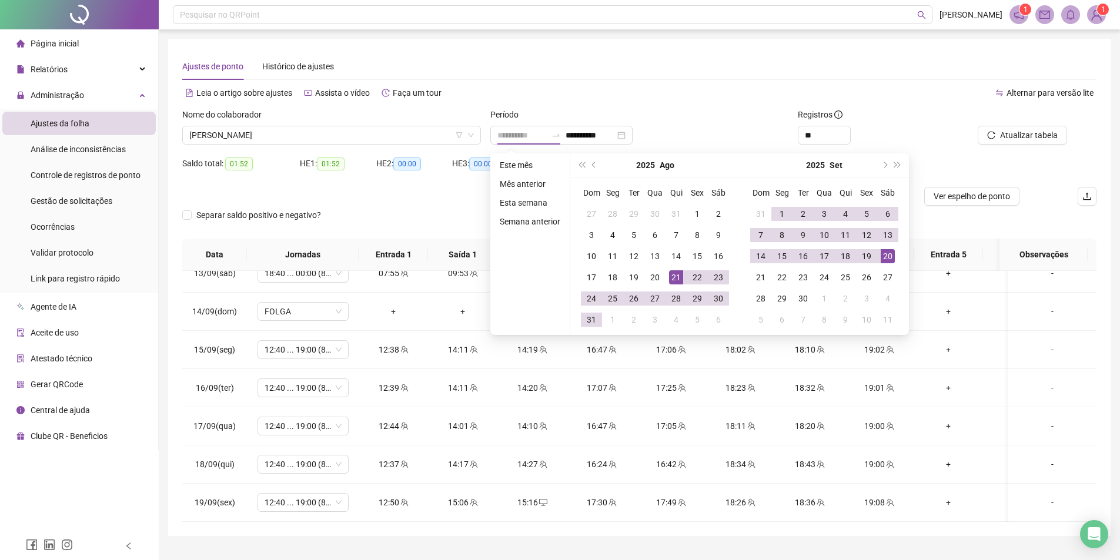
click at [893, 258] on div "20" at bounding box center [888, 256] width 14 height 14
type input "**********"
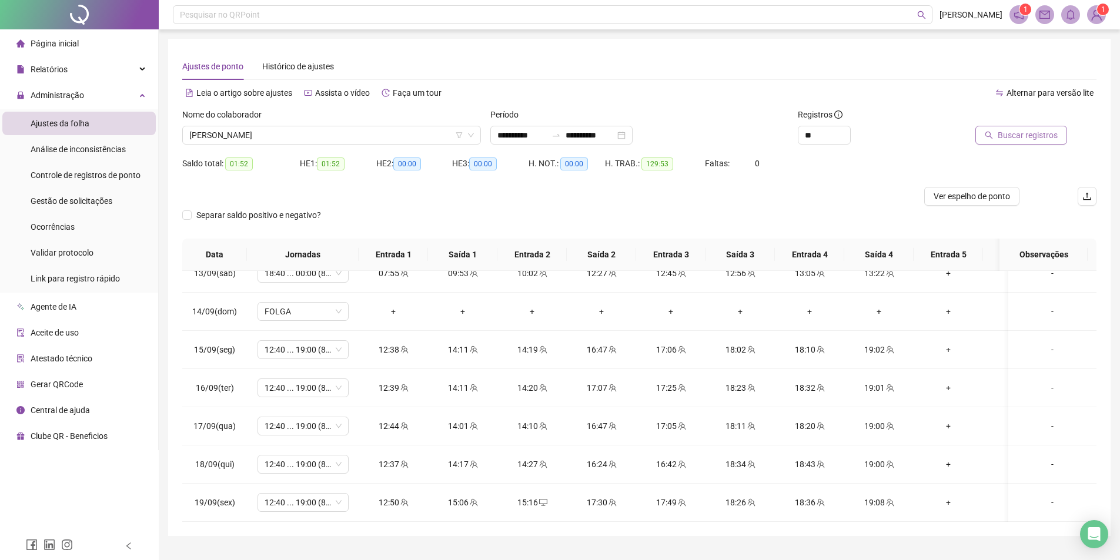
click at [1047, 135] on span "Buscar registros" at bounding box center [1028, 135] width 60 height 13
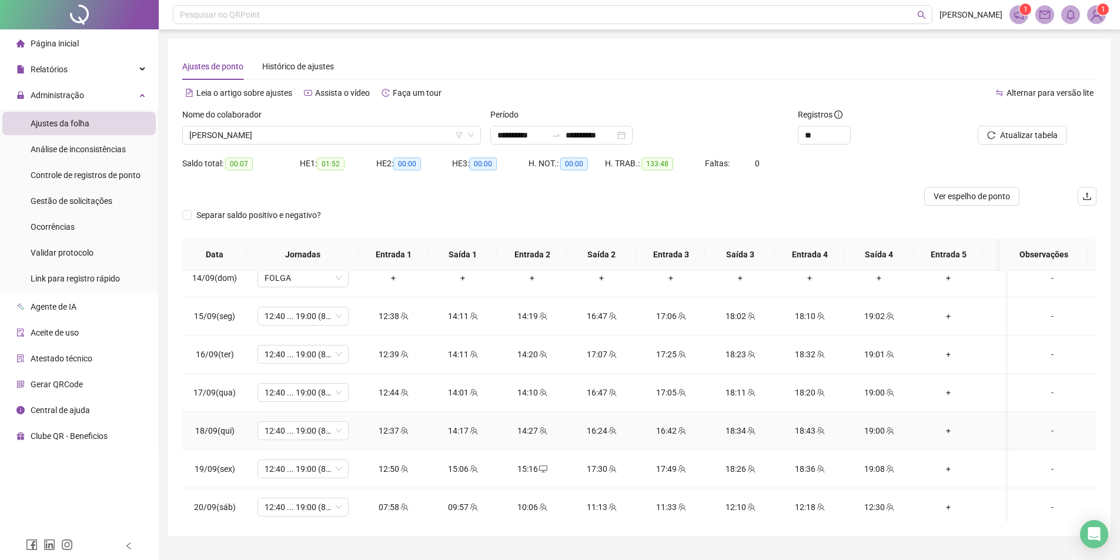
scroll to position [942, 0]
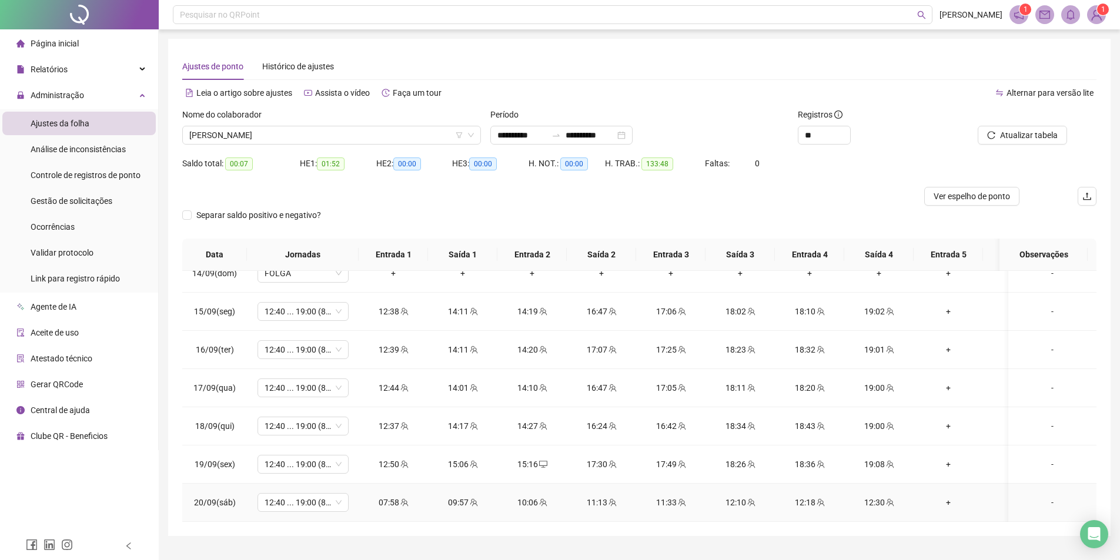
click at [1054, 496] on div "-" at bounding box center [1052, 502] width 69 height 13
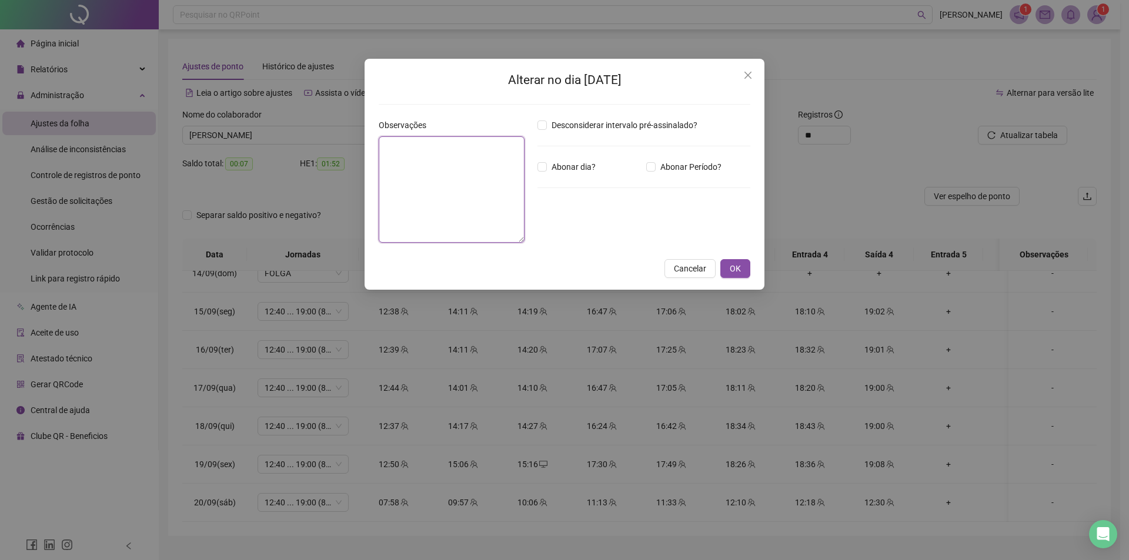
click at [467, 179] on textarea at bounding box center [452, 189] width 146 height 106
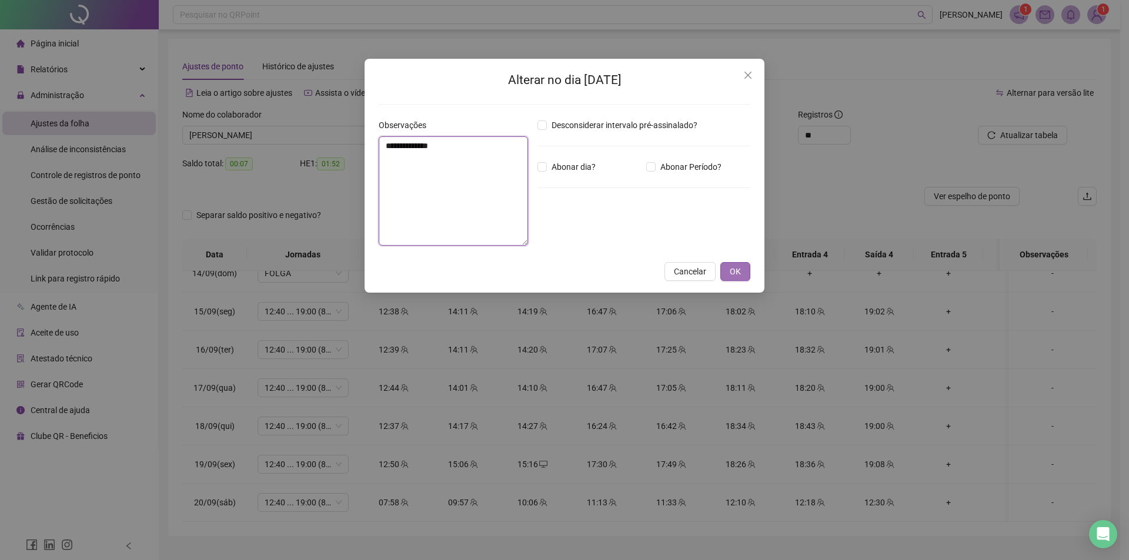
type textarea "**********"
click at [732, 270] on span "OK" at bounding box center [735, 271] width 11 height 13
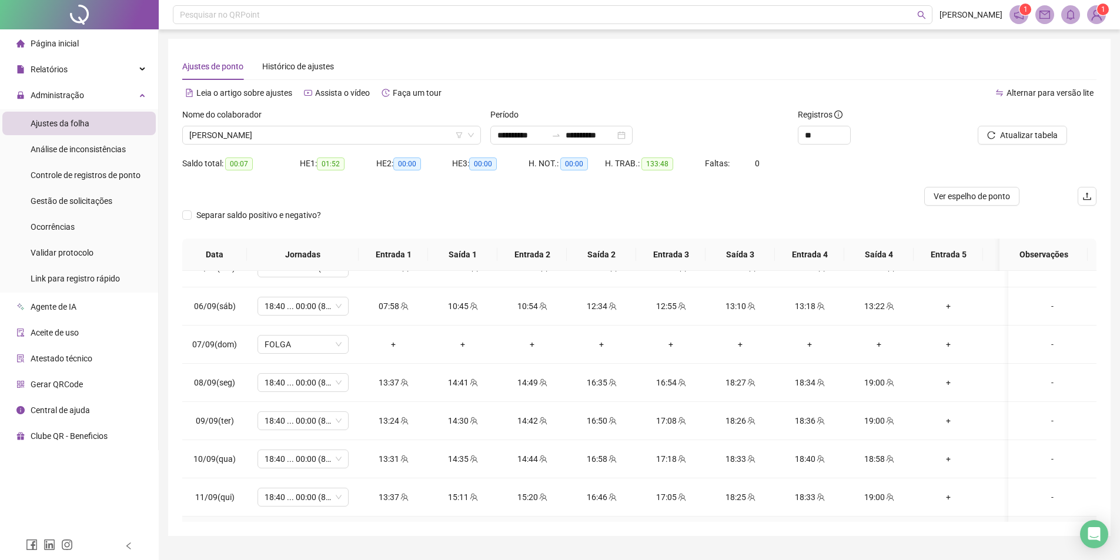
scroll to position [590, 0]
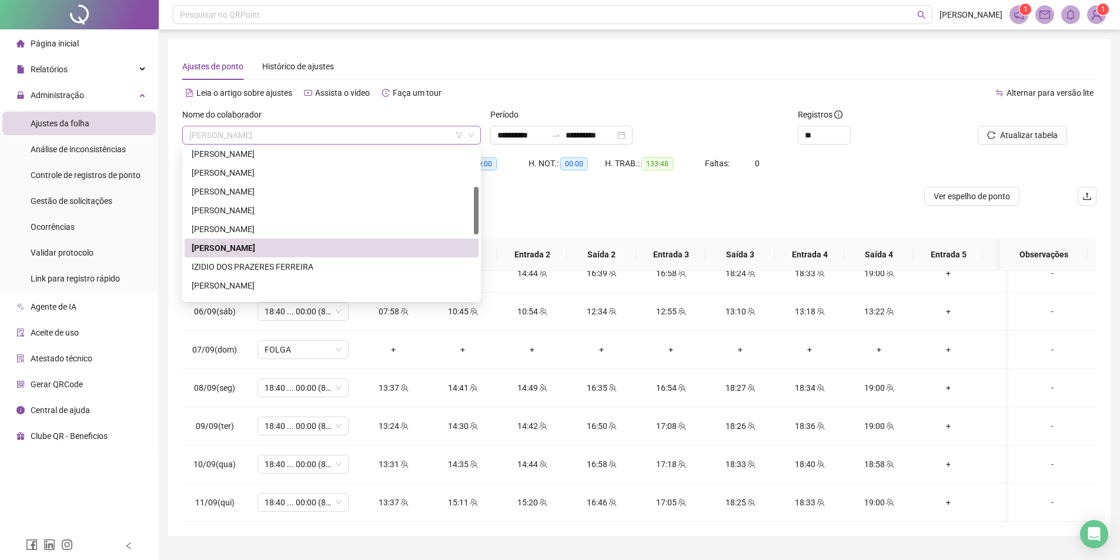
click at [311, 139] on span "[PERSON_NAME]" at bounding box center [331, 135] width 285 height 18
click at [239, 270] on div "IZIDIO DOS PRAZERES FERREIRA" at bounding box center [332, 266] width 280 height 13
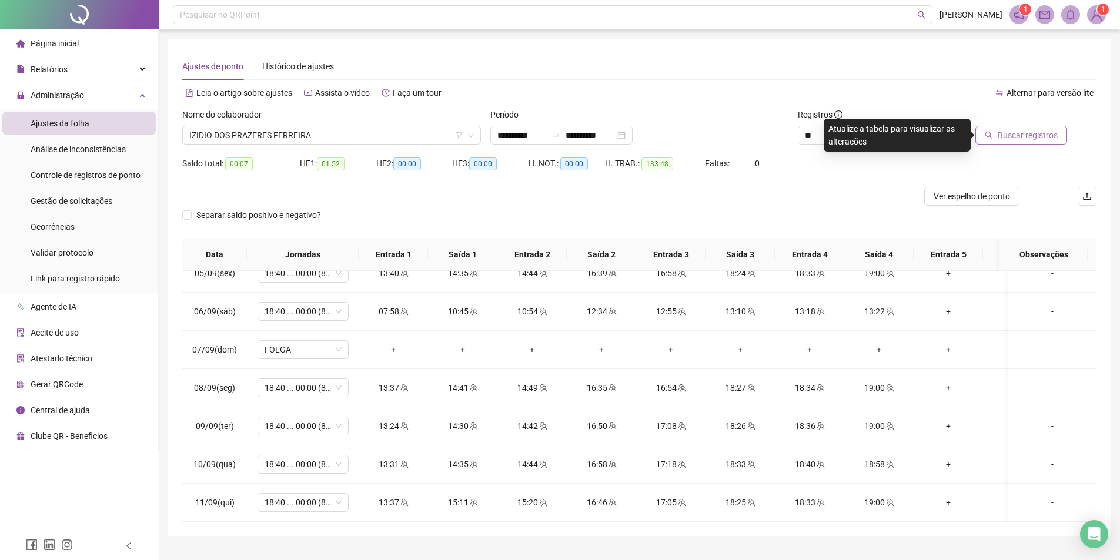
click at [993, 136] on icon "search" at bounding box center [989, 135] width 8 height 8
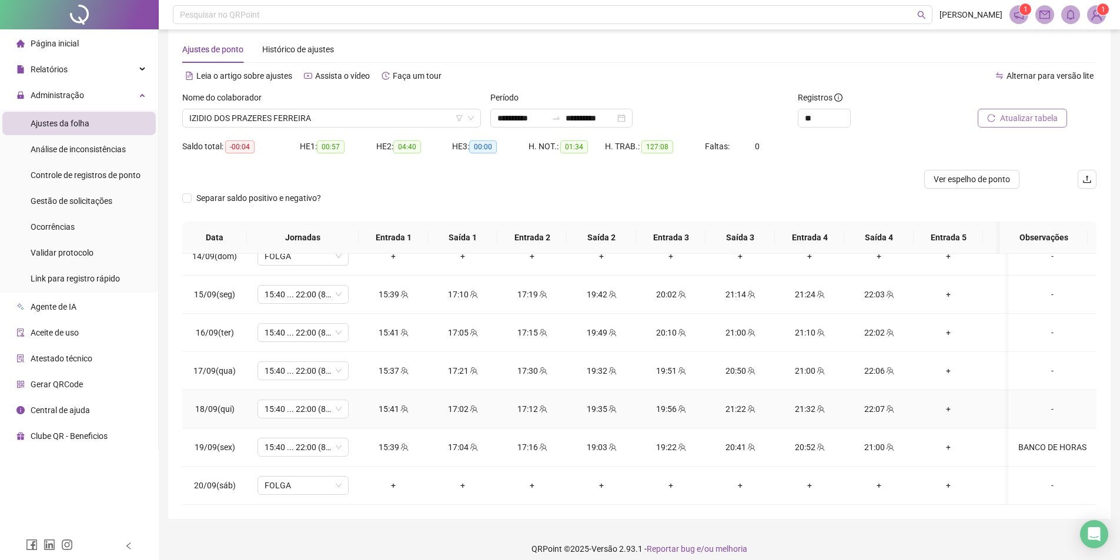
scroll to position [26, 0]
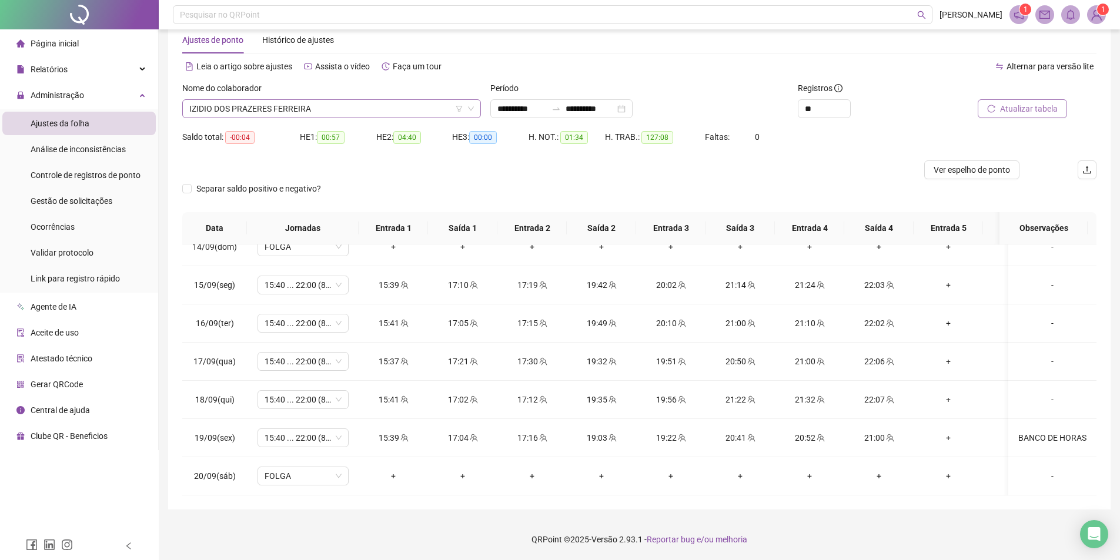
click at [296, 113] on span "IZIDIO DOS PRAZERES FERREIRA" at bounding box center [331, 109] width 285 height 18
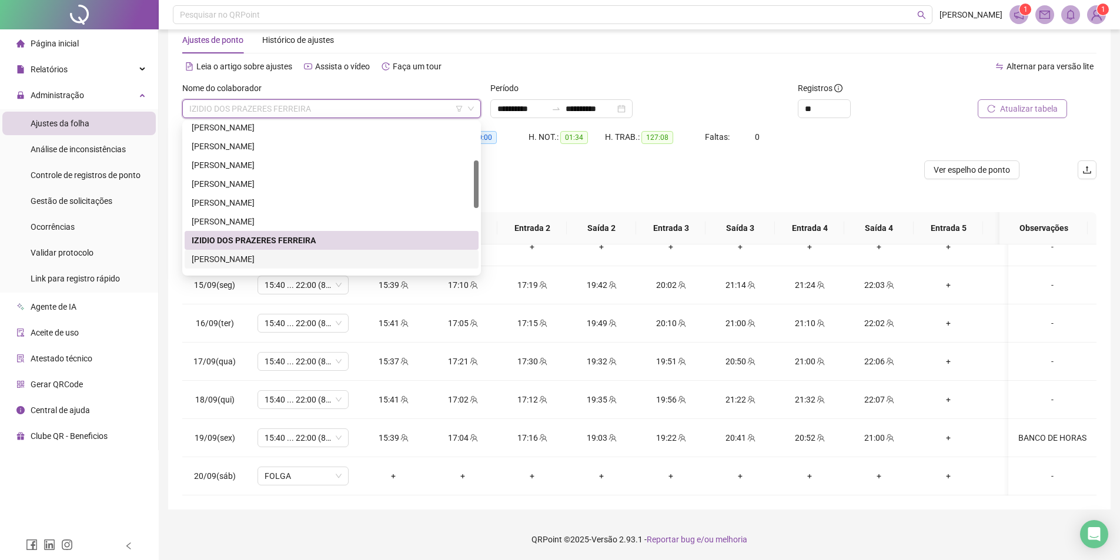
click at [262, 258] on div "[PERSON_NAME]" at bounding box center [332, 259] width 280 height 13
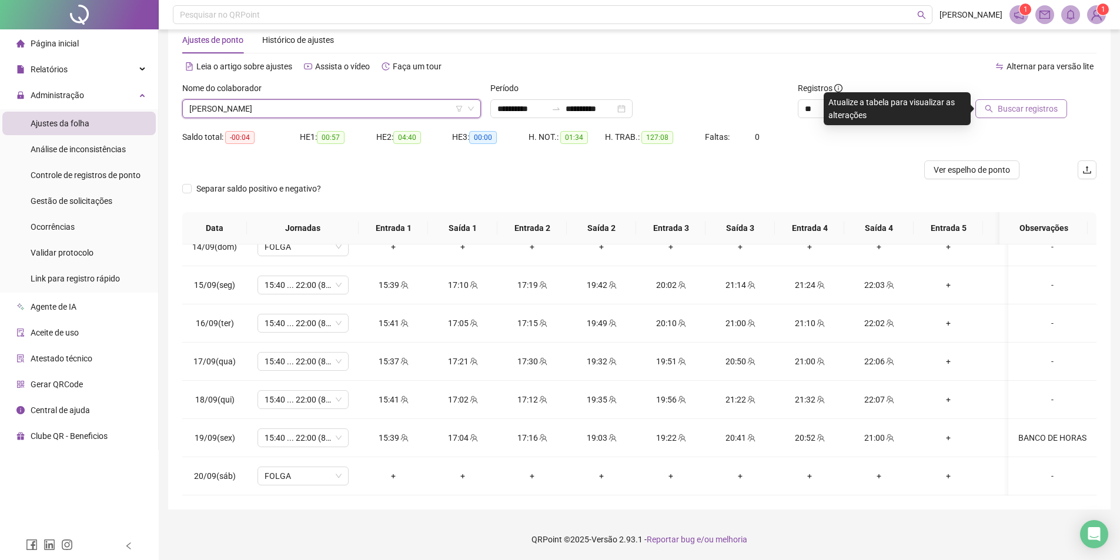
click at [1014, 114] on span "Buscar registros" at bounding box center [1028, 108] width 60 height 13
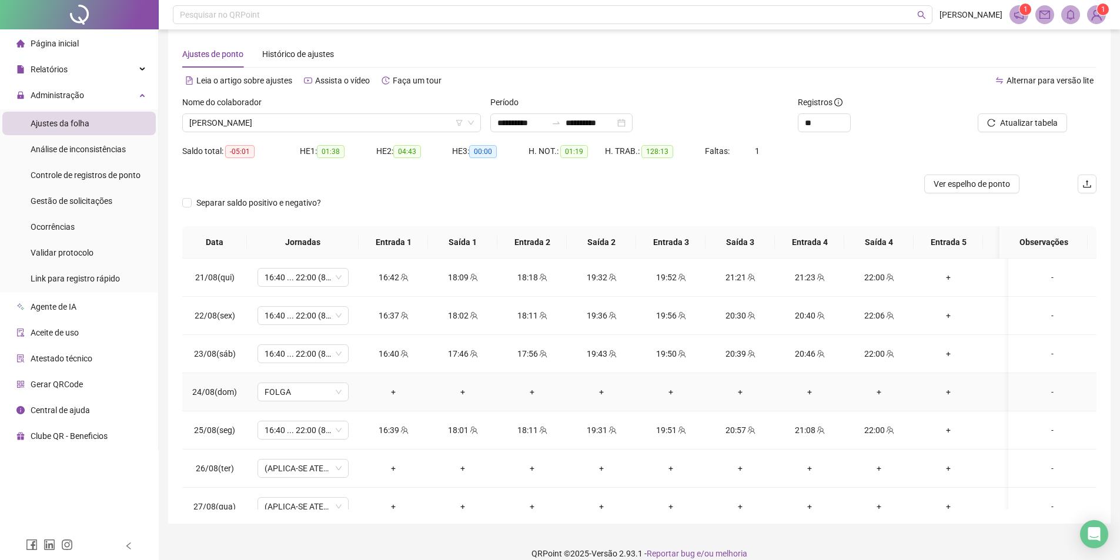
scroll to position [0, 0]
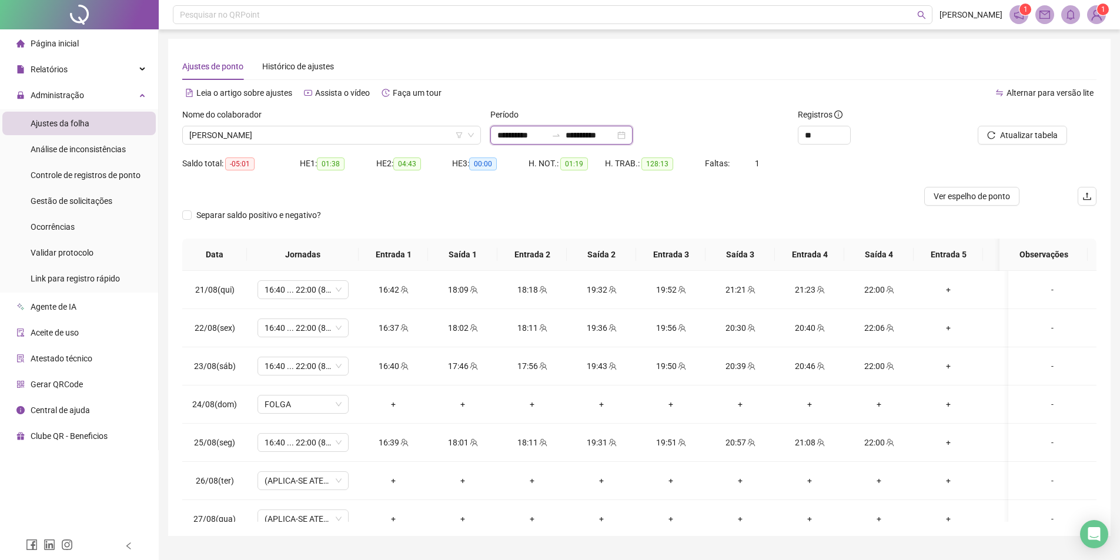
click at [535, 135] on input "**********" at bounding box center [521, 135] width 49 height 13
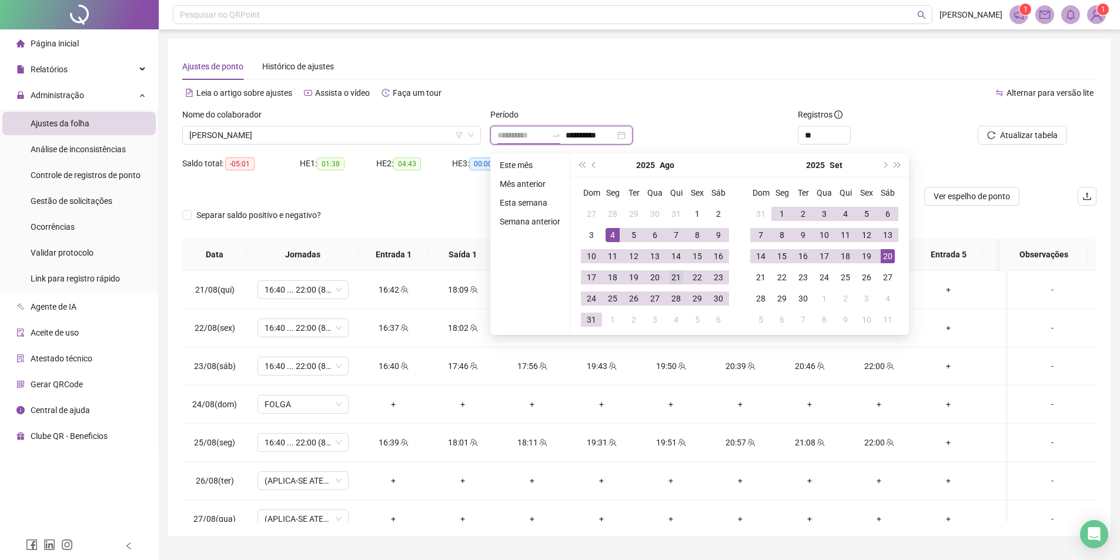
type input "**********"
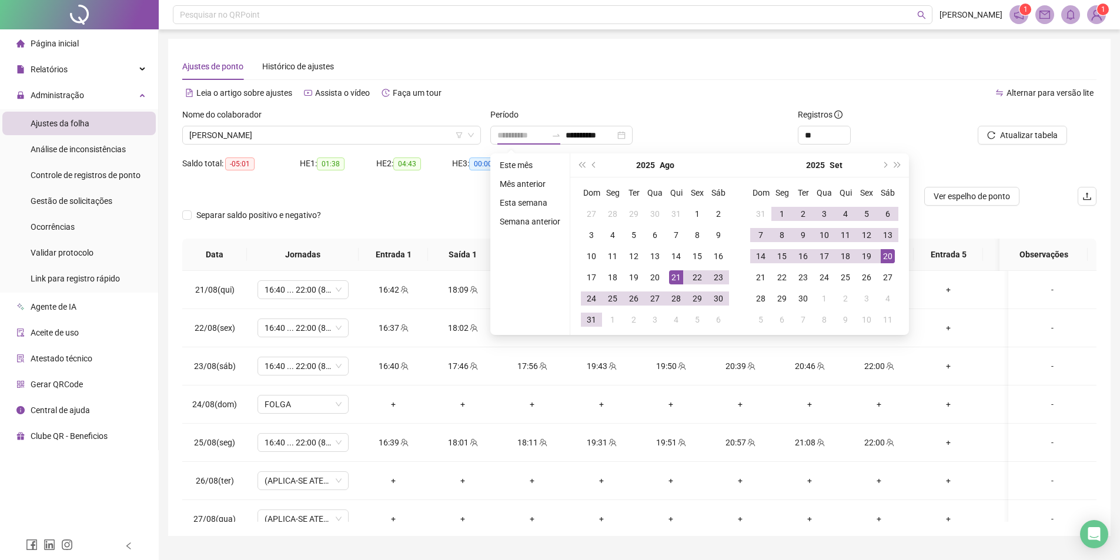
click at [673, 278] on div "21" at bounding box center [676, 277] width 14 height 14
type input "**********"
click at [868, 256] on div "19" at bounding box center [867, 256] width 14 height 14
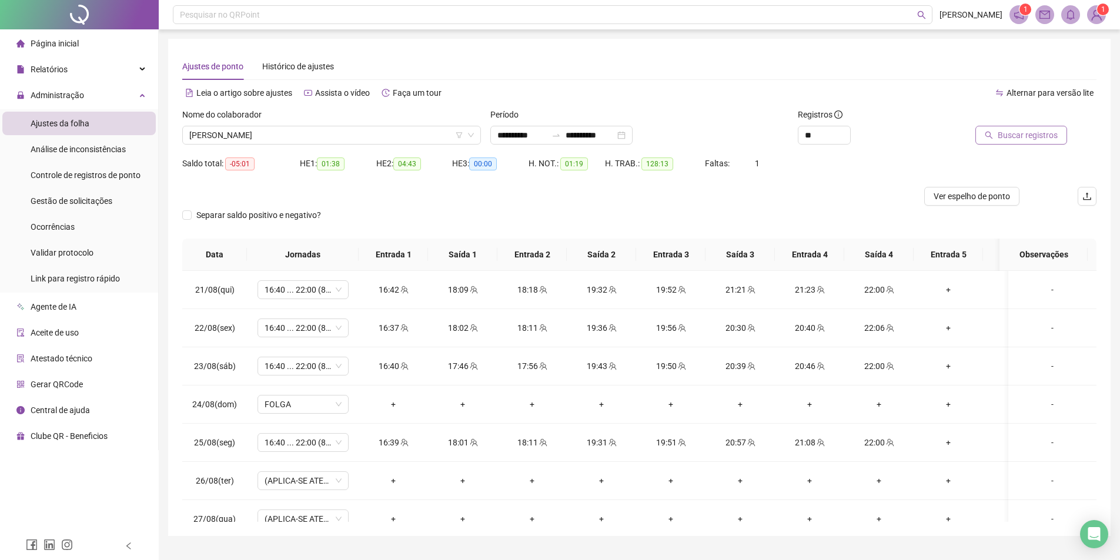
click at [1013, 139] on span "Buscar registros" at bounding box center [1028, 135] width 60 height 13
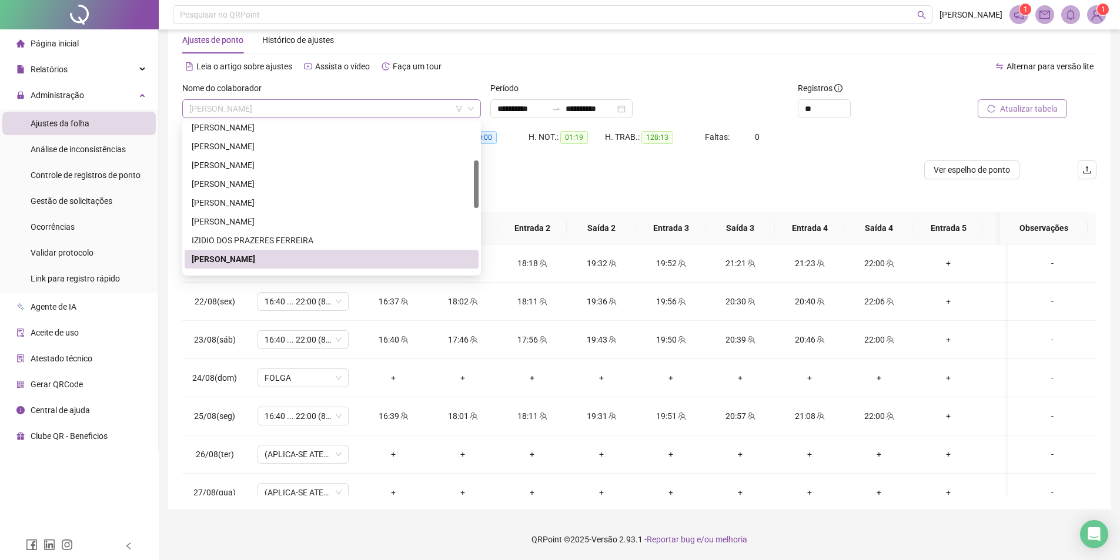
click at [259, 111] on span "[PERSON_NAME]" at bounding box center [331, 109] width 285 height 18
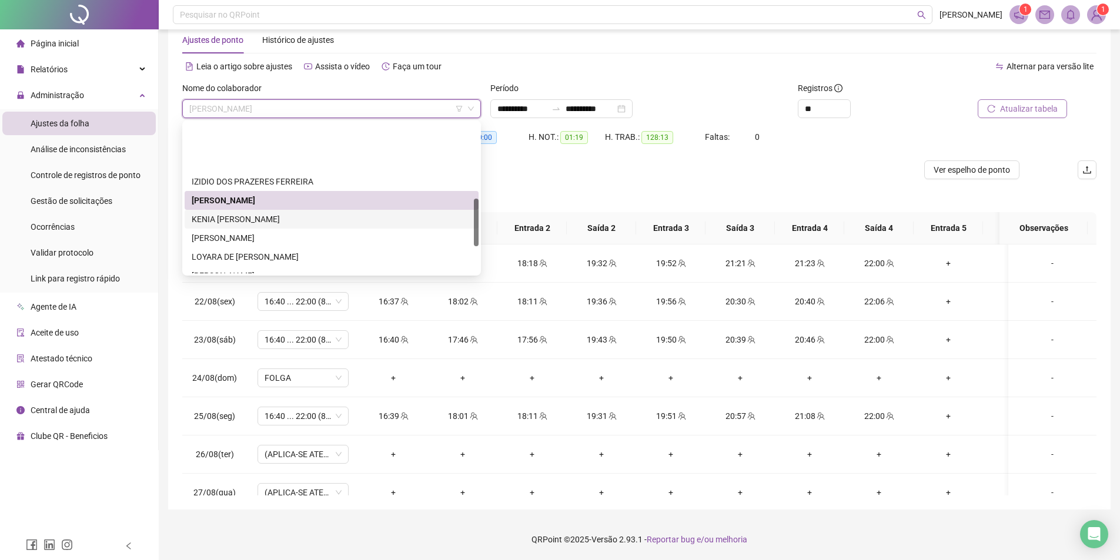
scroll to position [235, 0]
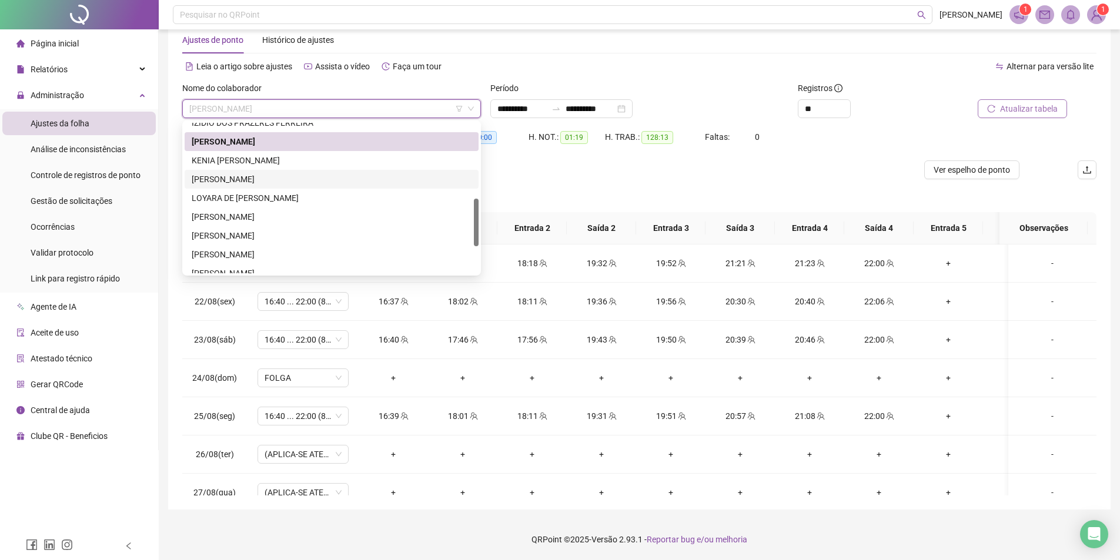
click at [262, 183] on div "LAURINETE MONTEIRO FERREIRA NETA" at bounding box center [332, 179] width 280 height 13
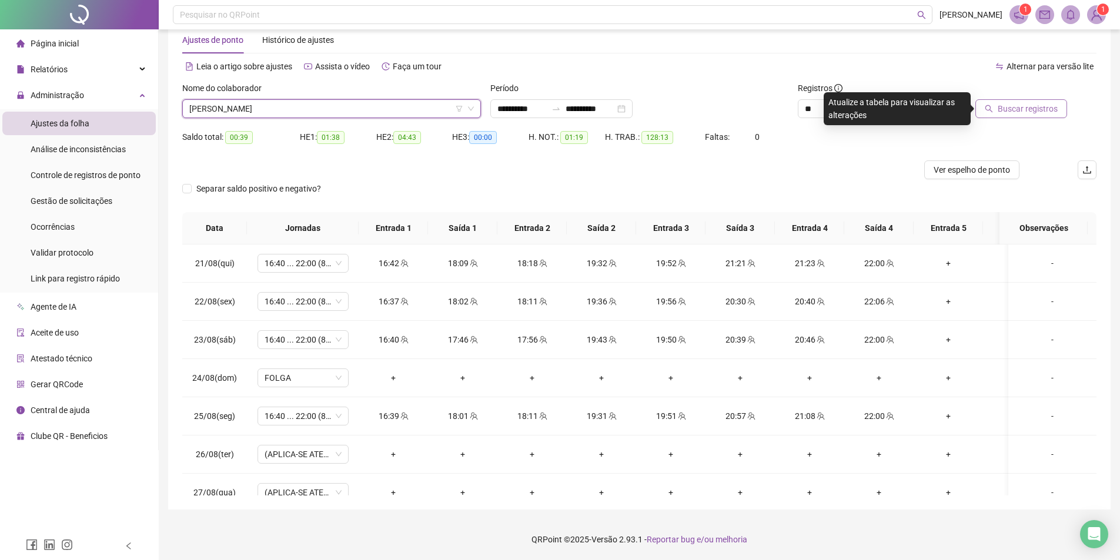
click at [1048, 106] on span "Buscar registros" at bounding box center [1028, 108] width 60 height 13
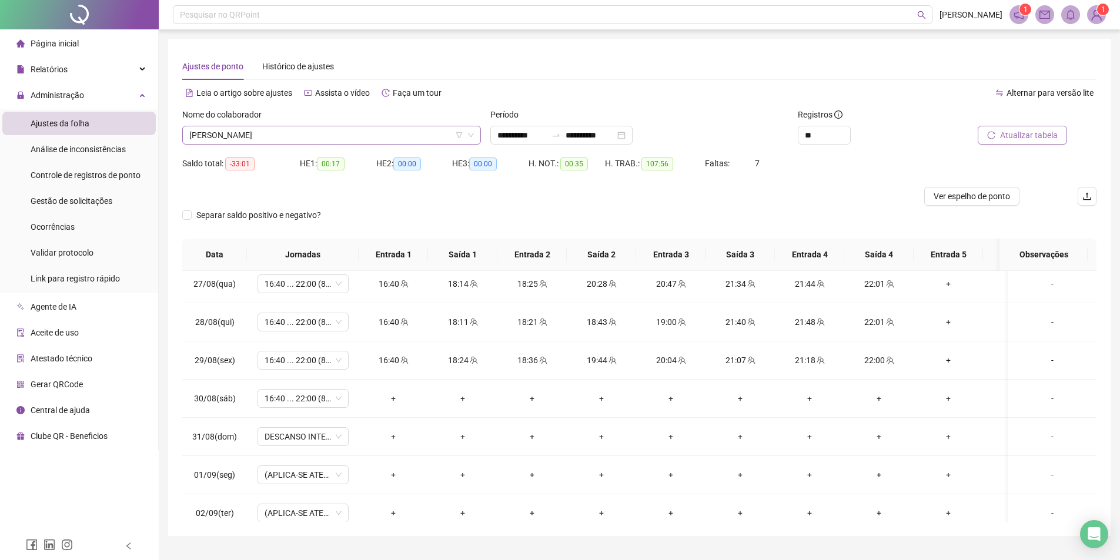
click at [441, 128] on span "LAURINETE MONTEIRO FERREIRA NETA" at bounding box center [331, 135] width 285 height 18
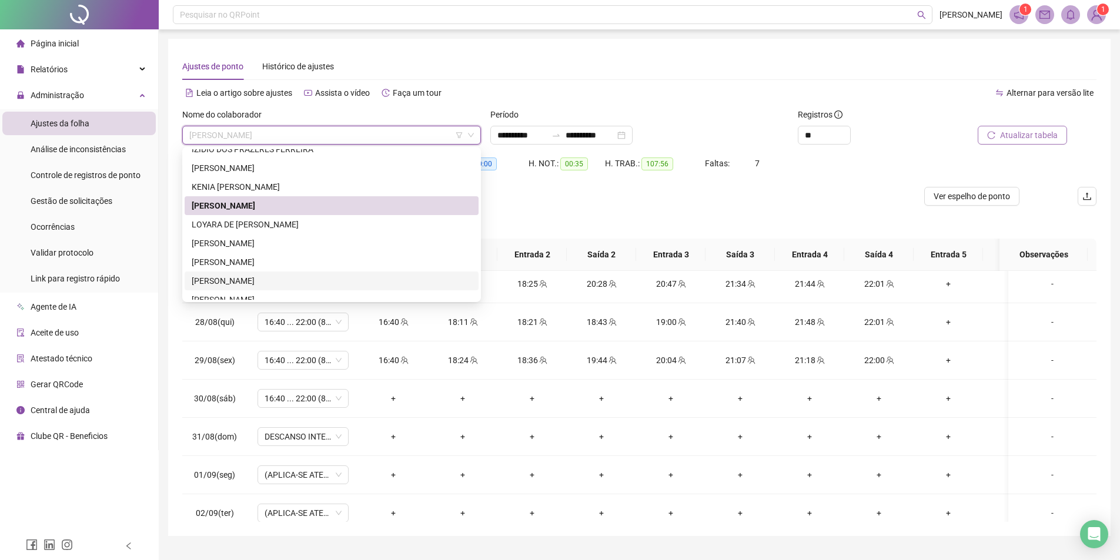
click at [265, 278] on div "PATRICIA PEREIRA RODRIGUES" at bounding box center [332, 281] width 280 height 13
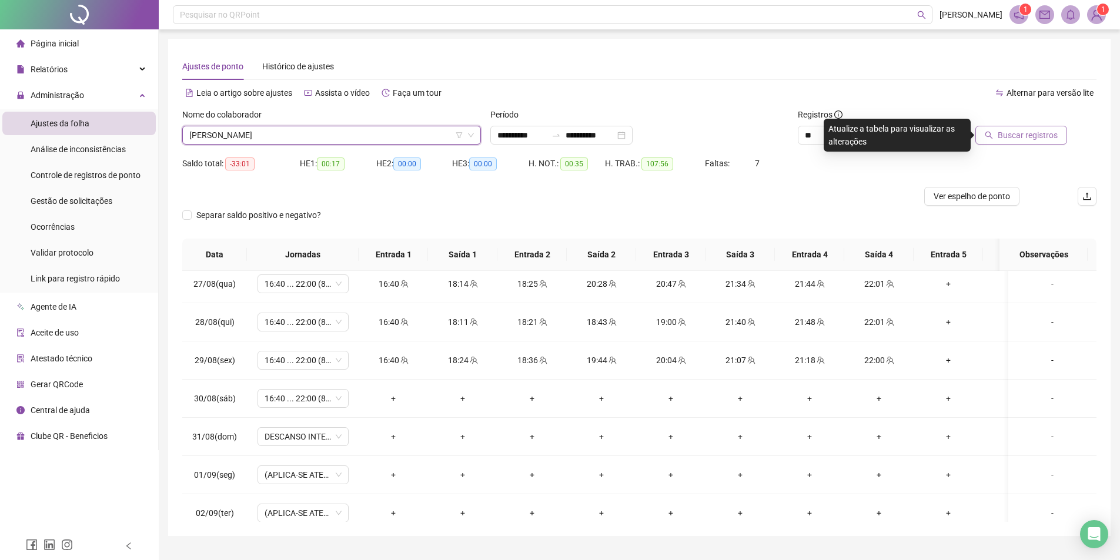
click at [1049, 135] on span "Buscar registros" at bounding box center [1028, 135] width 60 height 13
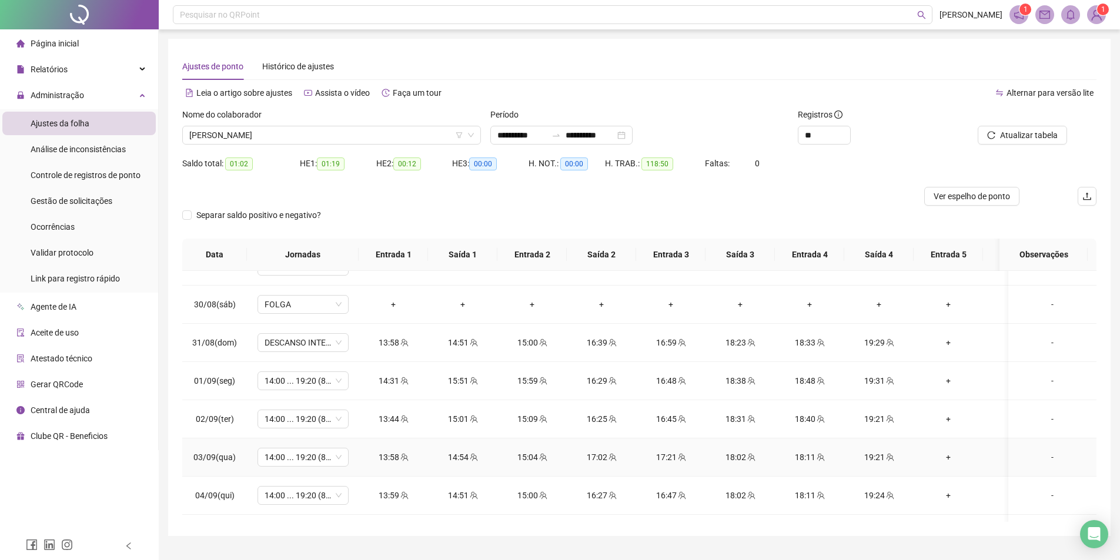
scroll to position [316, 0]
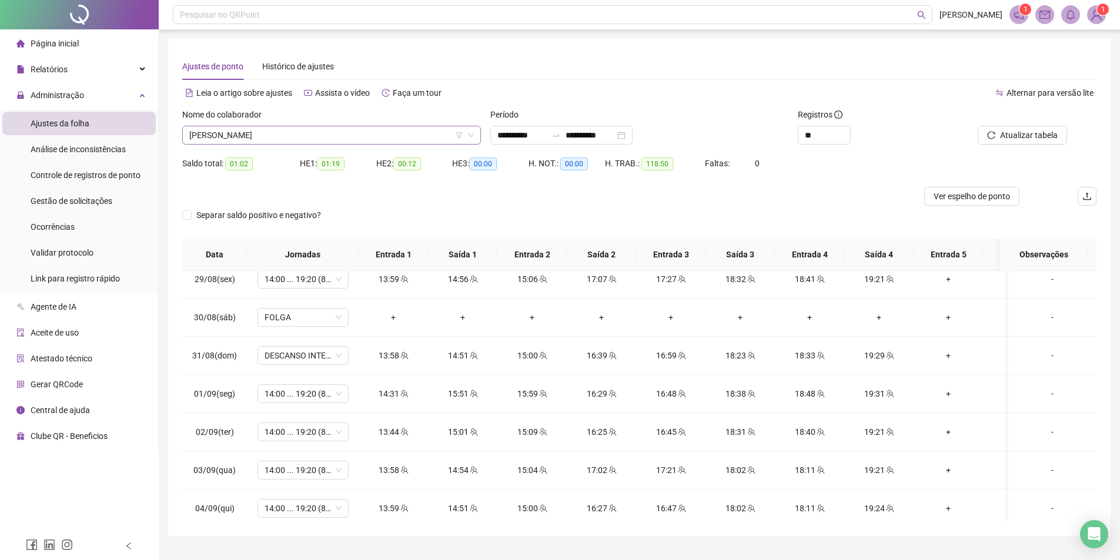
click at [423, 139] on span "PATRICIA PEREIRA RODRIGUES" at bounding box center [331, 135] width 285 height 18
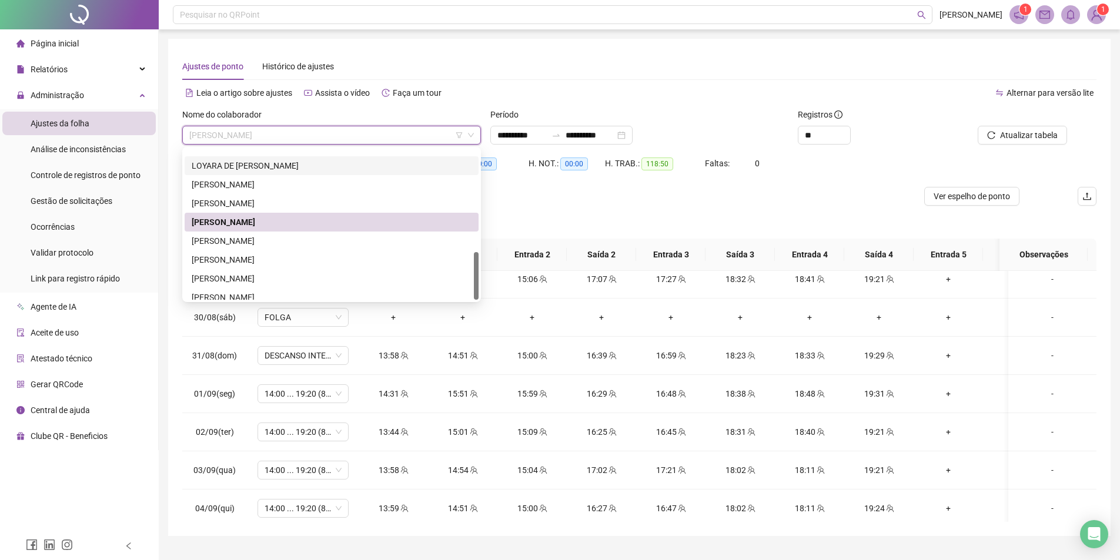
scroll to position [320, 0]
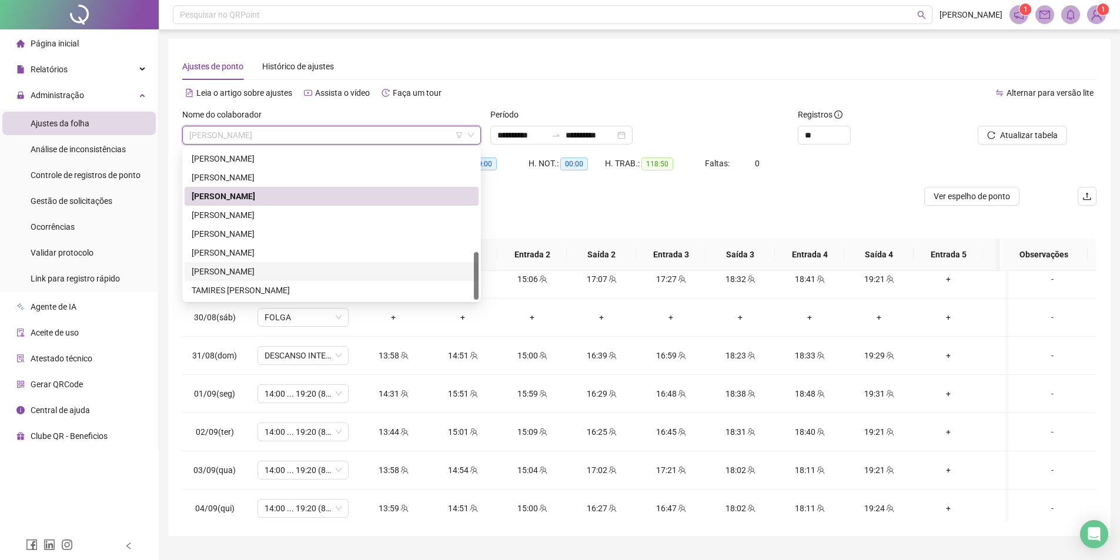
drag, startPoint x: 278, startPoint y: 270, endPoint x: 298, endPoint y: 292, distance: 29.5
click at [278, 270] on div "[PERSON_NAME]" at bounding box center [332, 271] width 280 height 13
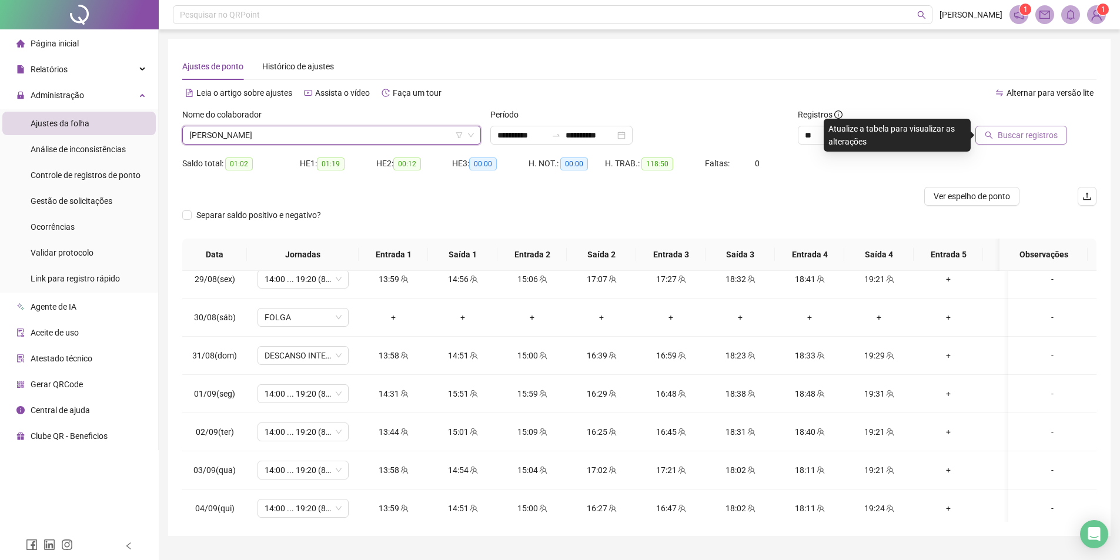
click at [1047, 144] on button "Buscar registros" at bounding box center [1021, 135] width 92 height 19
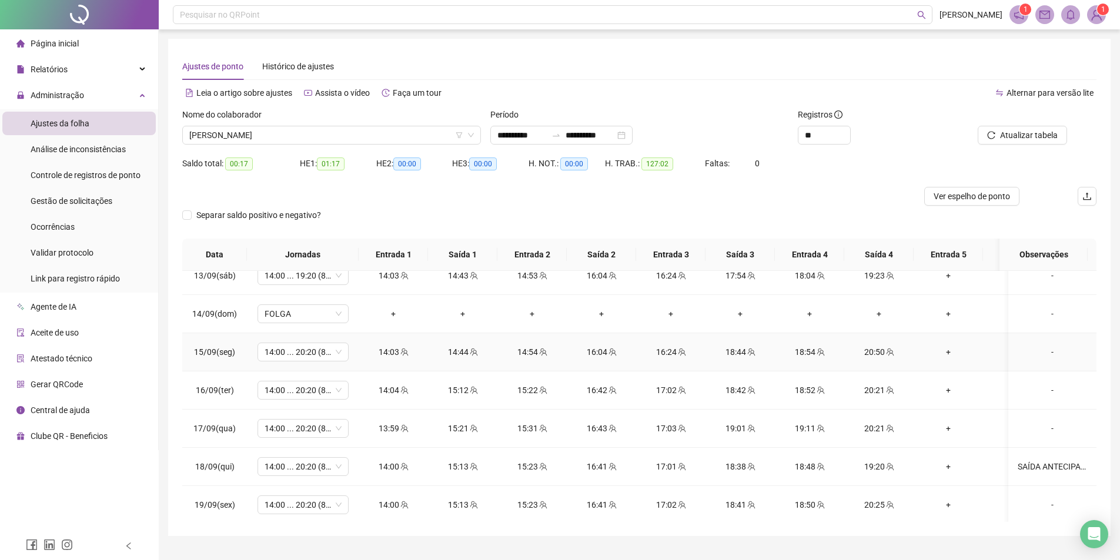
scroll to position [904, 0]
click at [325, 132] on span "[PERSON_NAME]" at bounding box center [331, 135] width 285 height 18
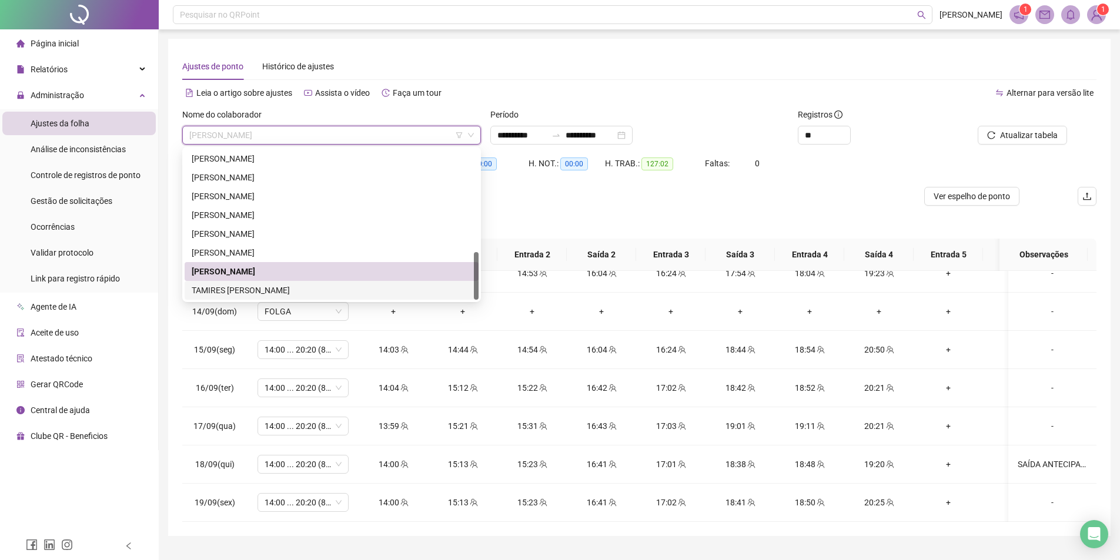
click at [279, 287] on div "TAMIRES [PERSON_NAME]" at bounding box center [332, 290] width 280 height 13
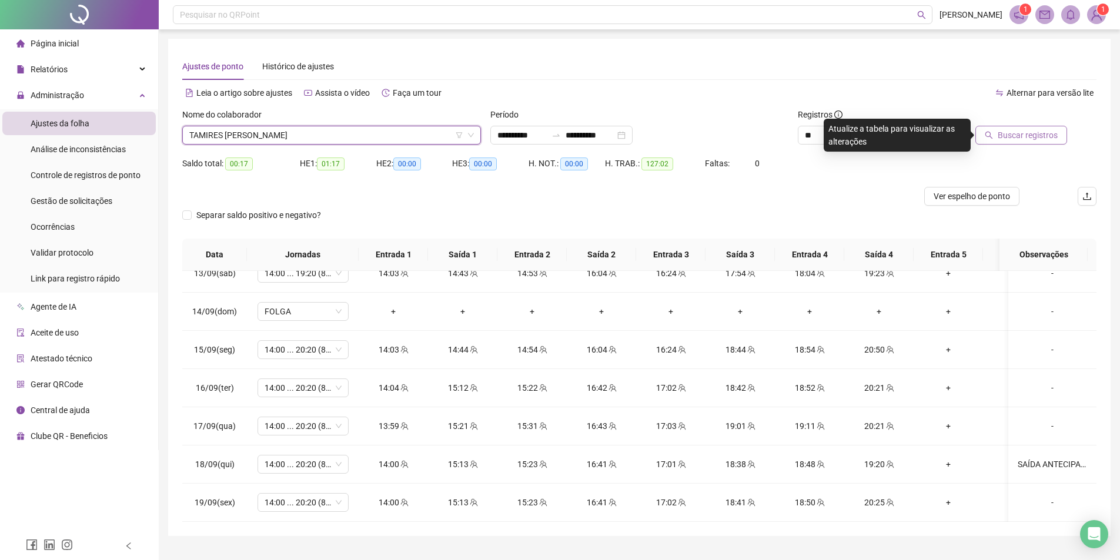
click at [1000, 136] on span "Buscar registros" at bounding box center [1028, 135] width 60 height 13
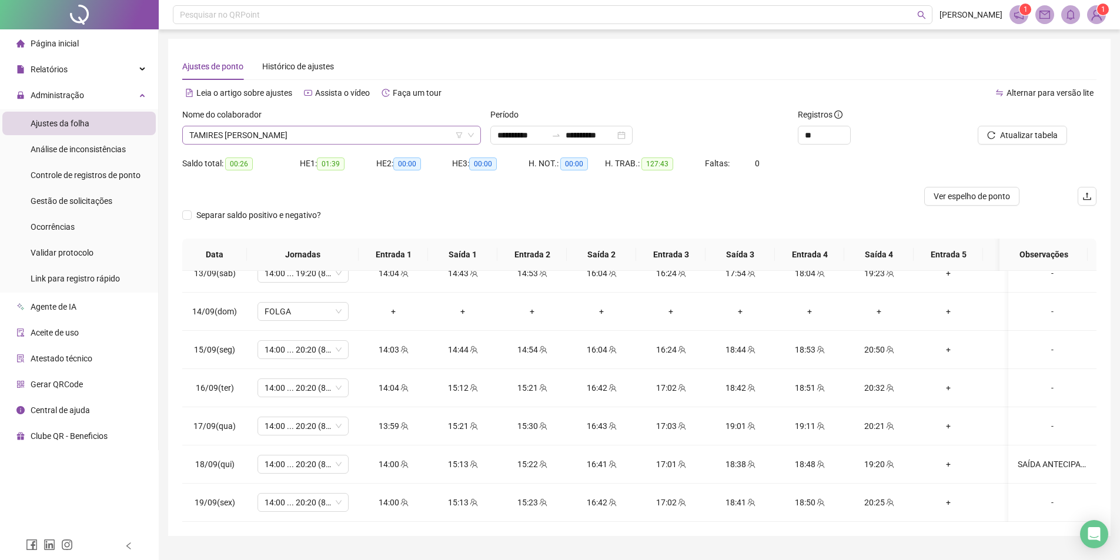
click at [268, 135] on span "TAMIRES [PERSON_NAME]" at bounding box center [331, 135] width 285 height 18
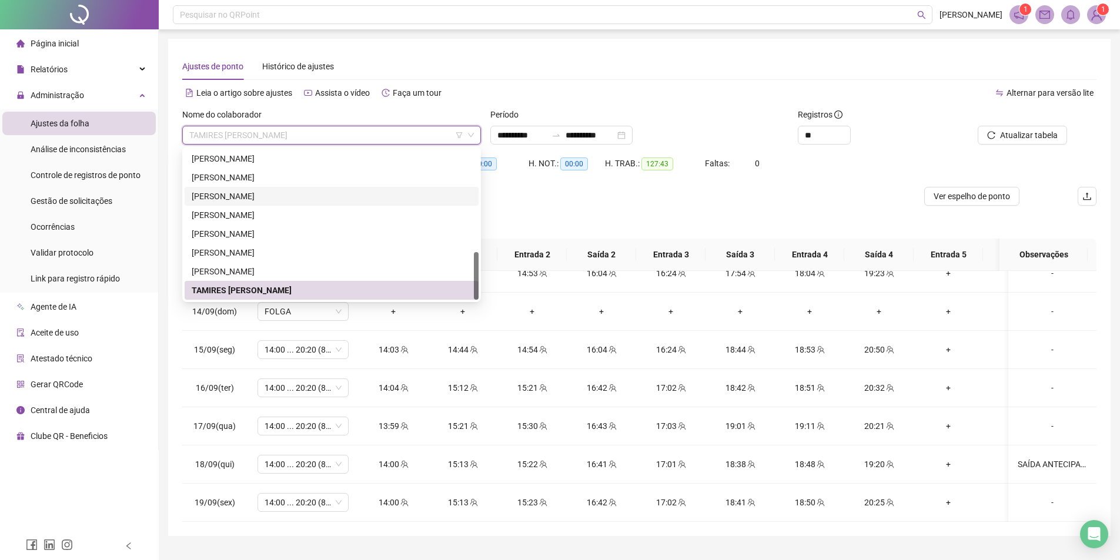
scroll to position [261, 0]
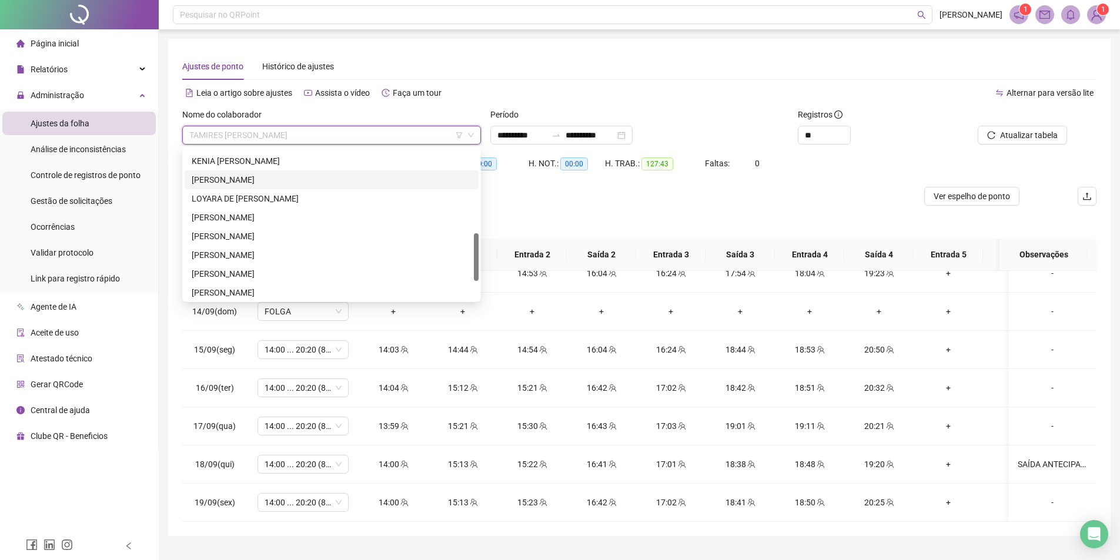
click at [239, 186] on div "LAURINETE MONTEIRO FERREIRA NETA" at bounding box center [332, 180] width 294 height 19
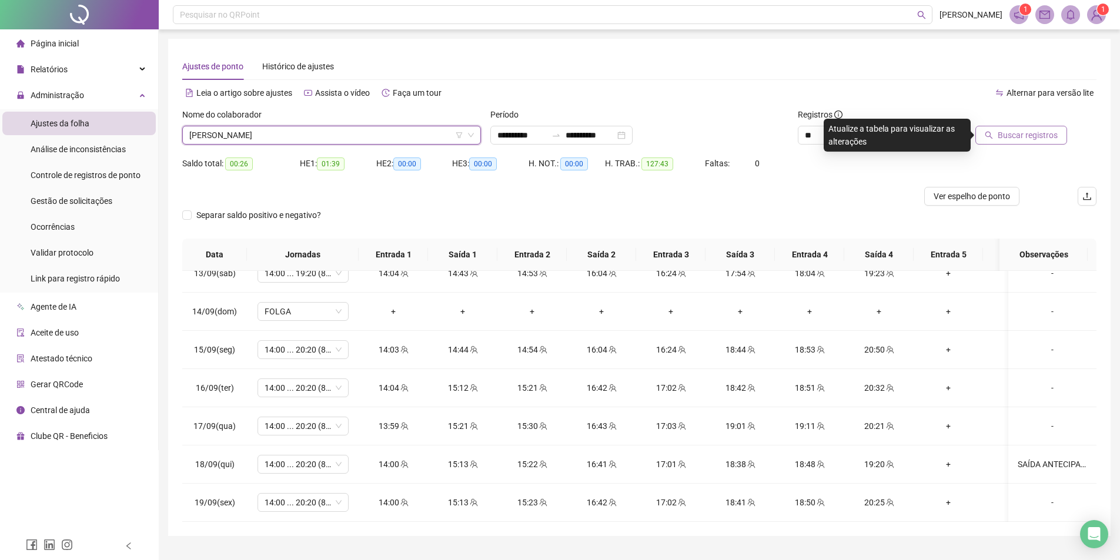
drag, startPoint x: 1038, startPoint y: 143, endPoint x: 1032, endPoint y: 133, distance: 11.6
click at [1037, 142] on button "Buscar registros" at bounding box center [1021, 135] width 92 height 19
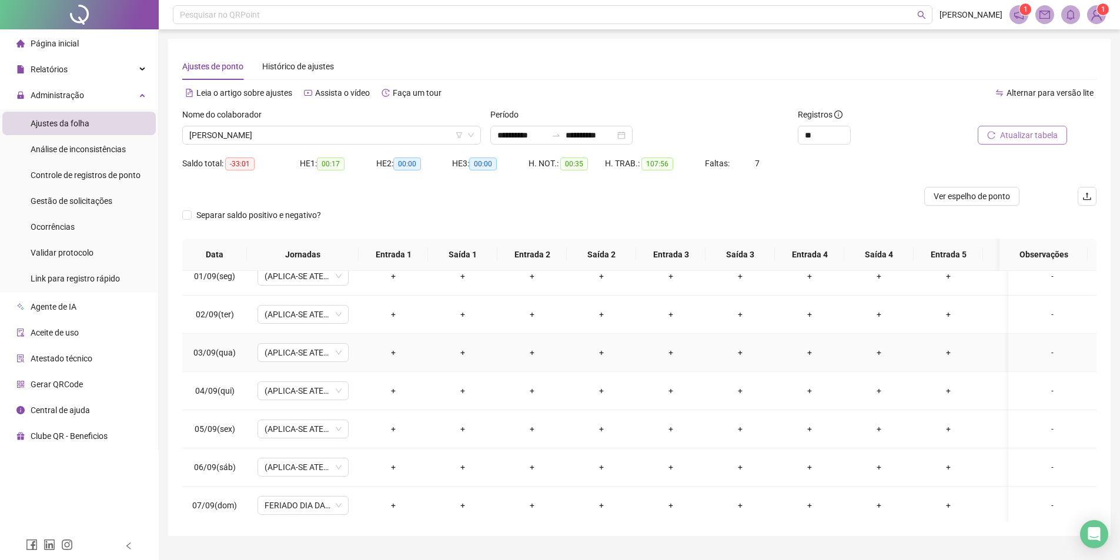
scroll to position [375, 0]
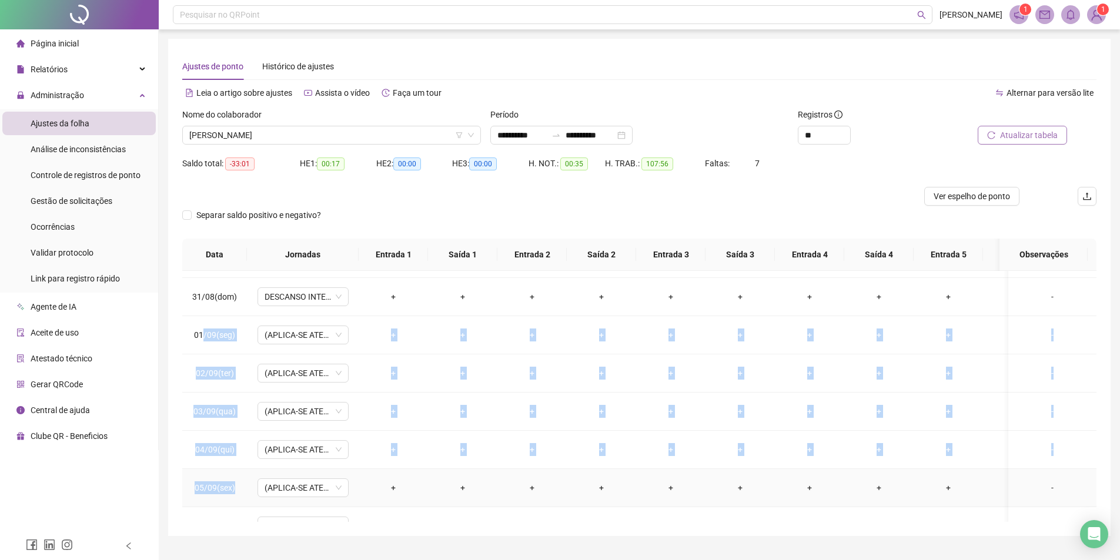
drag, startPoint x: 205, startPoint y: 333, endPoint x: 345, endPoint y: 502, distance: 219.2
click at [345, 502] on tbody "21/08(qui) 16:40 ... 22:00 (8 HORAS) + + + + + + + + + + - 22/08(sex) 16:40 ...…" at bounding box center [661, 469] width 958 height 1146
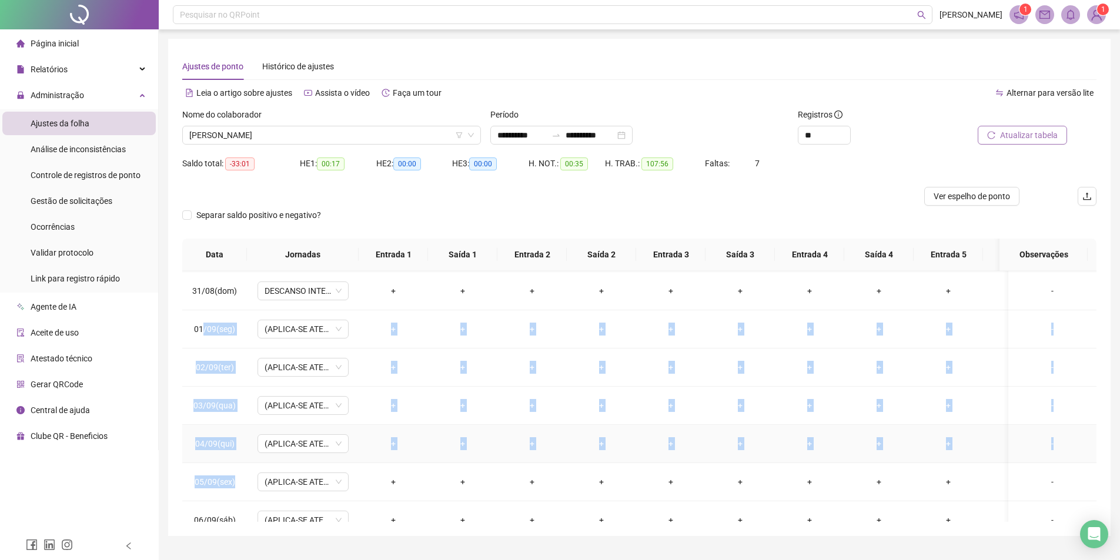
scroll to position [263, 0]
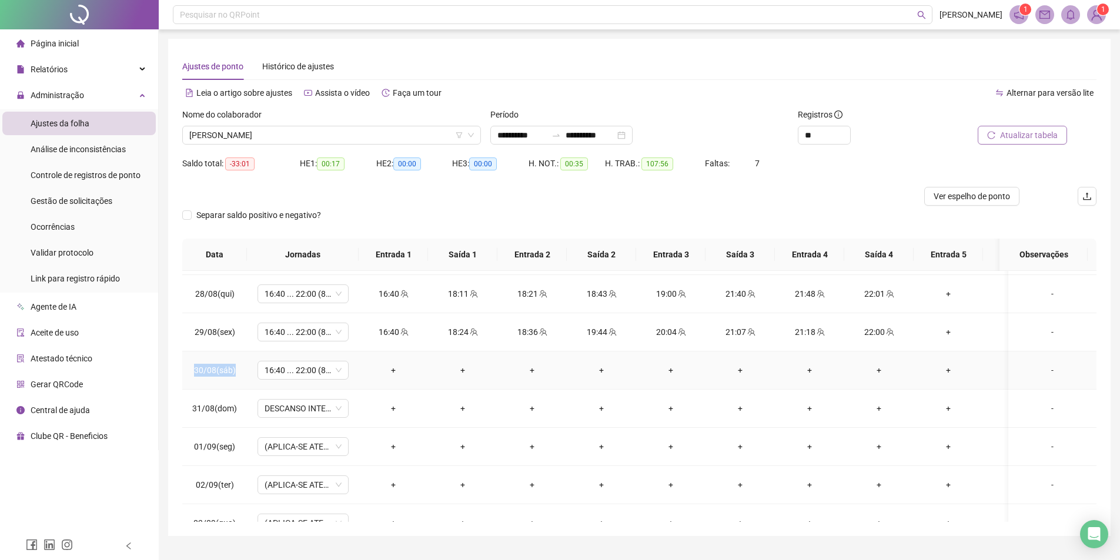
drag, startPoint x: 197, startPoint y: 368, endPoint x: 237, endPoint y: 372, distance: 40.1
click at [237, 372] on td "30/08(sáb)" at bounding box center [214, 371] width 65 height 38
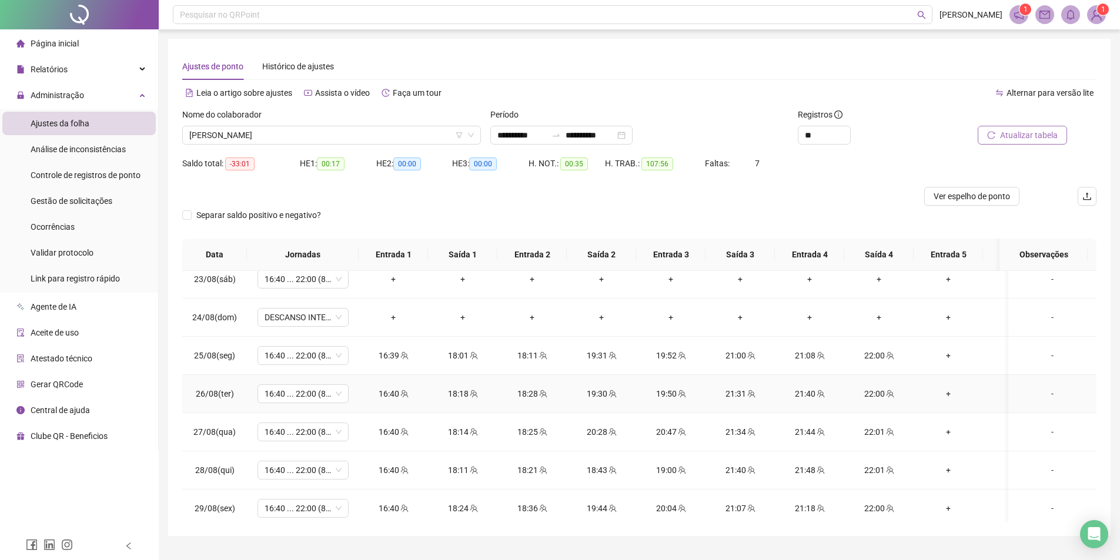
scroll to position [28, 0]
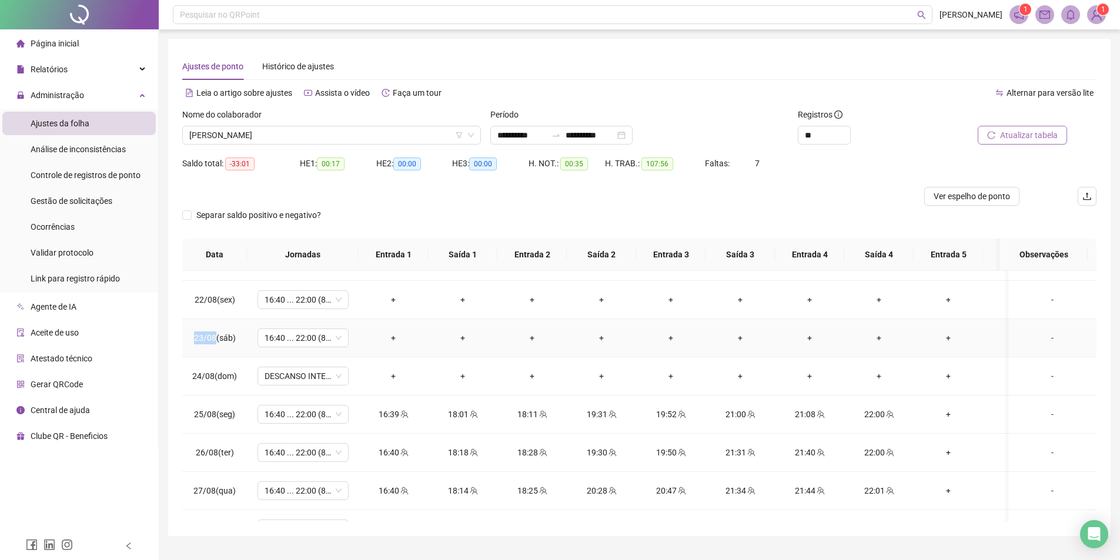
drag, startPoint x: 198, startPoint y: 335, endPoint x: 219, endPoint y: 340, distance: 22.3
click at [215, 340] on span "23/08(sáb)" at bounding box center [215, 337] width 42 height 9
drag, startPoint x: 201, startPoint y: 304, endPoint x: 239, endPoint y: 305, distance: 37.6
click at [239, 305] on td "22/08(sex)" at bounding box center [214, 300] width 65 height 38
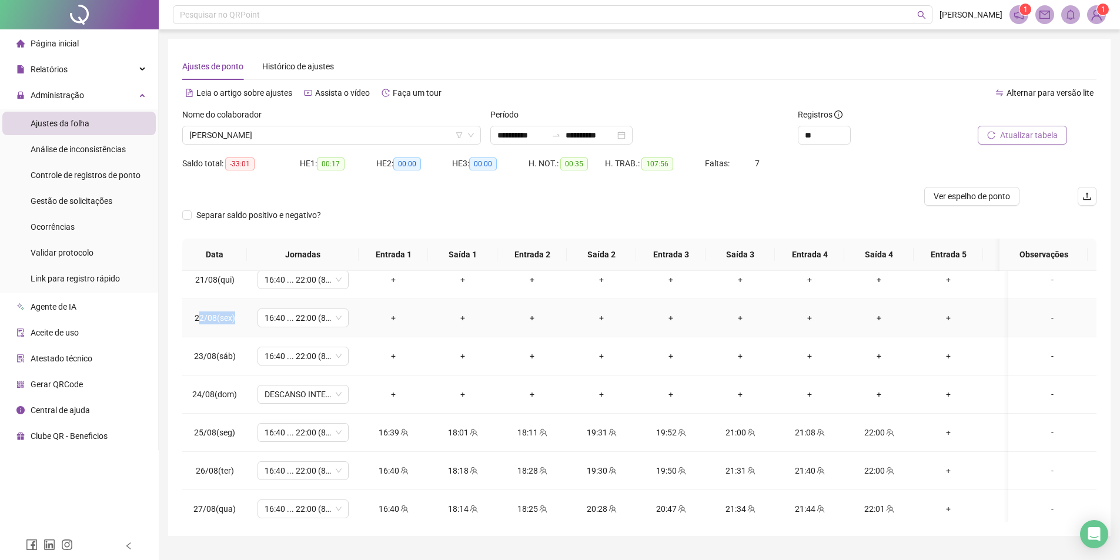
scroll to position [0, 0]
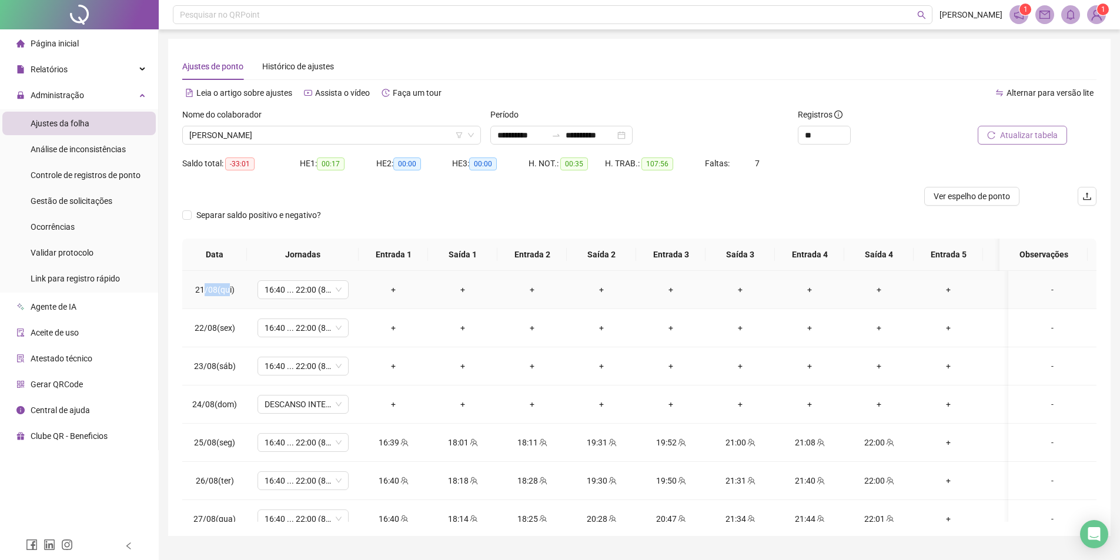
drag, startPoint x: 206, startPoint y: 294, endPoint x: 229, endPoint y: 296, distance: 23.6
click at [228, 294] on span "21/08(qui)" at bounding box center [214, 289] width 39 height 9
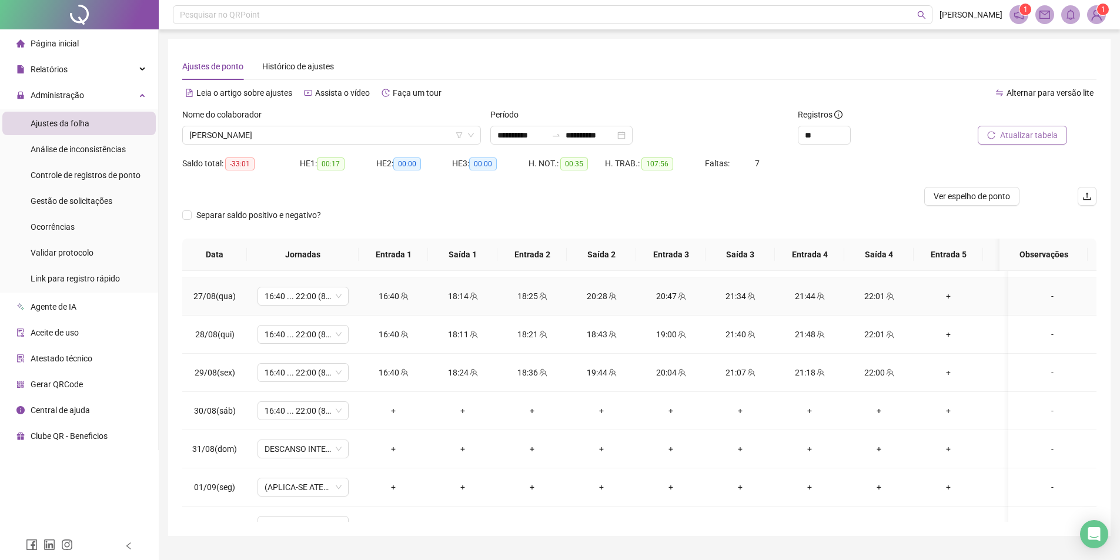
scroll to position [235, 0]
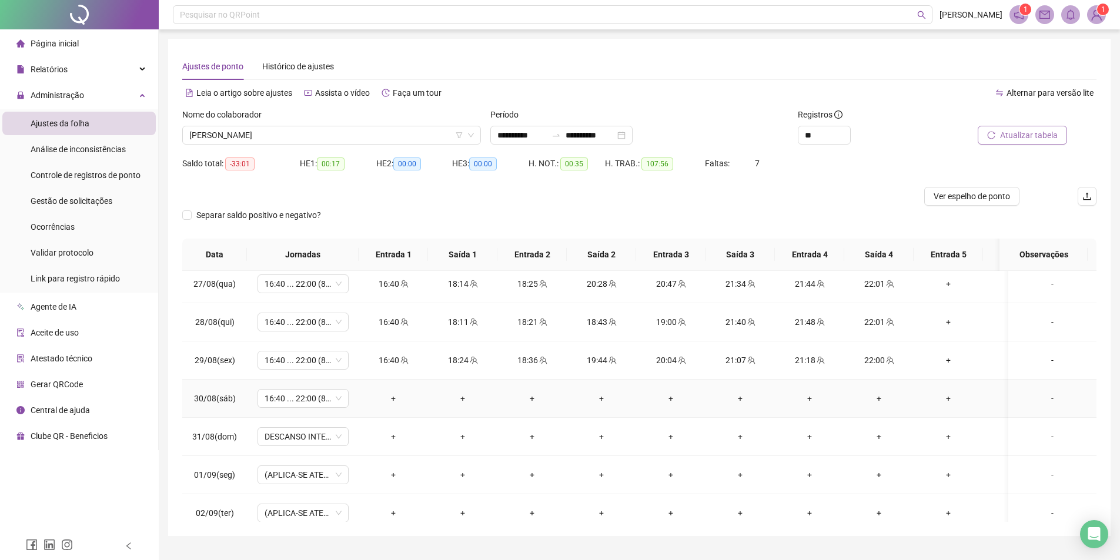
click at [209, 397] on span "30/08(sáb)" at bounding box center [215, 398] width 42 height 9
click at [208, 401] on span "30/08(sáb)" at bounding box center [215, 398] width 42 height 9
click at [265, 400] on span "16:40 ... 22:00 (8 HORAS)" at bounding box center [303, 399] width 77 height 18
click at [200, 403] on span "30/08(sáb)" at bounding box center [215, 398] width 42 height 9
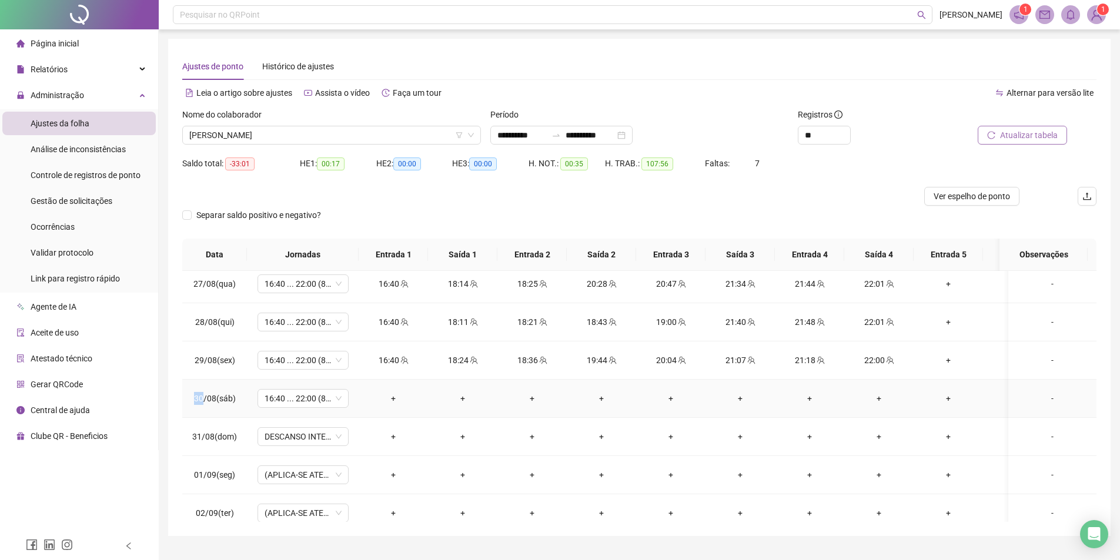
click at [200, 403] on span "30/08(sáb)" at bounding box center [215, 398] width 42 height 9
click at [200, 409] on td "30/08(sáb)" at bounding box center [214, 399] width 65 height 38
click at [209, 397] on span "30/08(sáb)" at bounding box center [215, 398] width 42 height 9
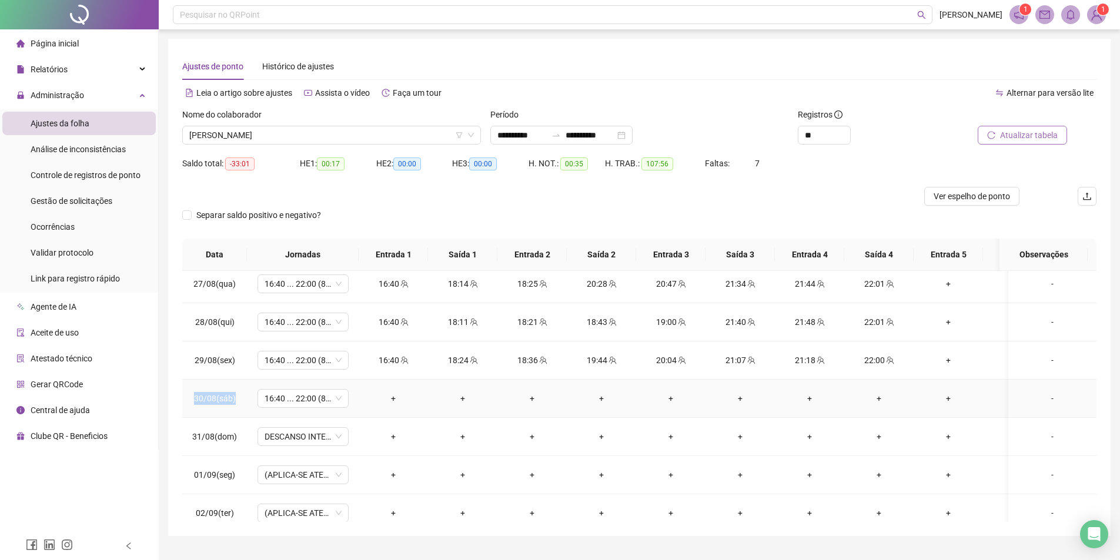
click at [246, 389] on td "30/08(sáb)" at bounding box center [214, 399] width 65 height 38
click at [219, 402] on span "30/08(sáb)" at bounding box center [215, 398] width 42 height 9
click at [208, 390] on td "30/08(sáb)" at bounding box center [214, 399] width 65 height 38
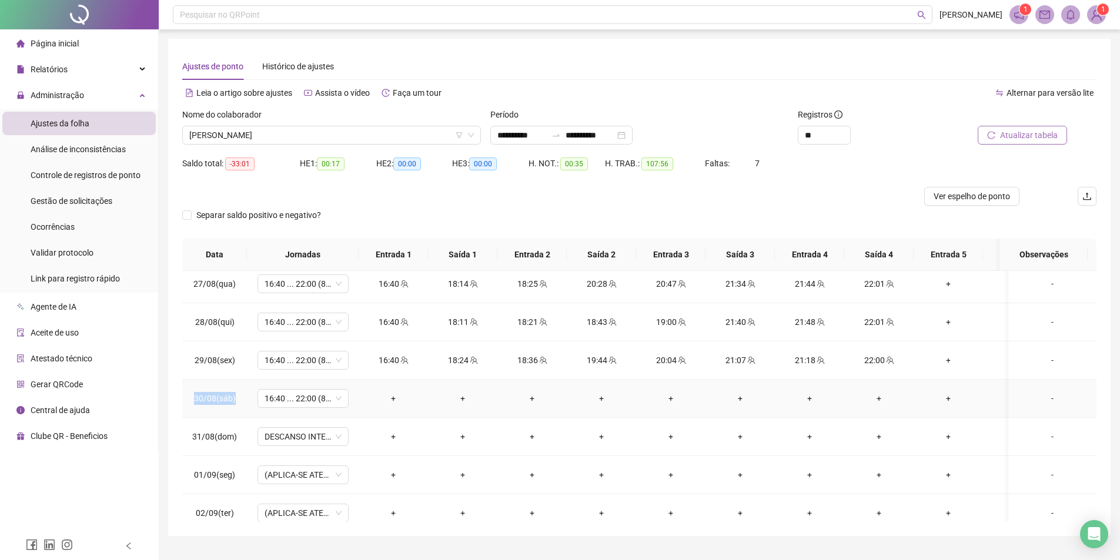
click at [211, 382] on td "30/08(sáb)" at bounding box center [214, 399] width 65 height 38
click at [60, 198] on span "Gestão de solicitações" at bounding box center [72, 200] width 82 height 9
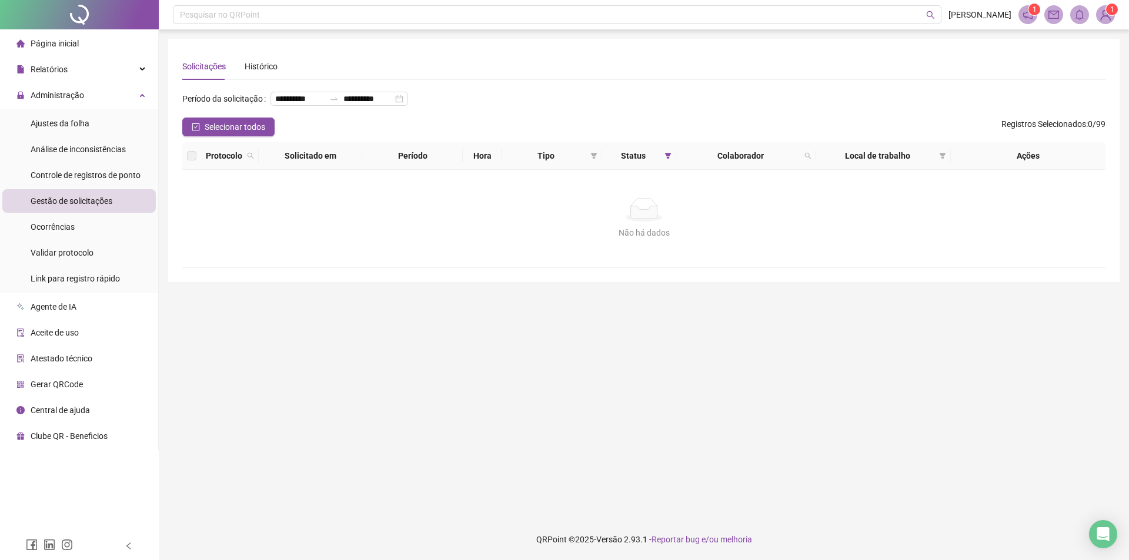
click at [661, 162] on div "Status" at bounding box center [639, 155] width 65 height 13
click at [671, 165] on span at bounding box center [668, 156] width 12 height 18
click at [649, 196] on span "Recusada" at bounding box center [639, 198] width 41 height 13
click at [634, 216] on span "Pendente" at bounding box center [638, 217] width 39 height 13
click at [662, 260] on span "OK" at bounding box center [658, 260] width 11 height 13
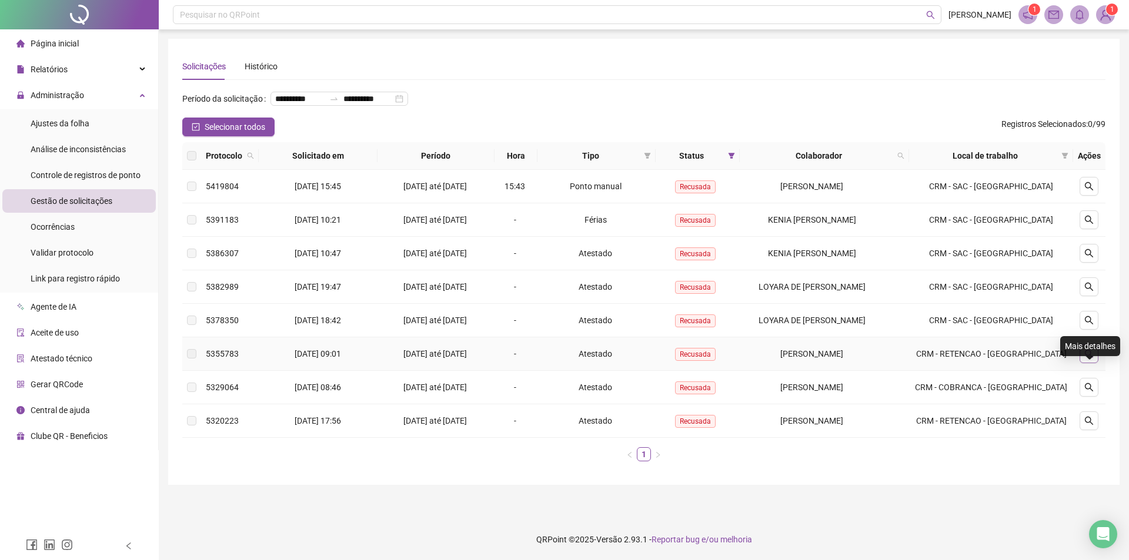
click at [1087, 359] on icon "search" at bounding box center [1088, 353] width 9 height 9
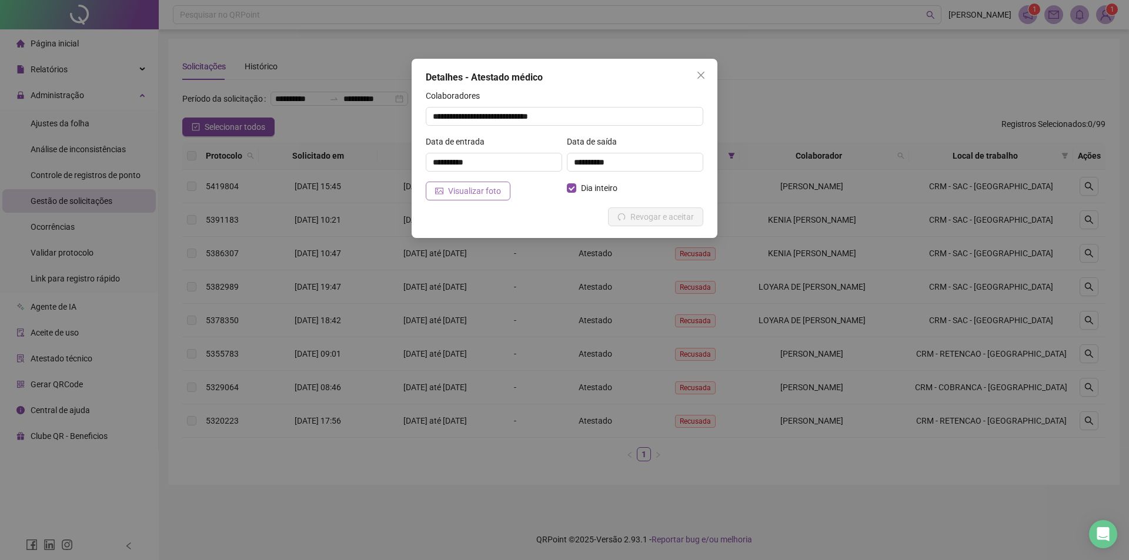
click at [481, 195] on span "Visualizar foto" at bounding box center [474, 191] width 53 height 13
click at [701, 72] on icon "close" at bounding box center [700, 75] width 9 height 9
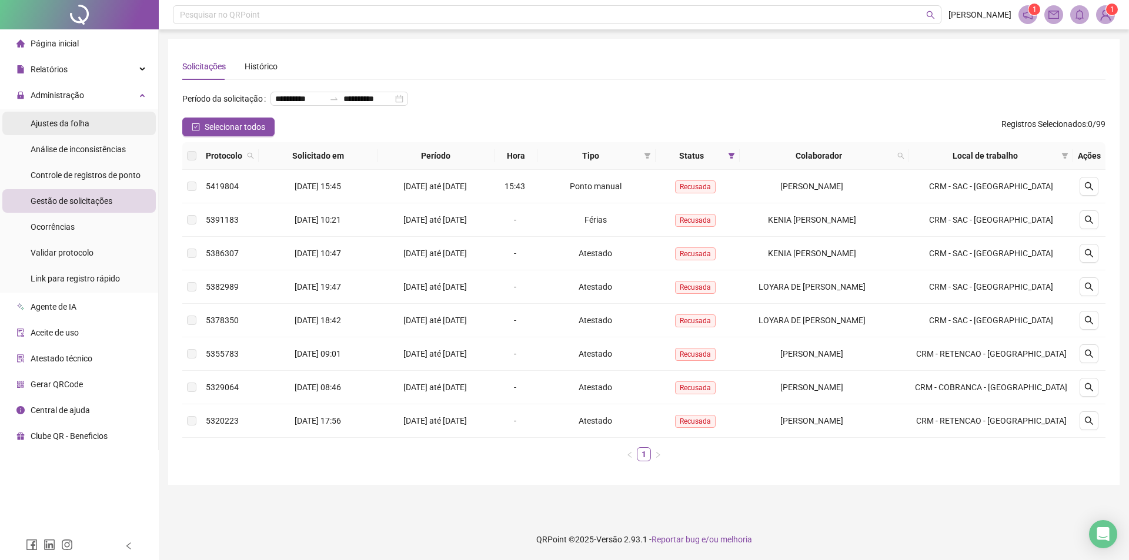
click at [65, 130] on div "Ajustes da folha" at bounding box center [60, 124] width 59 height 24
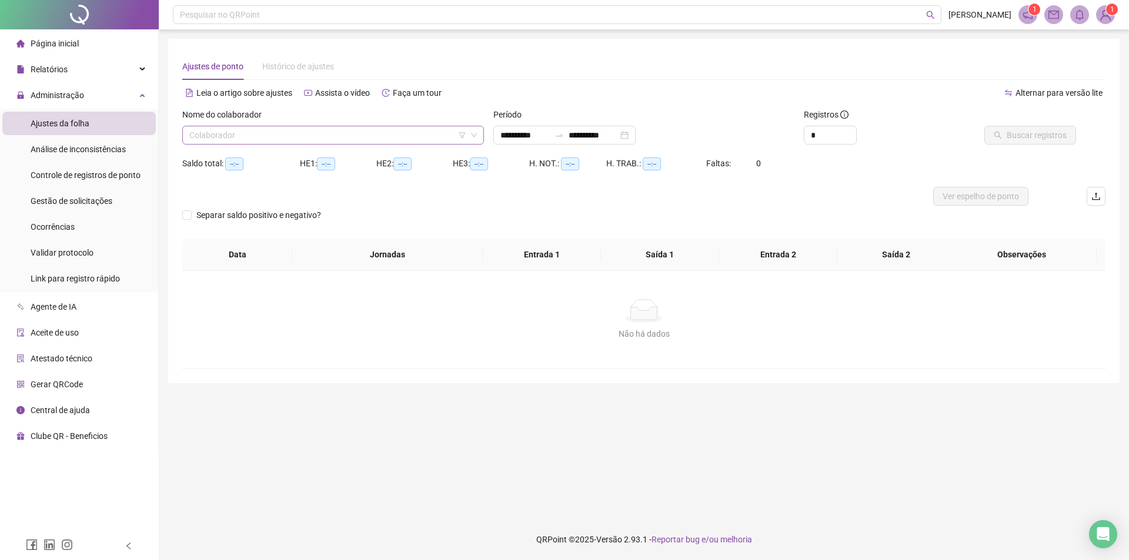
click at [270, 131] on input "search" at bounding box center [327, 135] width 277 height 18
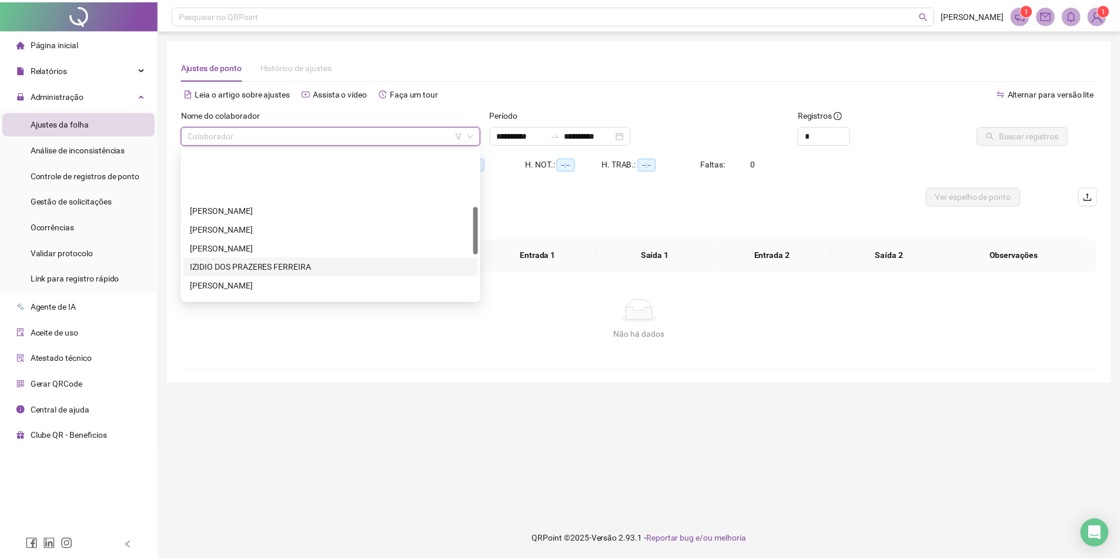
scroll to position [235, 0]
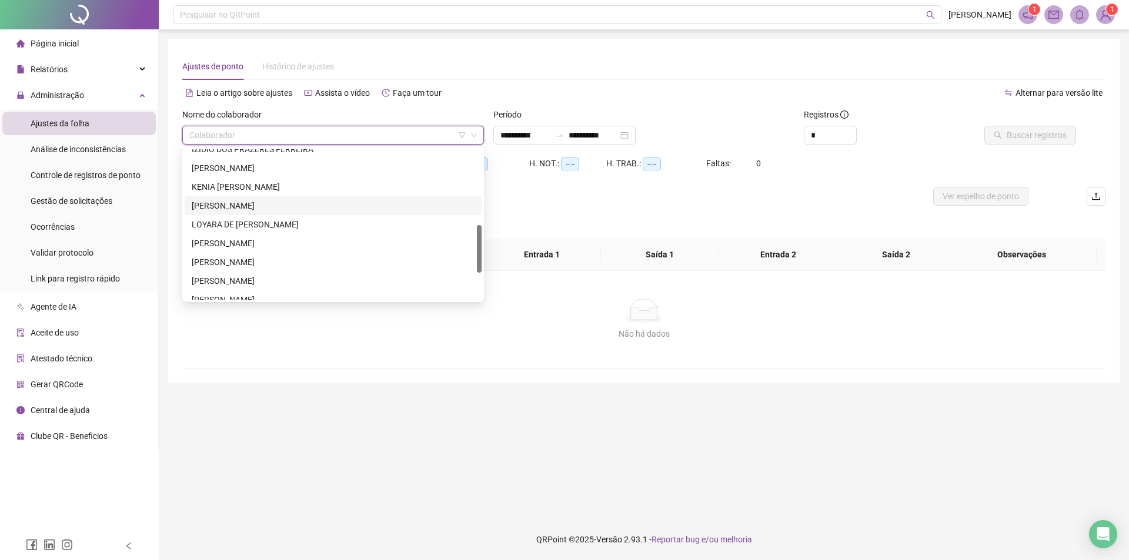
click at [236, 201] on div "LAURINETE MONTEIRO FERREIRA NETA" at bounding box center [333, 205] width 283 height 13
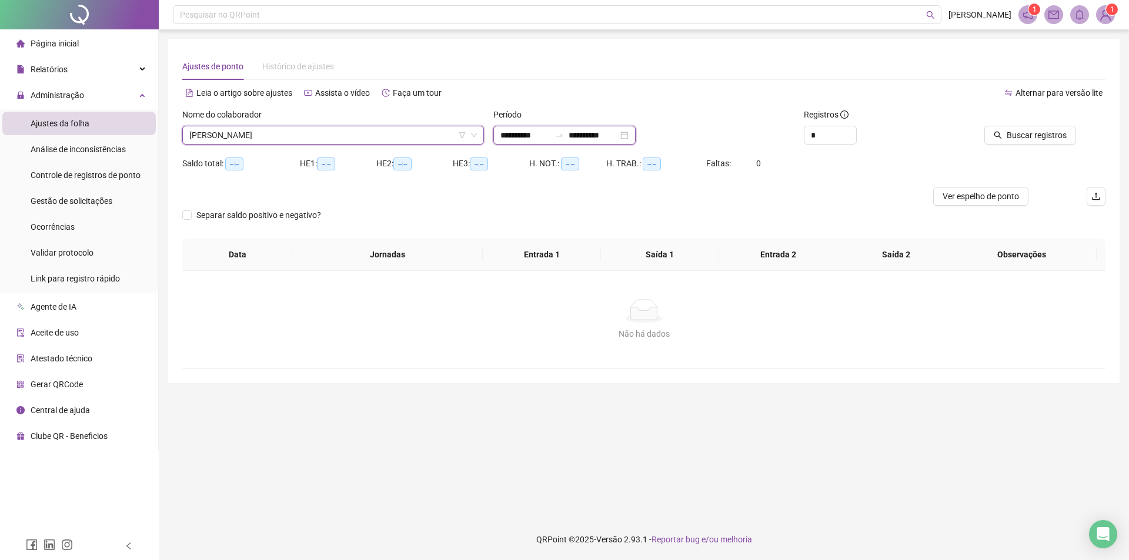
click at [500, 131] on input "**********" at bounding box center [524, 135] width 49 height 13
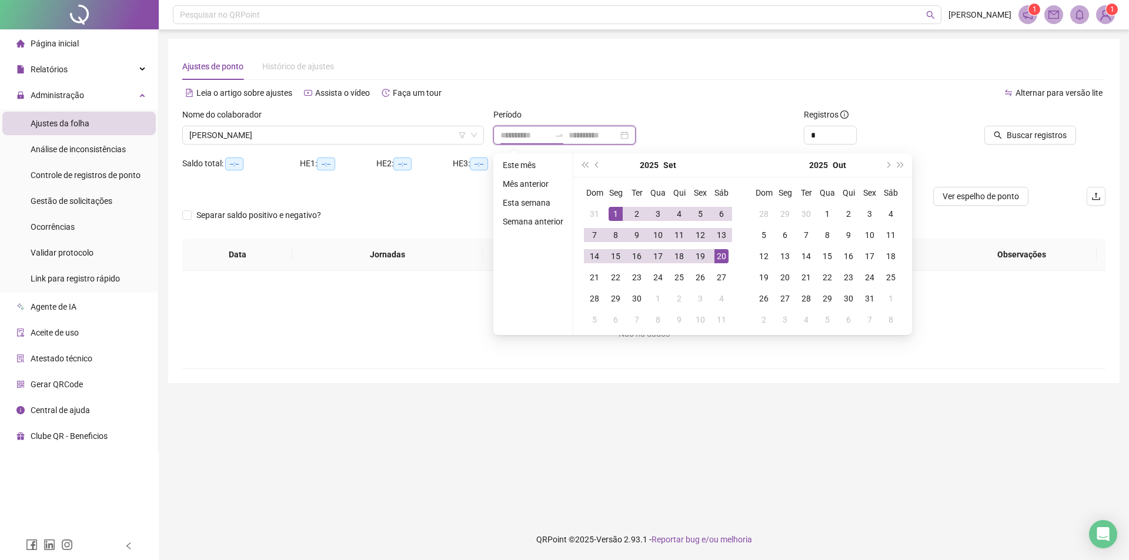
type input "**********"
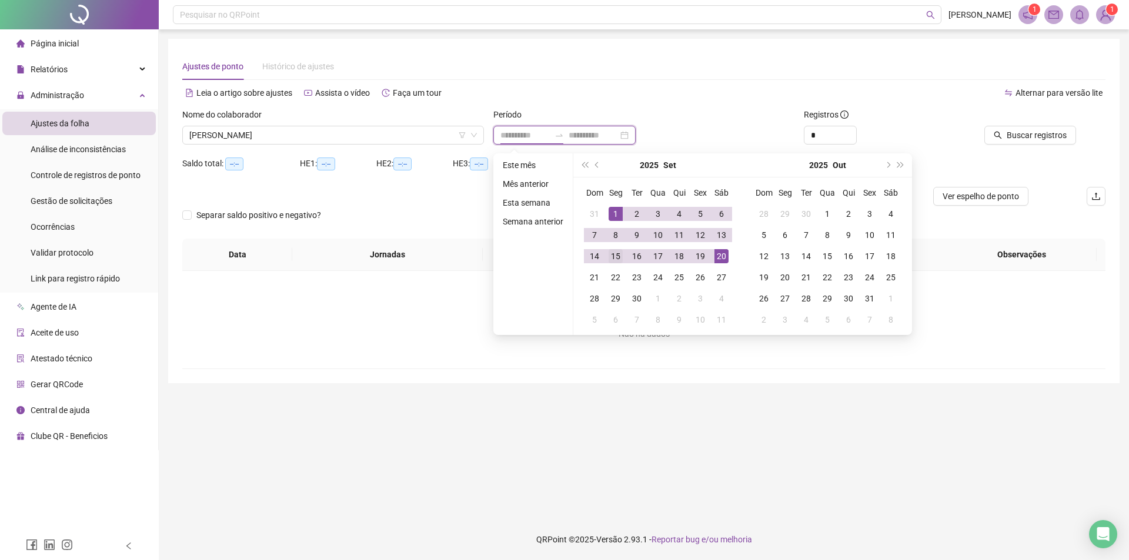
type input "**********"
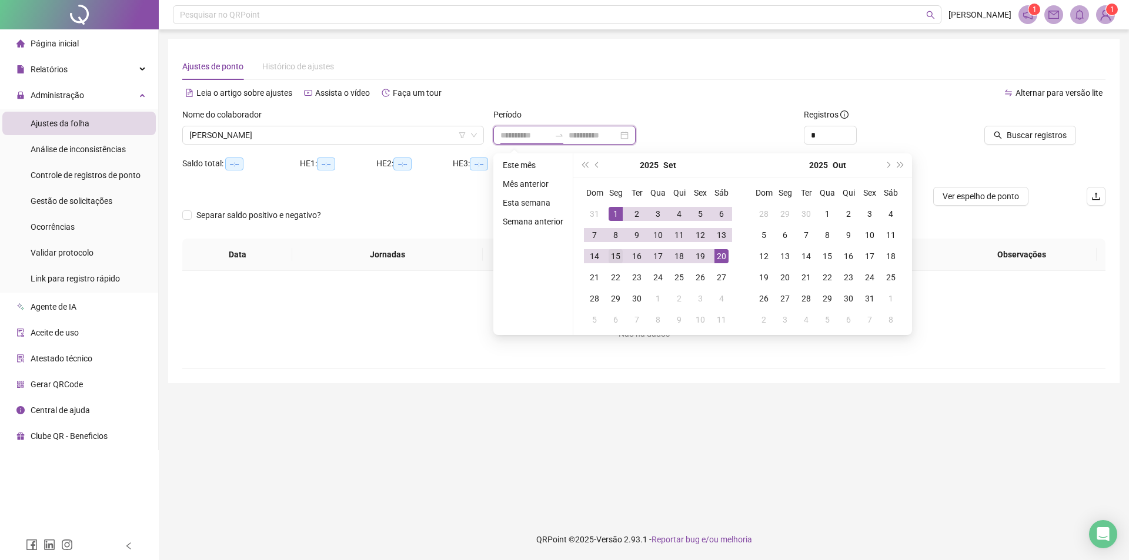
type input "**********"
click at [594, 169] on button "prev-year" at bounding box center [597, 165] width 13 height 24
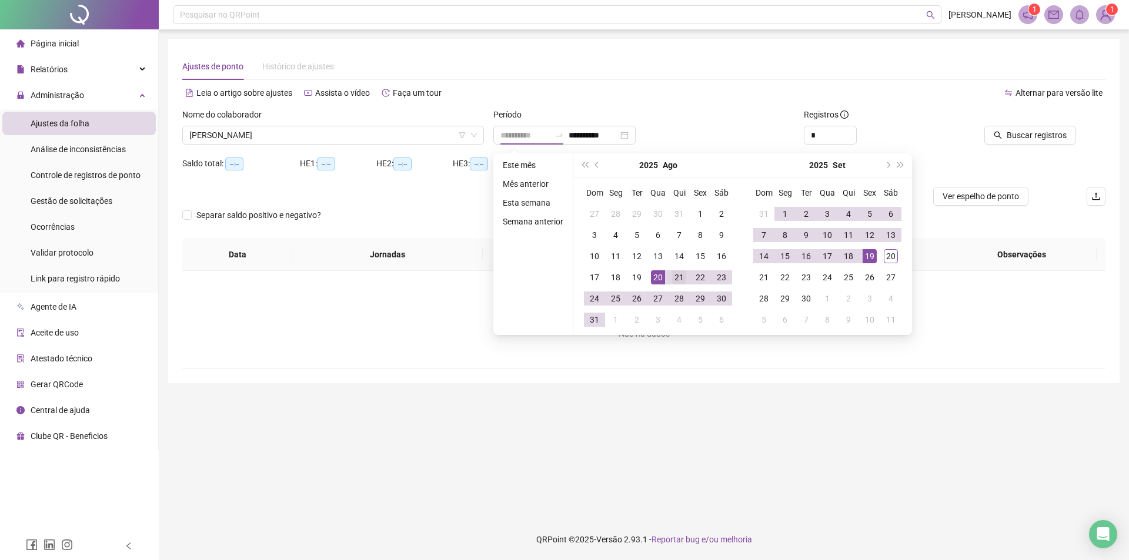
type input "**********"
click at [676, 279] on div "21" at bounding box center [679, 277] width 14 height 14
type input "**********"
click at [874, 258] on div "19" at bounding box center [870, 256] width 14 height 14
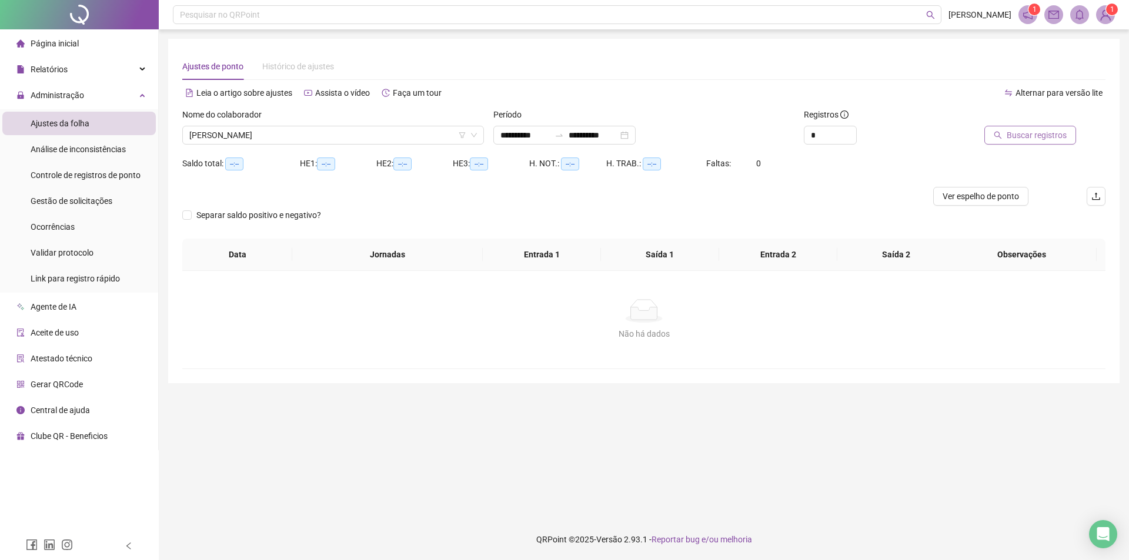
click at [1005, 140] on button "Buscar registros" at bounding box center [1030, 135] width 92 height 19
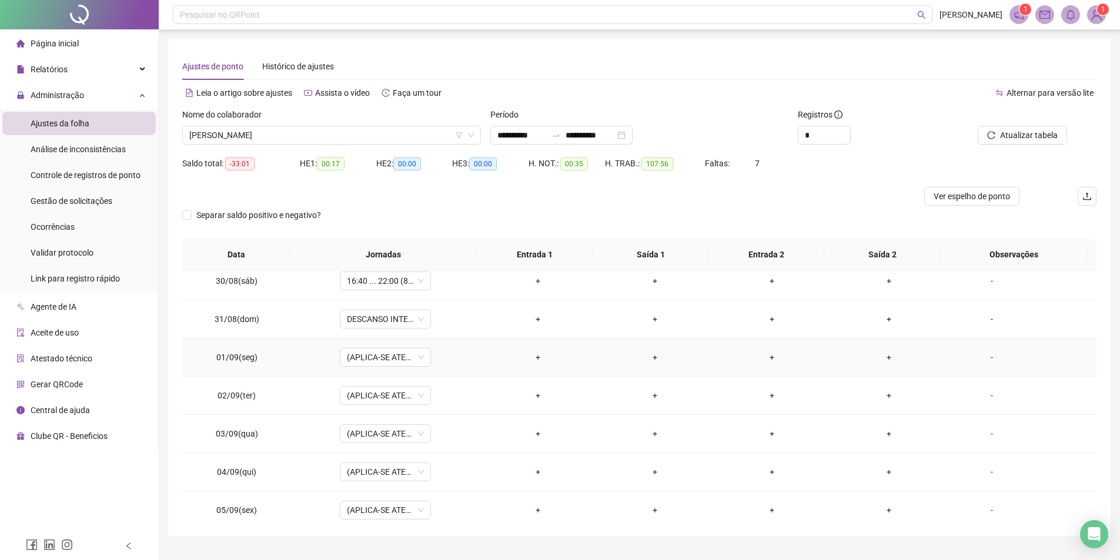
scroll to position [294, 0]
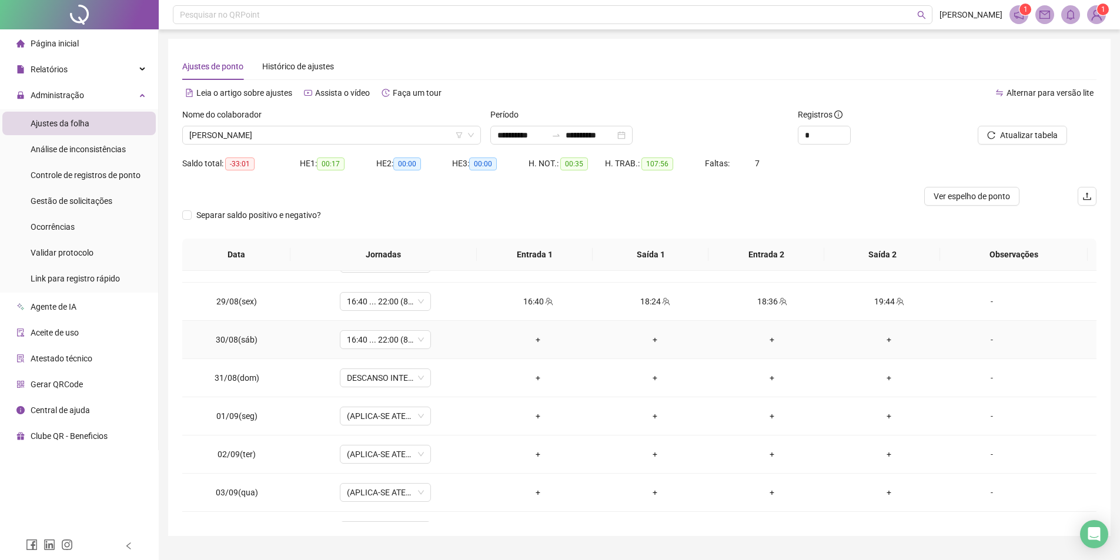
click at [999, 342] on div "-" at bounding box center [991, 339] width 69 height 13
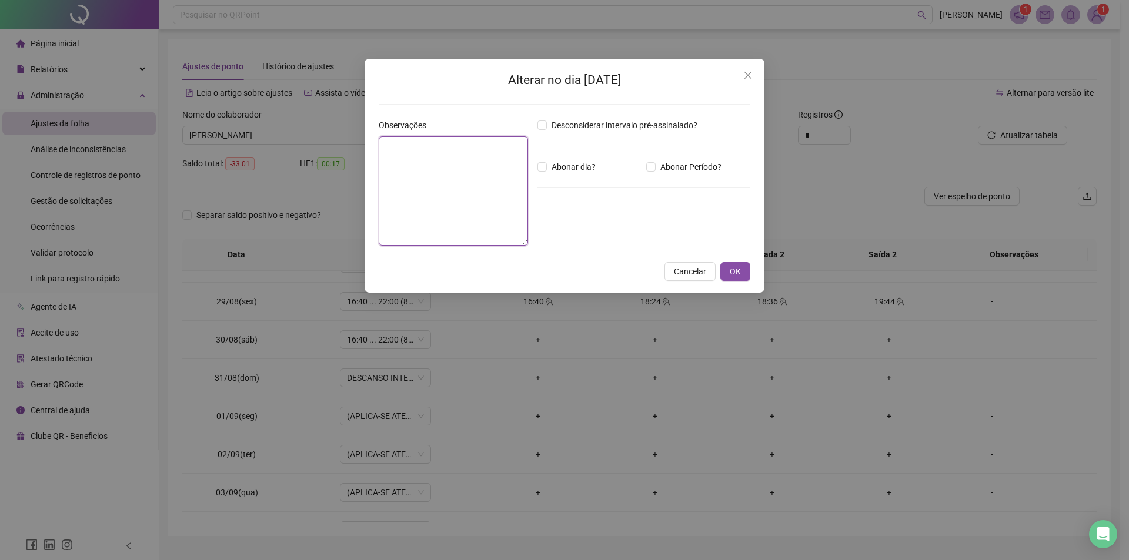
click at [468, 181] on textarea at bounding box center [453, 190] width 149 height 109
type textarea "**********"
click at [730, 272] on span "OK" at bounding box center [735, 271] width 11 height 13
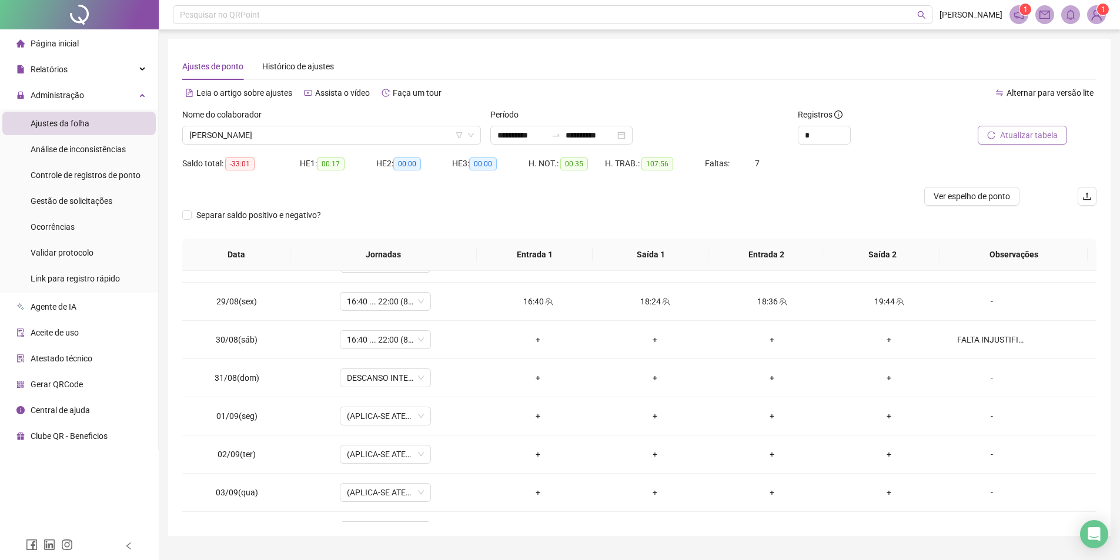
click at [1017, 131] on span "Atualizar tabela" at bounding box center [1029, 135] width 58 height 13
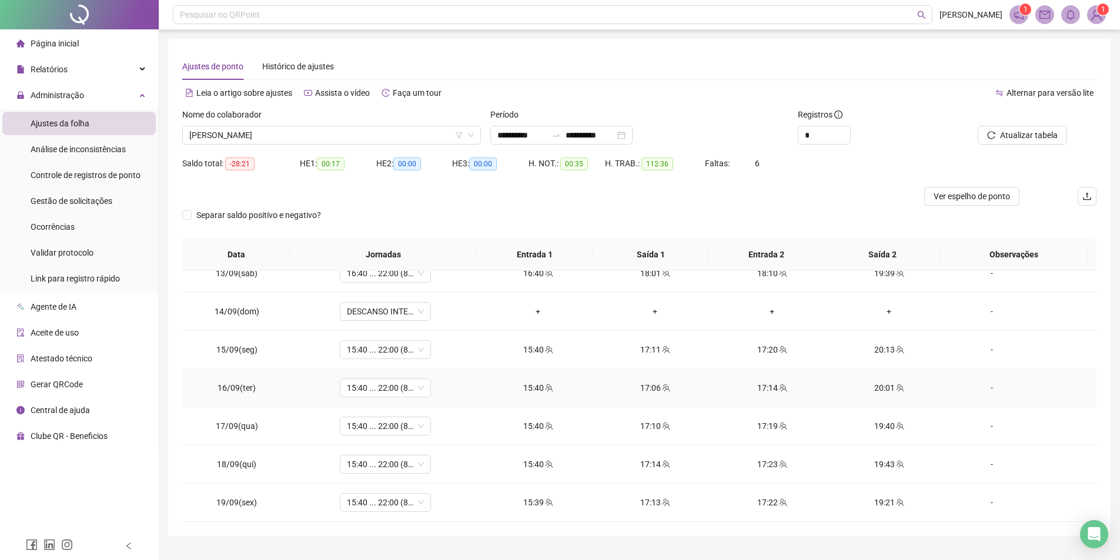
scroll to position [26, 0]
